Goal: Task Accomplishment & Management: Use online tool/utility

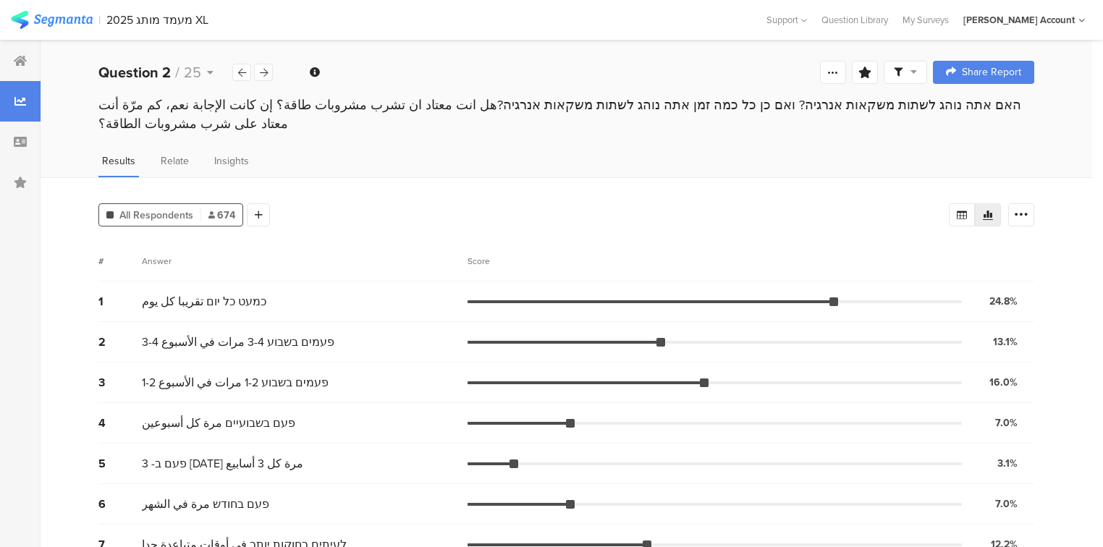
scroll to position [48, 0]
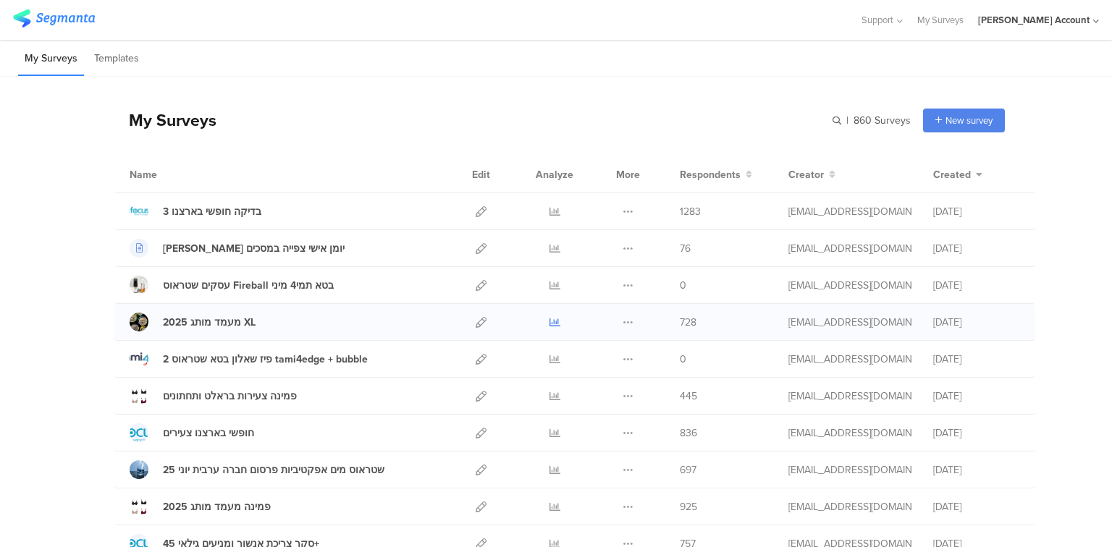
click at [549, 319] on icon at bounding box center [554, 322] width 11 height 11
click at [478, 318] on icon at bounding box center [480, 322] width 11 height 11
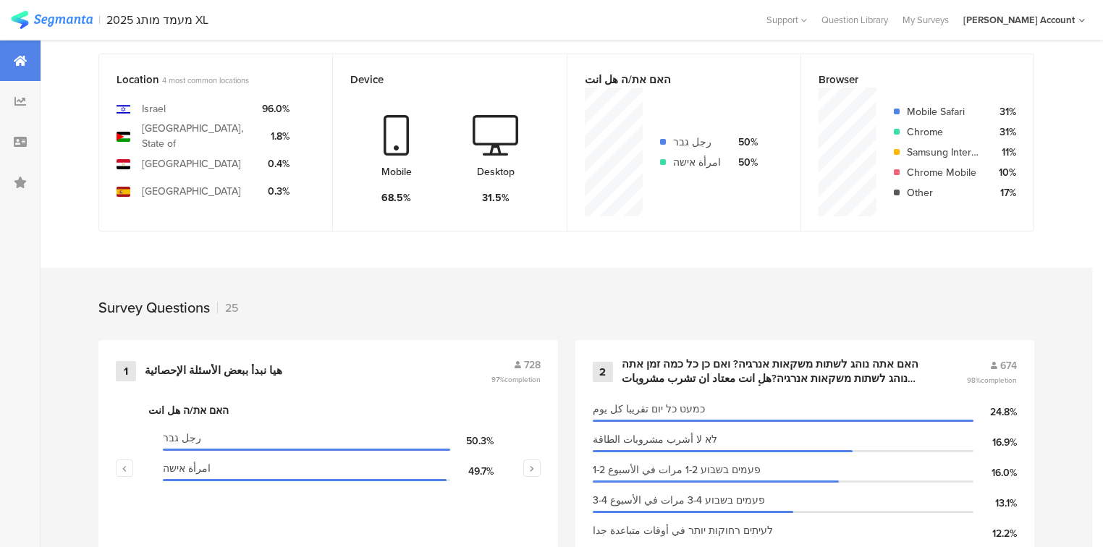
scroll to position [405, 0]
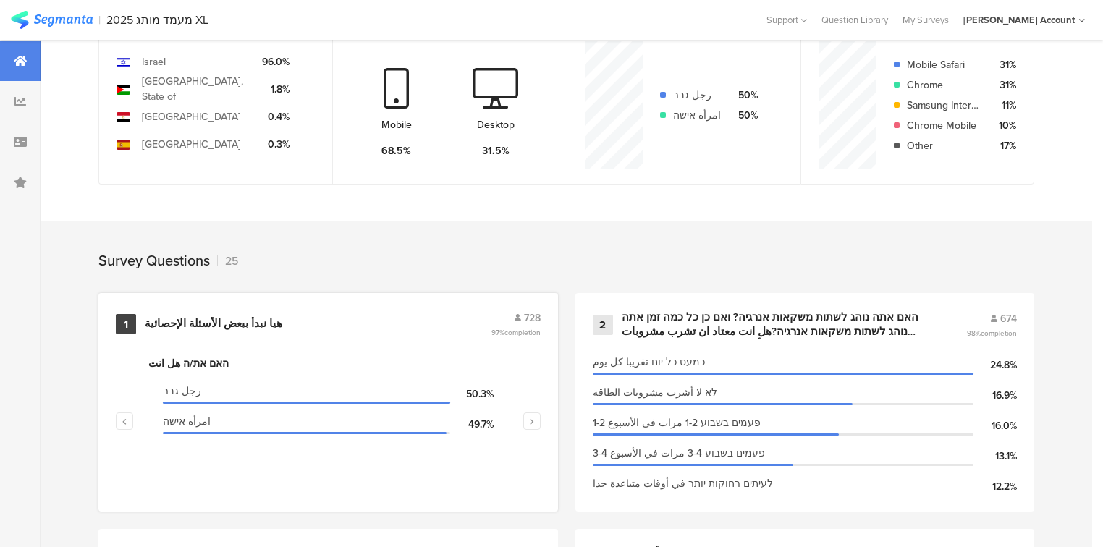
click at [164, 318] on div "هيا نبدأ ببعض الأسئلة الإحصائية" at bounding box center [214, 324] width 138 height 14
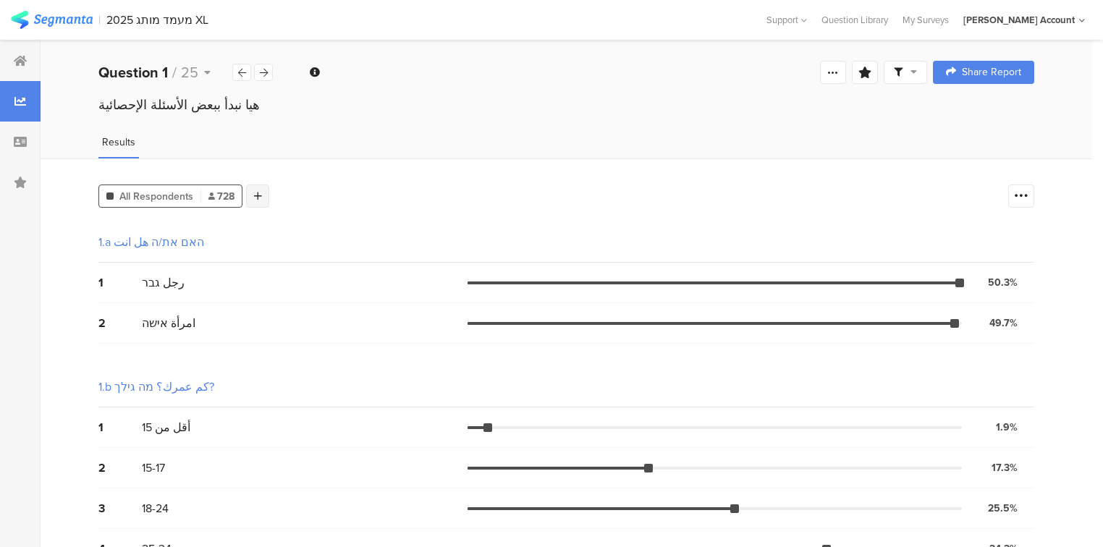
click at [252, 196] on div at bounding box center [257, 196] width 23 height 23
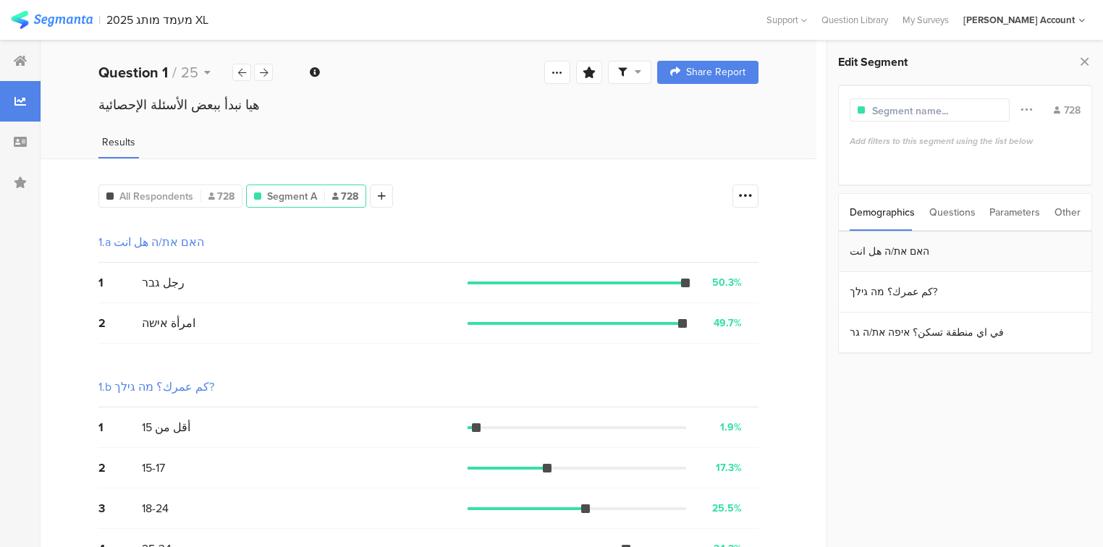
click at [867, 252] on section "האם את/ה هل انت" at bounding box center [965, 252] width 253 height 41
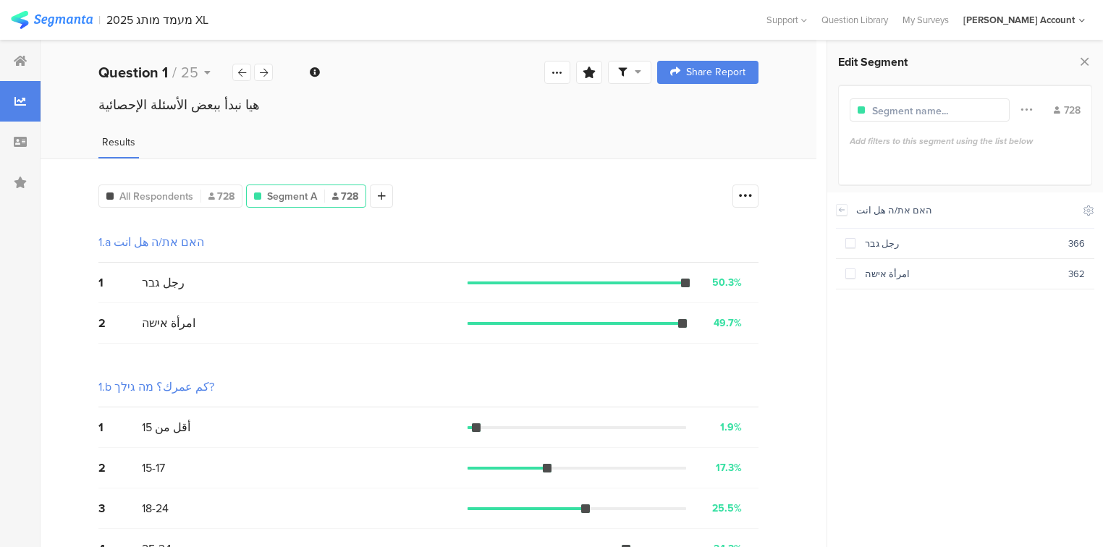
click at [867, 252] on section "رجل גבר 366" at bounding box center [965, 244] width 258 height 30
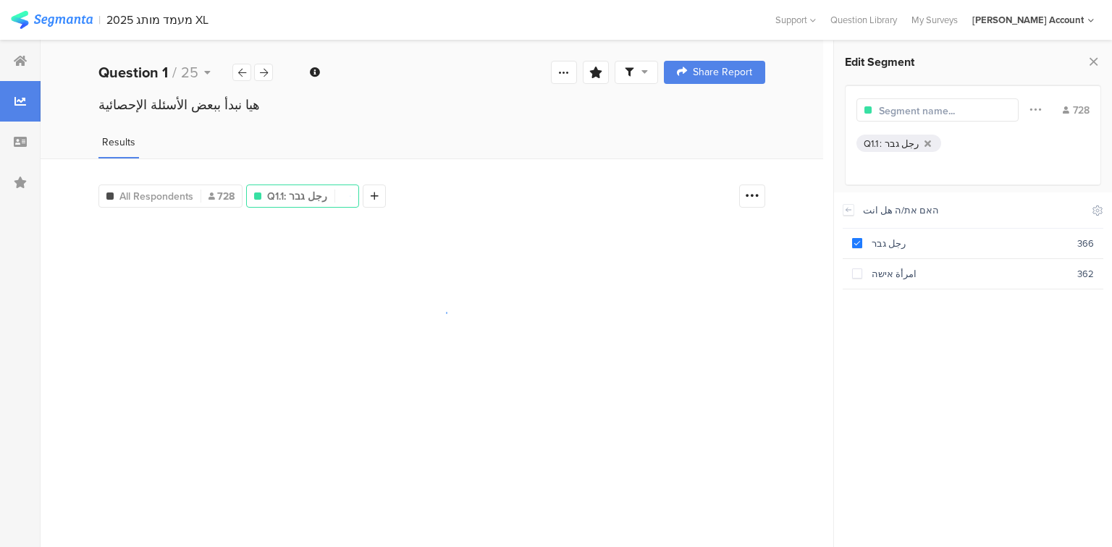
click at [882, 111] on input "text" at bounding box center [942, 110] width 126 height 15
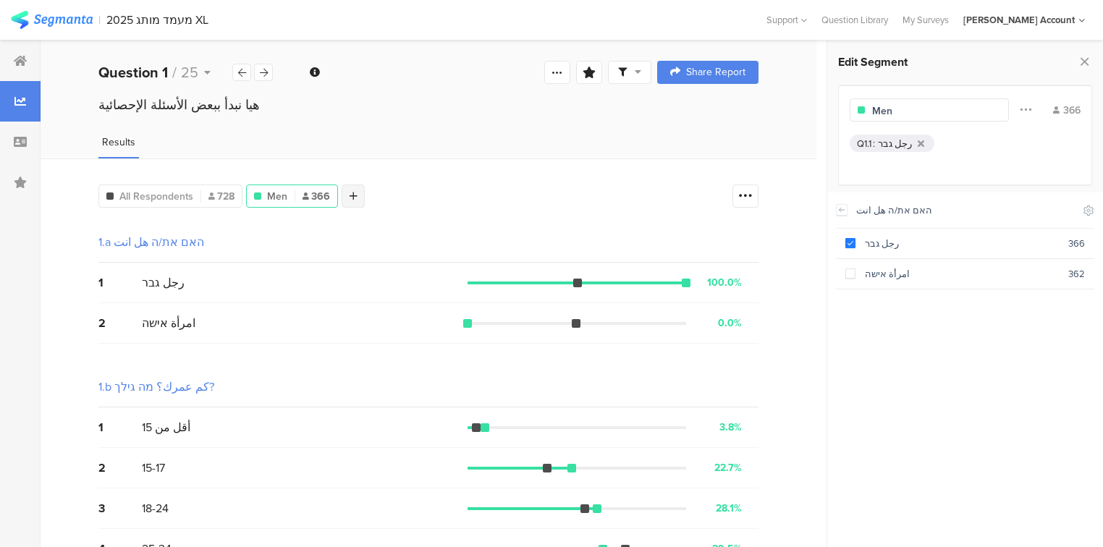
type input "Men"
drag, startPoint x: 351, startPoint y: 191, endPoint x: 423, endPoint y: 206, distance: 73.1
click at [351, 191] on icon at bounding box center [354, 196] width 8 height 10
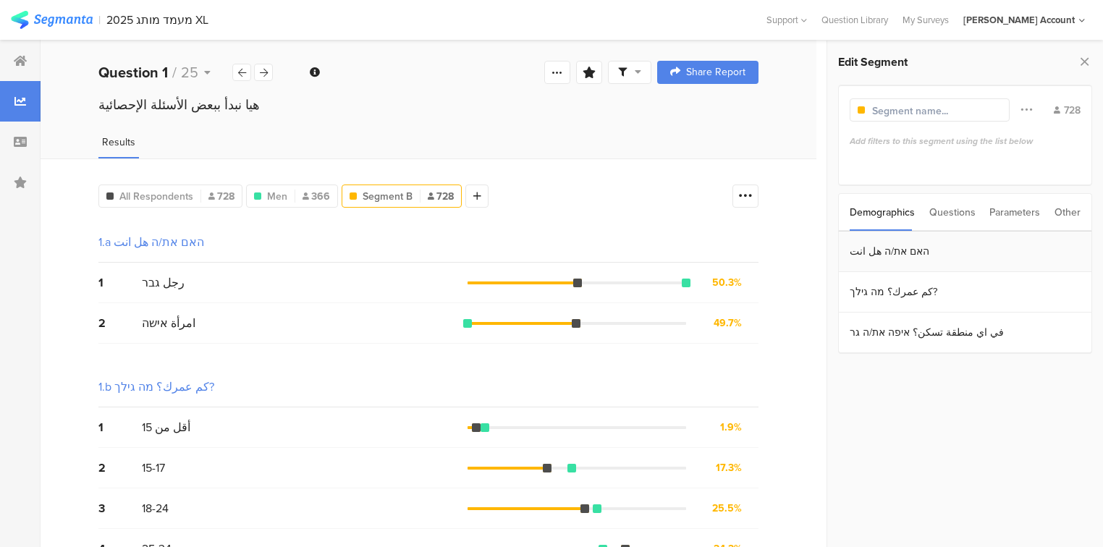
click at [884, 252] on section "האם את/ה هل انت" at bounding box center [965, 252] width 253 height 41
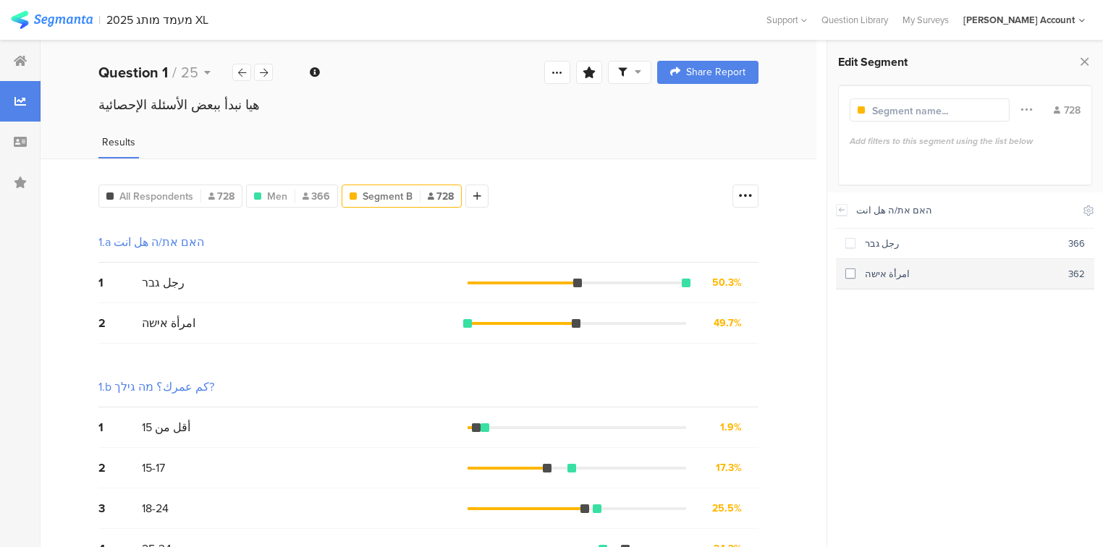
click at [883, 267] on div "امرأة אישה" at bounding box center [961, 274] width 213 height 14
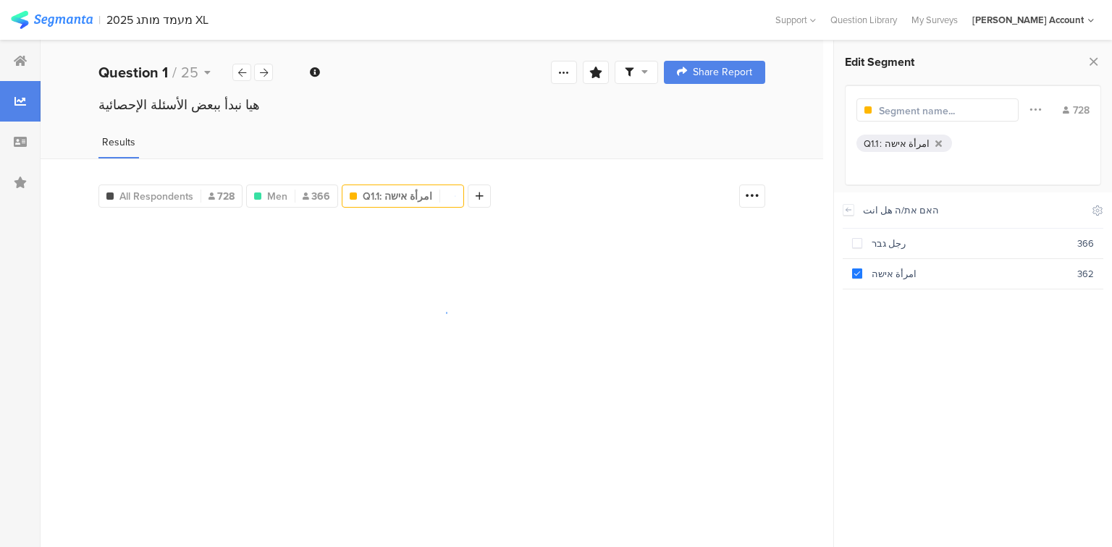
click at [887, 106] on input "text" at bounding box center [942, 110] width 126 height 15
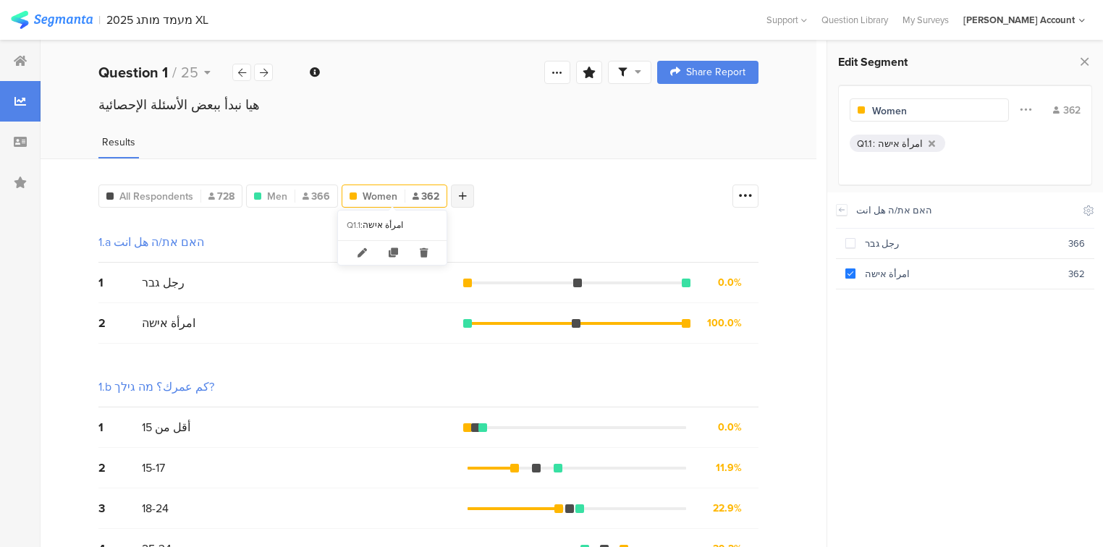
type input "Women"
click at [459, 191] on icon at bounding box center [463, 196] width 8 height 10
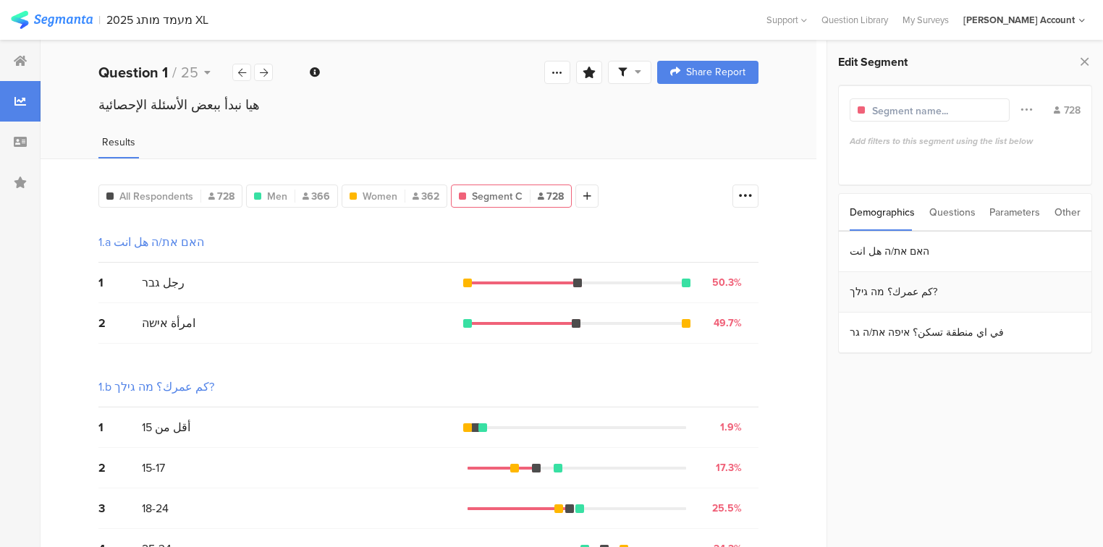
click at [892, 287] on section "كم عمرك؟ מה גילך?" at bounding box center [965, 292] width 253 height 41
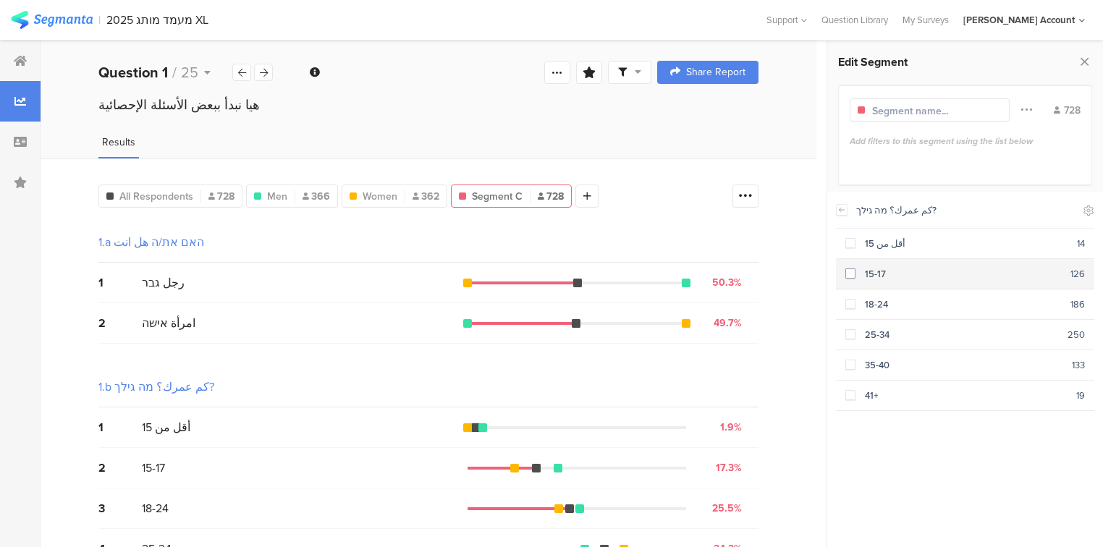
click at [889, 276] on div "15-17" at bounding box center [962, 274] width 215 height 14
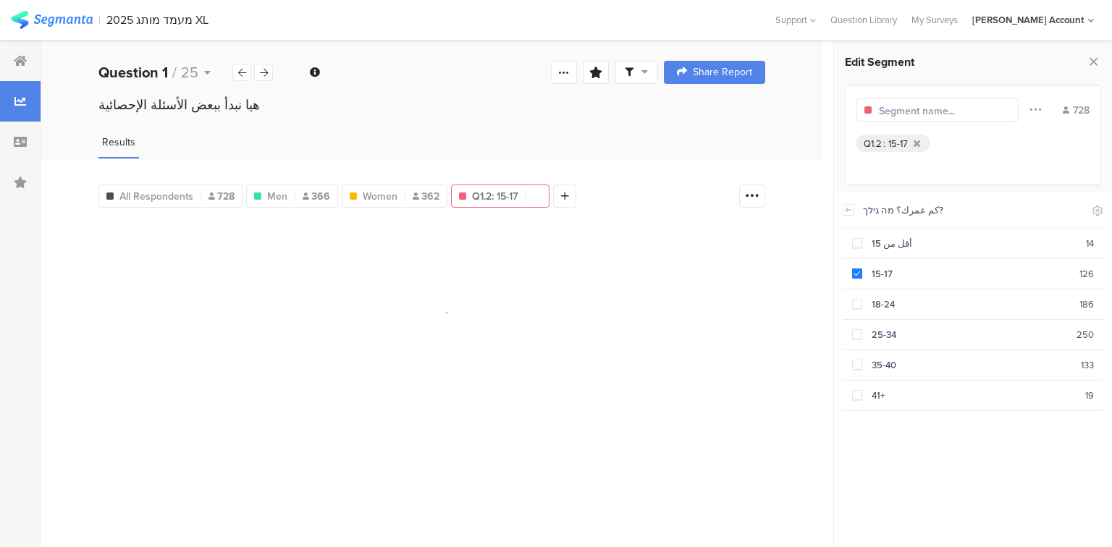
click at [923, 110] on input "text" at bounding box center [942, 110] width 126 height 15
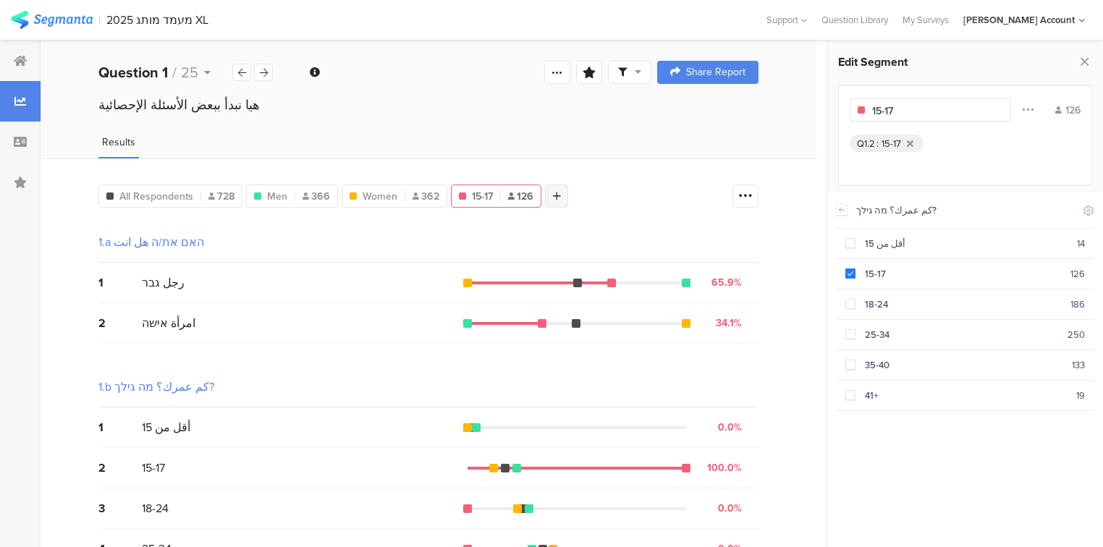
type input "15-17"
click at [558, 195] on icon at bounding box center [557, 196] width 8 height 10
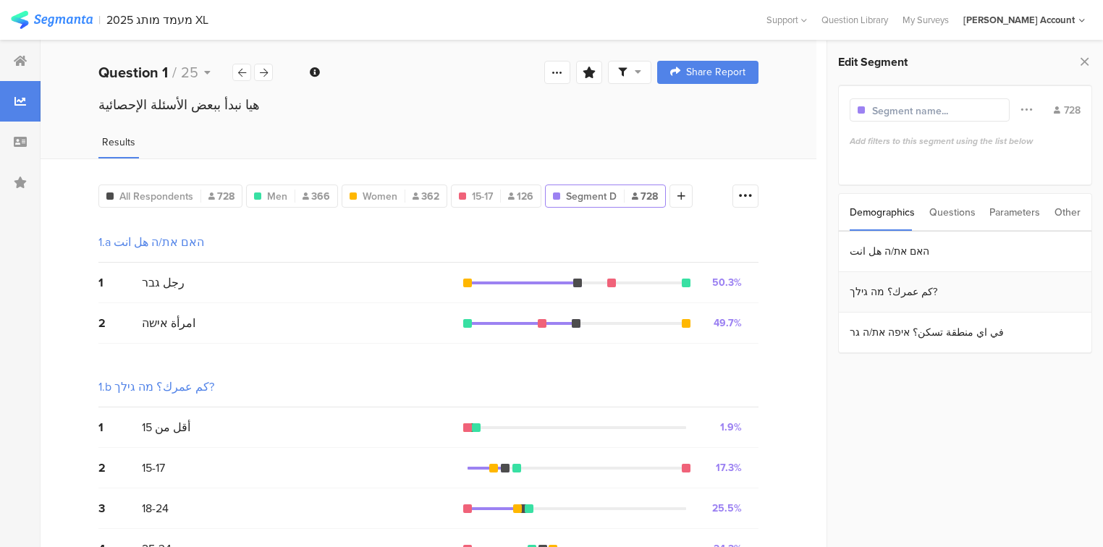
click at [871, 300] on section "كم عمرك؟ מה גילך?" at bounding box center [965, 292] width 253 height 41
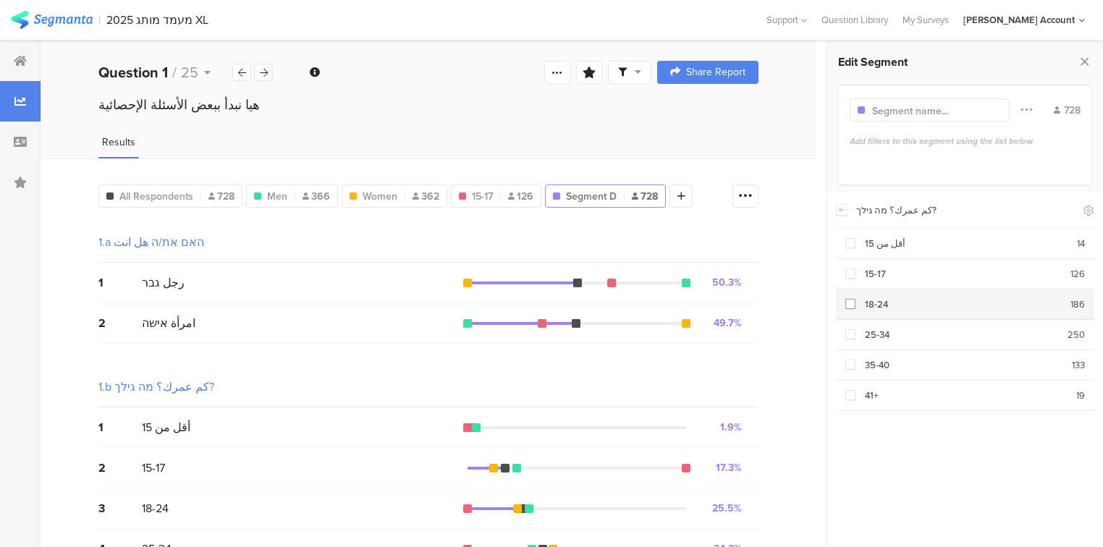
click at [871, 303] on div "18-24" at bounding box center [962, 304] width 215 height 14
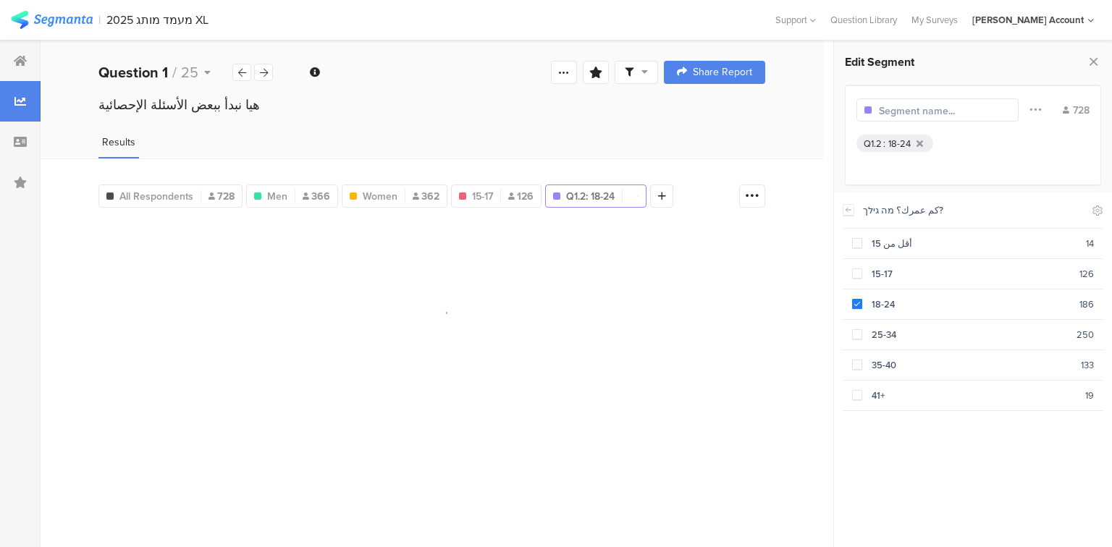
click at [929, 109] on input "text" at bounding box center [942, 110] width 126 height 15
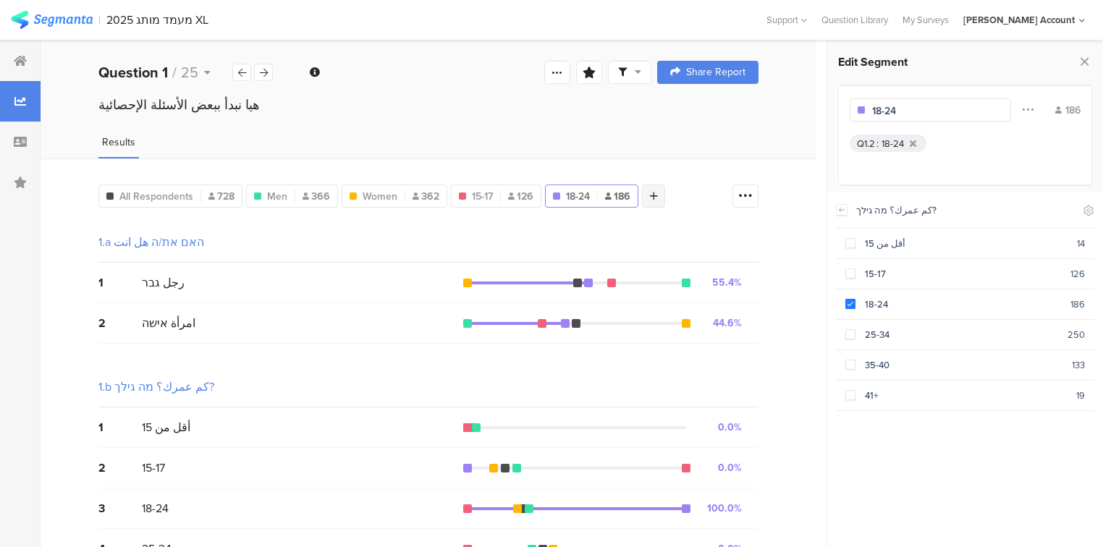
type input "18-24"
click at [653, 195] on icon at bounding box center [654, 196] width 8 height 10
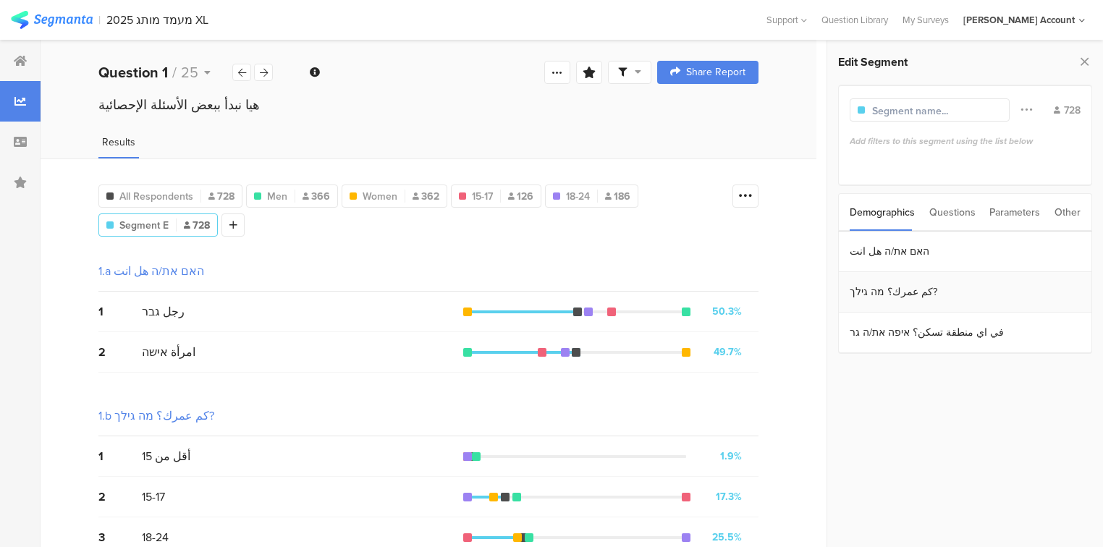
click at [869, 282] on section "كم عمرك؟ מה גילך?" at bounding box center [965, 292] width 253 height 41
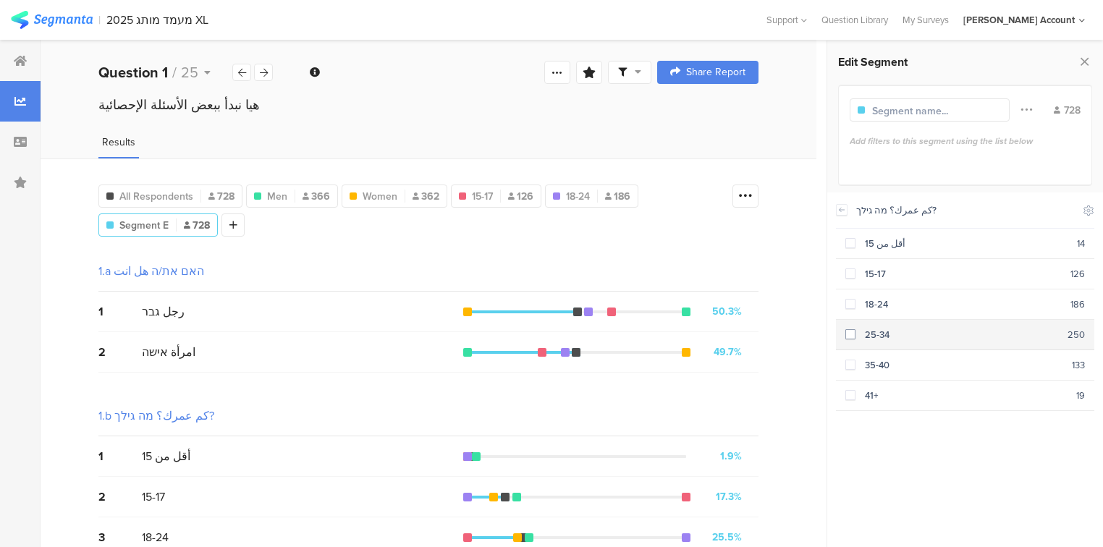
click at [876, 330] on div "25-34" at bounding box center [961, 335] width 212 height 14
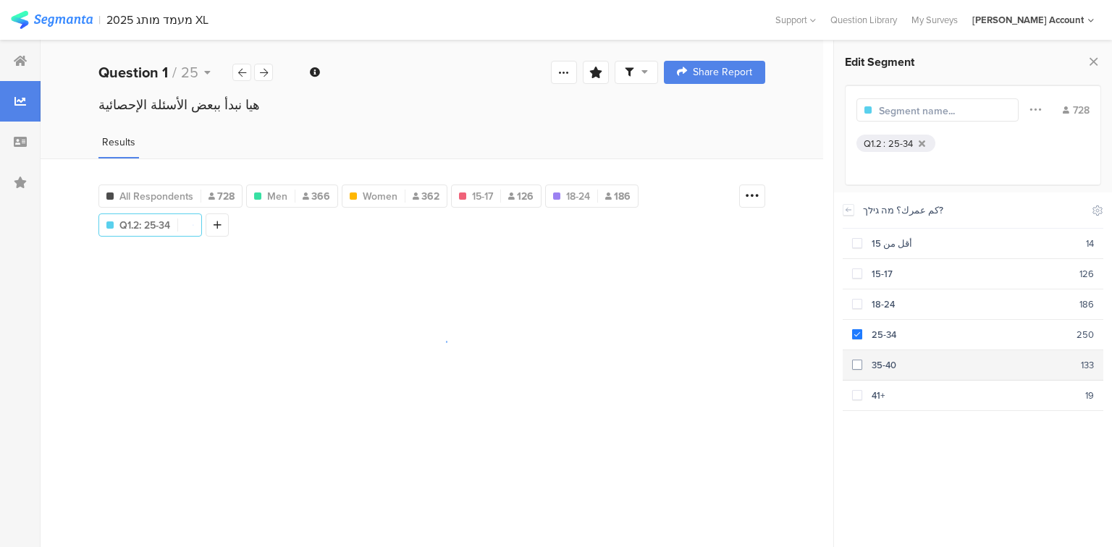
click at [879, 362] on div "35-40" at bounding box center [971, 365] width 219 height 14
click at [892, 113] on input "text" at bounding box center [942, 110] width 126 height 15
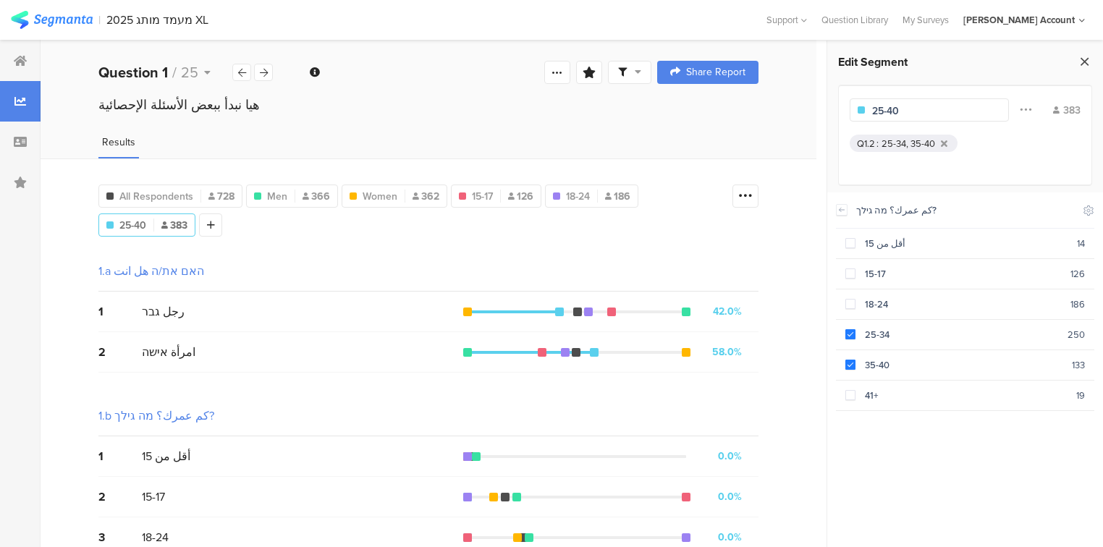
type input "25-40"
click at [1083, 61] on icon at bounding box center [1084, 61] width 15 height 20
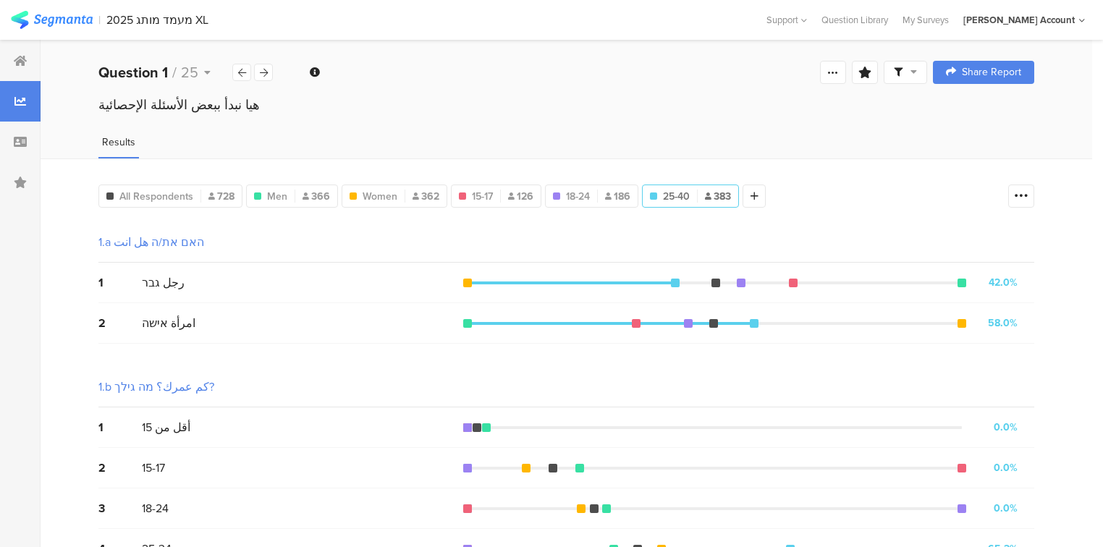
click at [917, 77] on span at bounding box center [905, 72] width 23 height 13
click at [987, 111] on span at bounding box center [982, 114] width 22 height 12
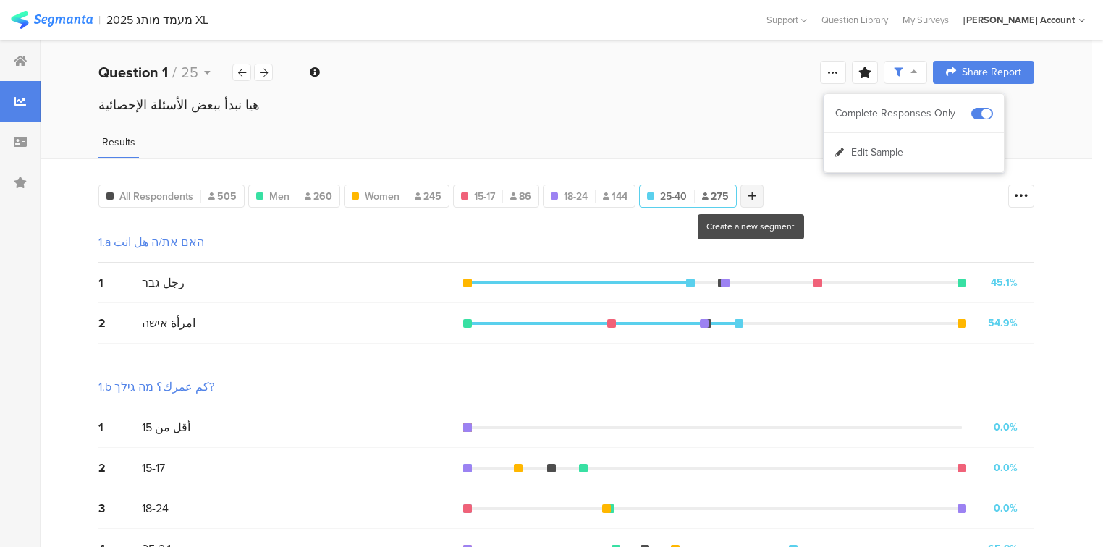
click at [751, 197] on icon at bounding box center [752, 196] width 8 height 10
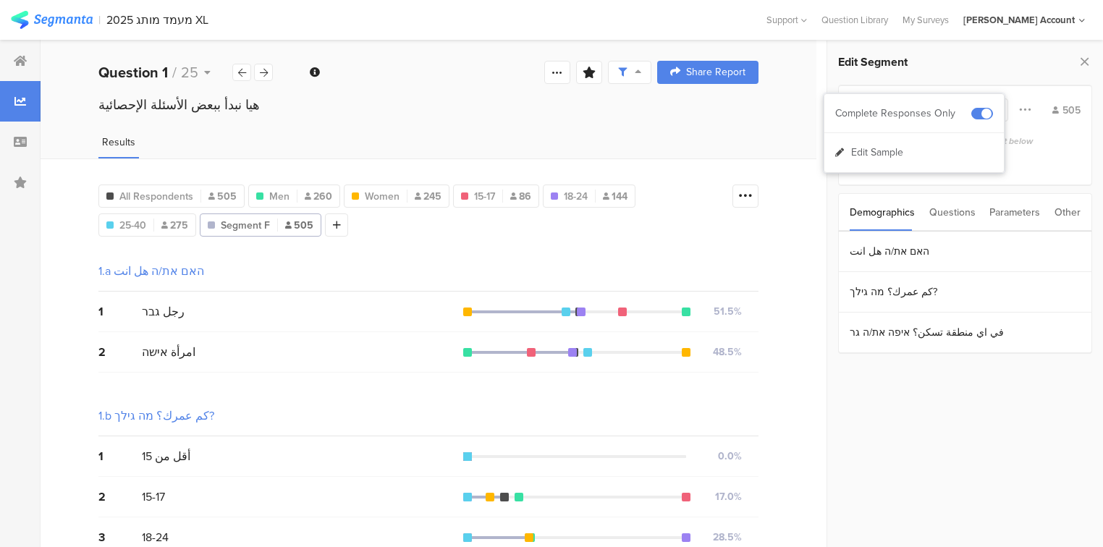
click at [958, 220] on div "Questions" at bounding box center [952, 212] width 46 height 37
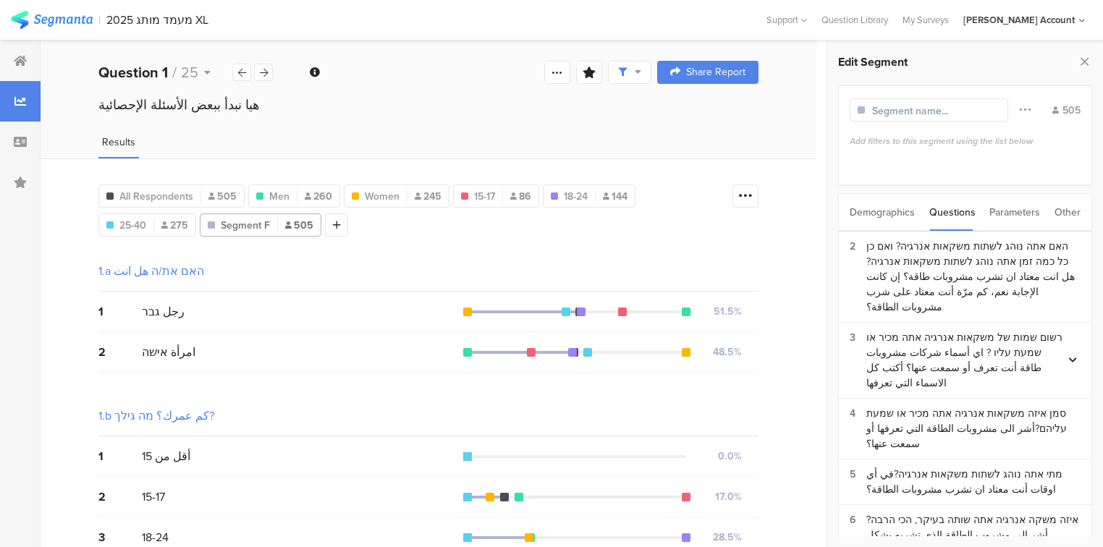
click at [865, 213] on div "Demographics" at bounding box center [882, 212] width 65 height 37
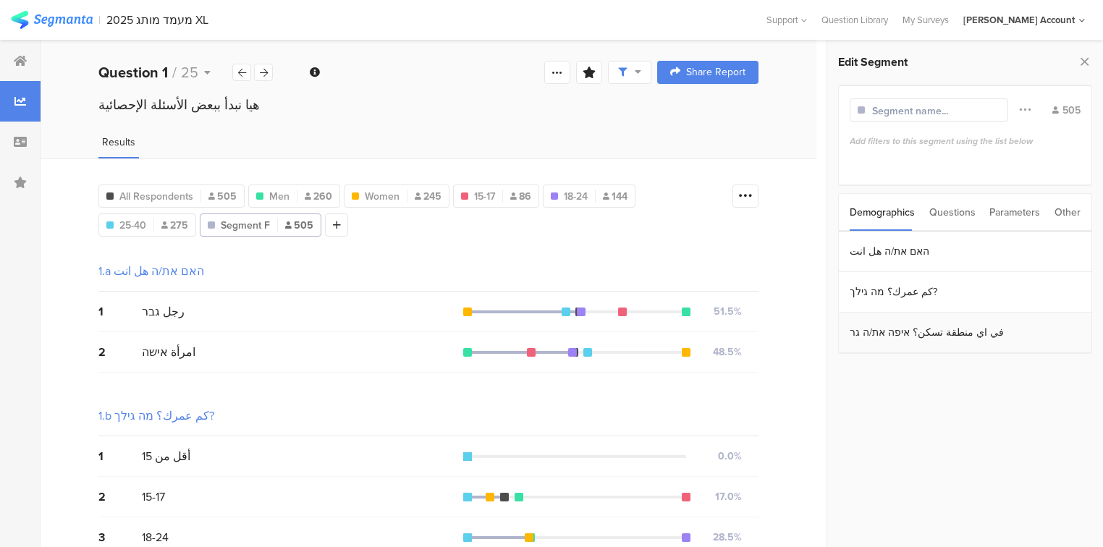
click at [882, 344] on section "في اي منطقة تسكن؟ איפה את/ה גר" at bounding box center [965, 333] width 253 height 41
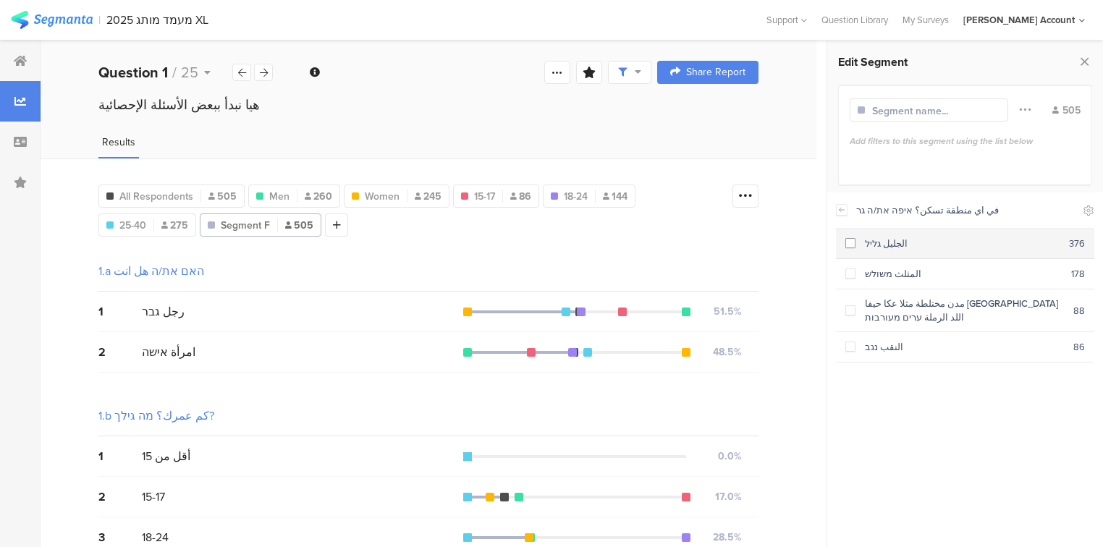
click at [881, 242] on div "الجليل גליל" at bounding box center [961, 244] width 213 height 14
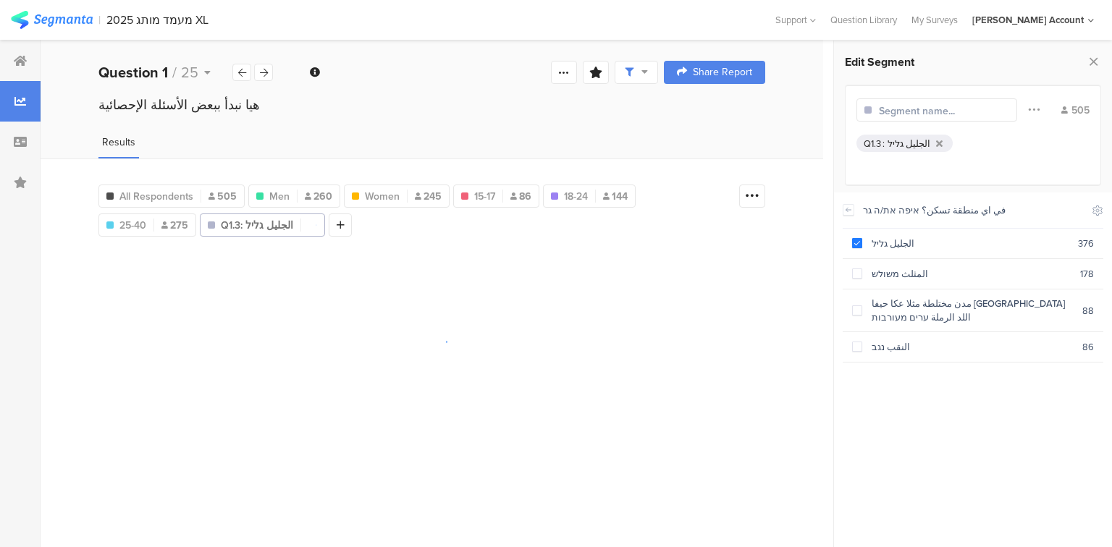
click at [897, 111] on input "text" at bounding box center [942, 110] width 126 height 15
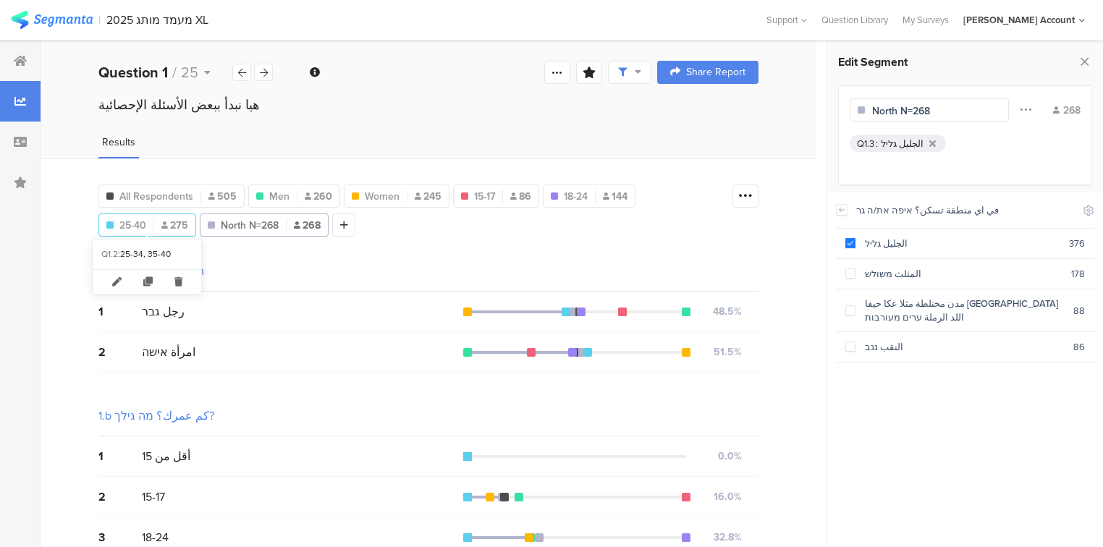
click at [150, 220] on div "25-40 275" at bounding box center [147, 225] width 96 height 15
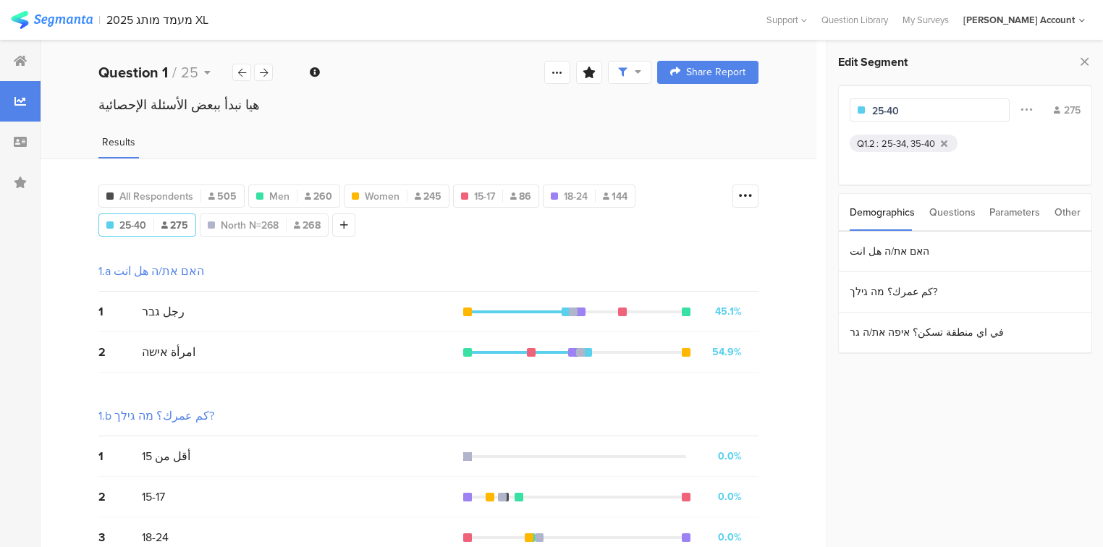
click at [921, 109] on input "25-40" at bounding box center [935, 110] width 126 height 15
click at [566, 196] on span "18-24" at bounding box center [576, 196] width 24 height 15
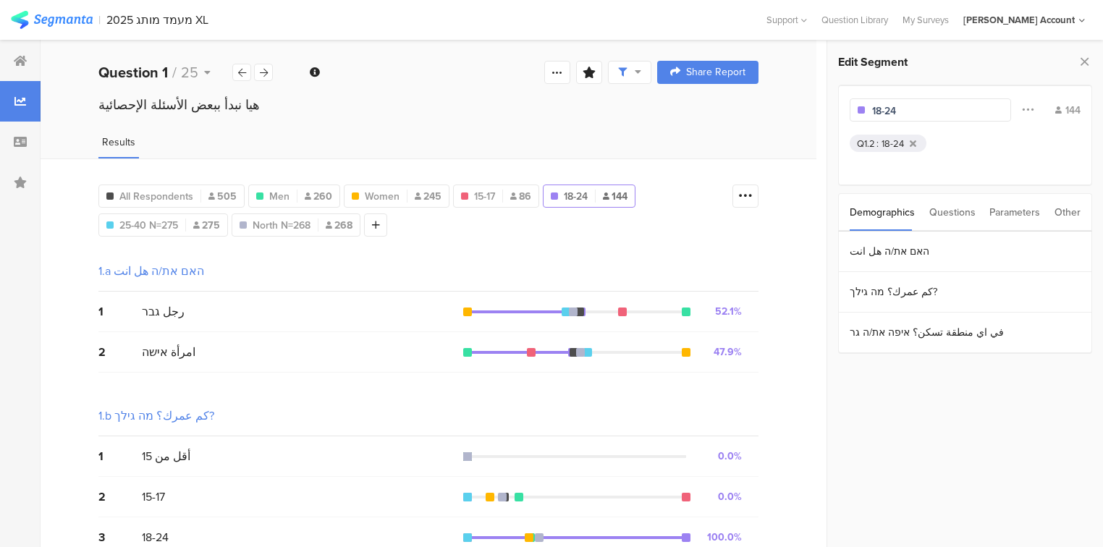
click at [910, 110] on input "18-24" at bounding box center [935, 110] width 126 height 15
click at [486, 194] on span "15-17" at bounding box center [484, 196] width 21 height 15
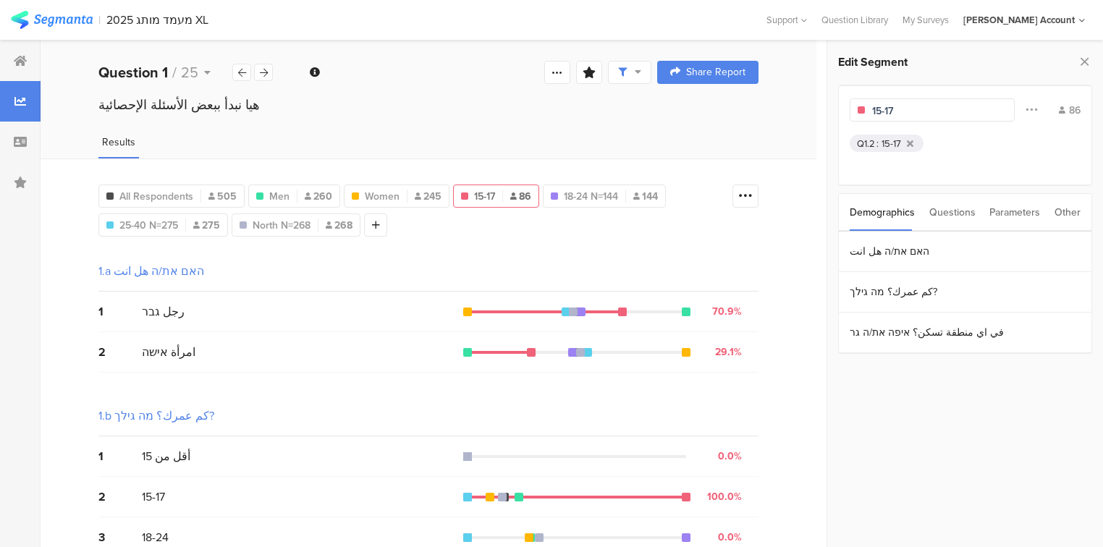
click at [936, 110] on input "15-17" at bounding box center [935, 110] width 126 height 15
click at [379, 189] on span "Women" at bounding box center [382, 196] width 35 height 15
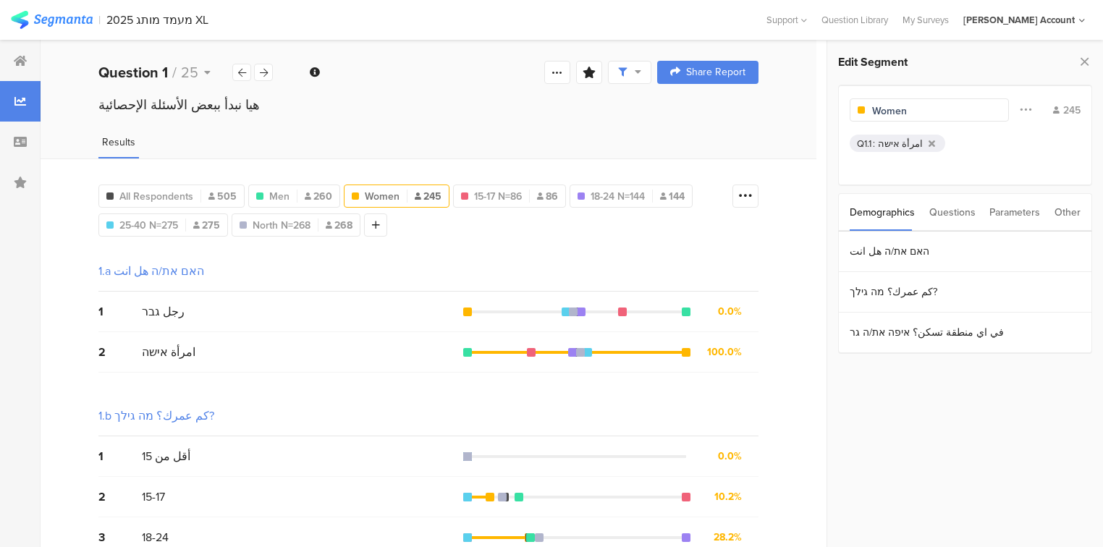
click at [932, 111] on input "Women" at bounding box center [935, 110] width 126 height 15
click at [912, 110] on input "Women vN=245" at bounding box center [935, 110] width 126 height 15
click at [297, 198] on div "Men 260" at bounding box center [294, 196] width 90 height 15
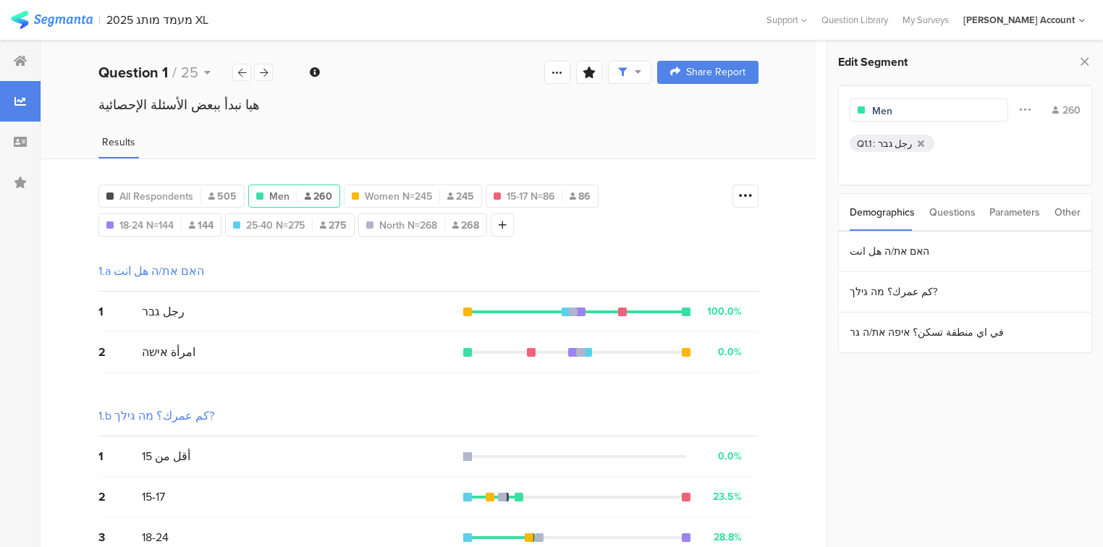
click at [919, 110] on input "Men" at bounding box center [935, 110] width 126 height 15
type input "Men N=260"
click at [1083, 61] on icon at bounding box center [1084, 61] width 15 height 20
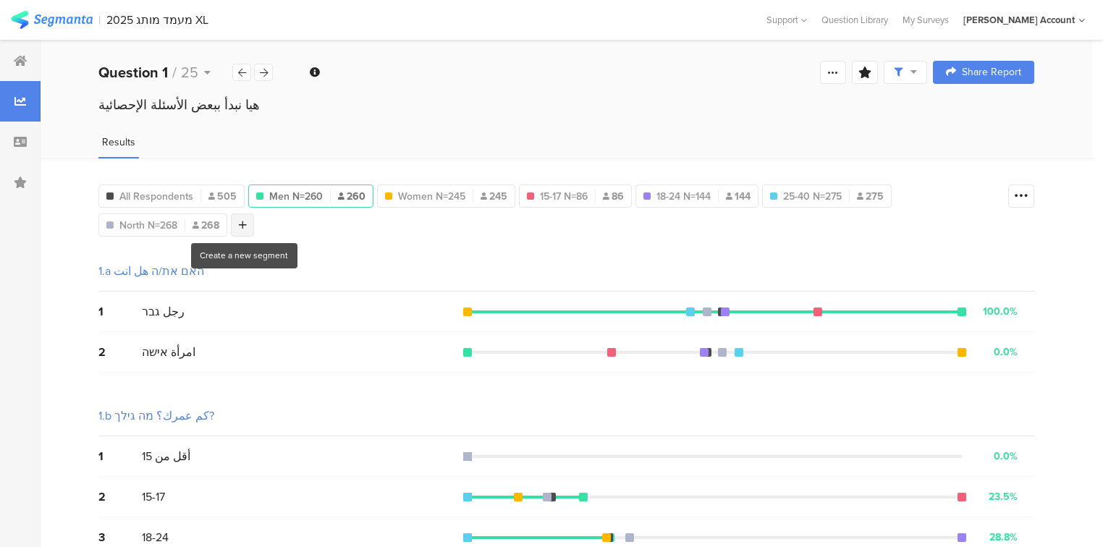
click at [250, 226] on div at bounding box center [242, 224] width 23 height 23
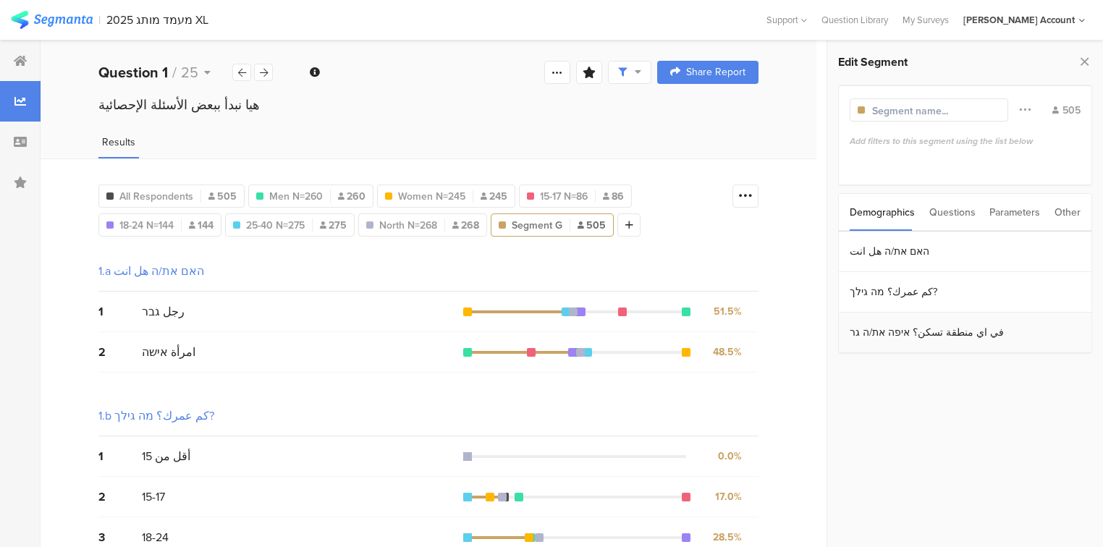
click at [924, 331] on section "في اي منطقة تسكن؟ איפה את/ה גר" at bounding box center [965, 333] width 253 height 41
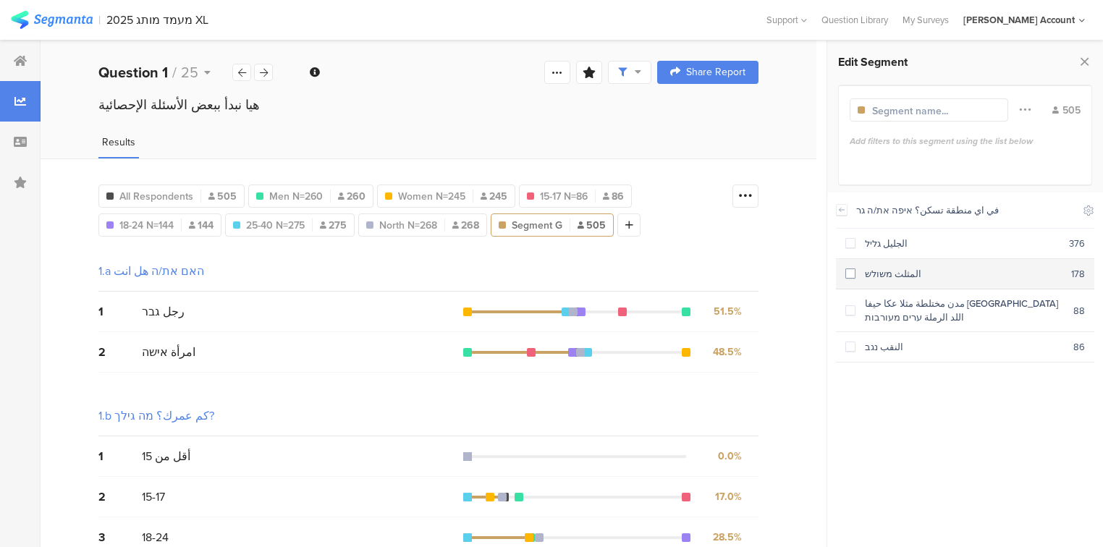
click at [893, 275] on div "المثلث משולש" at bounding box center [963, 274] width 216 height 14
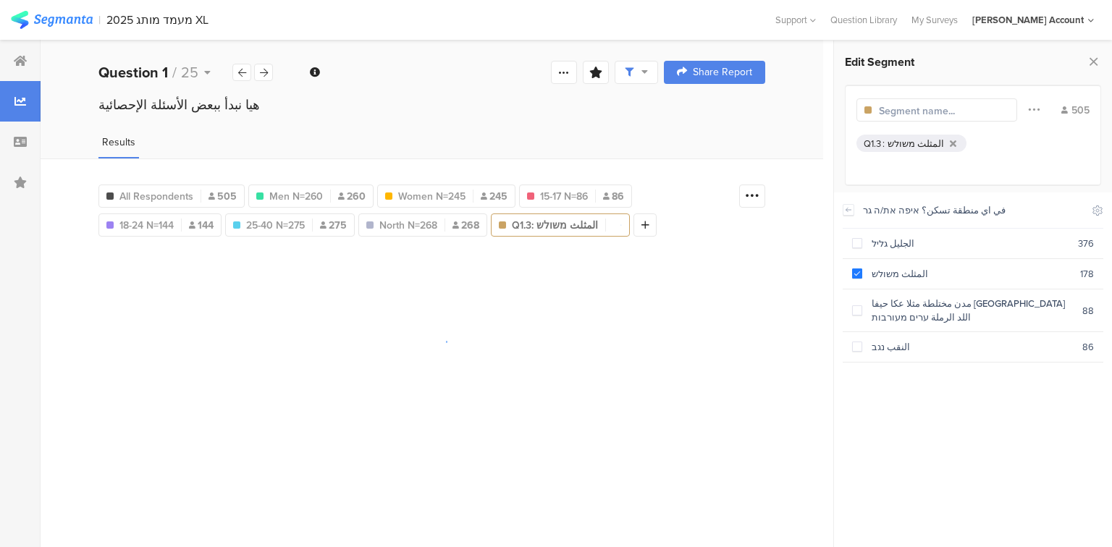
click at [914, 113] on input "text" at bounding box center [942, 110] width 126 height 15
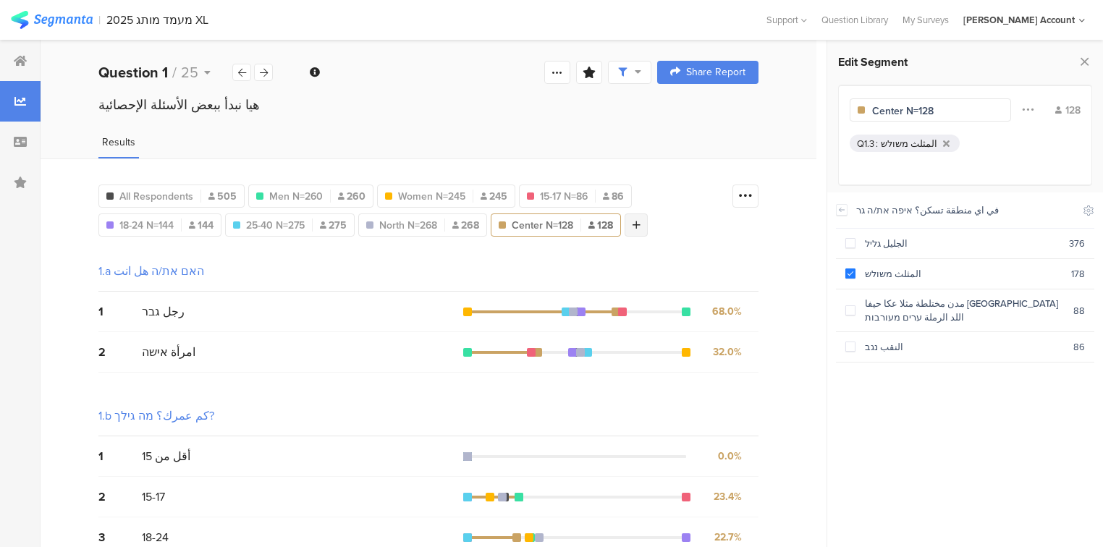
type input "Center N=128"
click at [644, 226] on div at bounding box center [636, 224] width 23 height 23
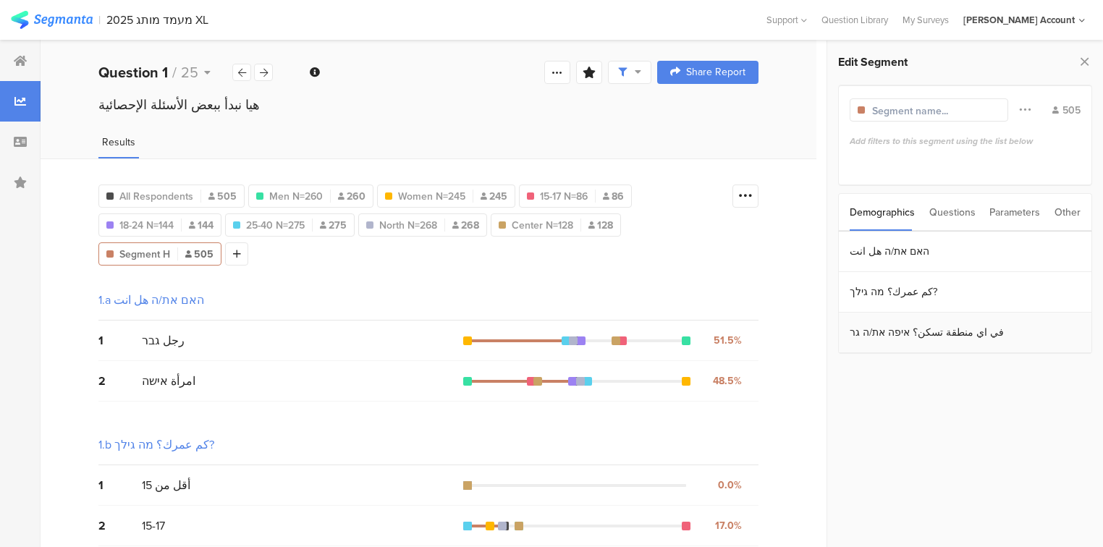
click at [918, 339] on section "في اي منطقة تسكن؟ איפה את/ה גר" at bounding box center [965, 333] width 253 height 41
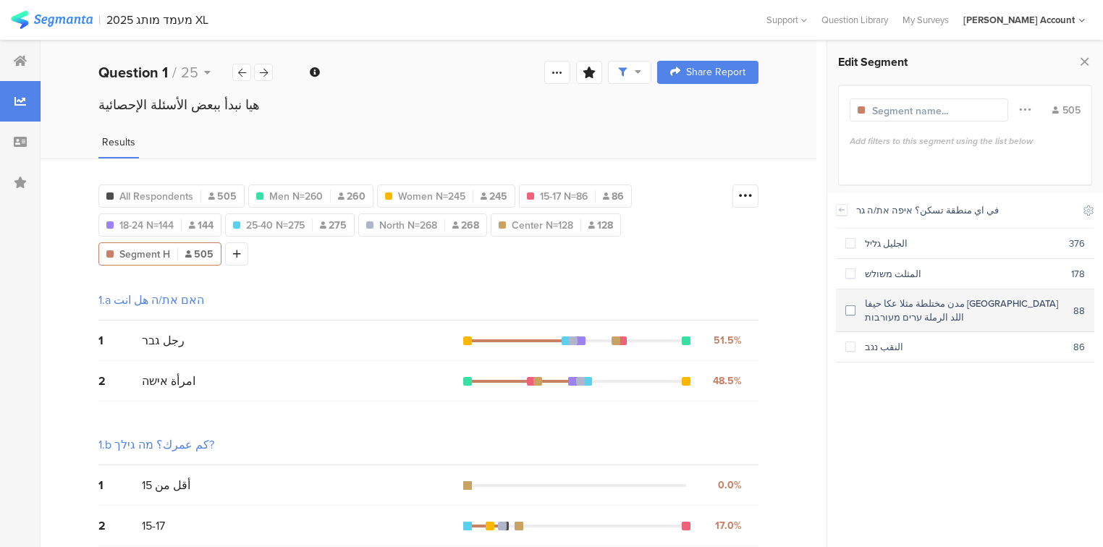
click at [913, 309] on section "مدن مختلطة مثلا عكا حيفا يافا اللد الرملة ערים מעורבות 88" at bounding box center [965, 310] width 258 height 43
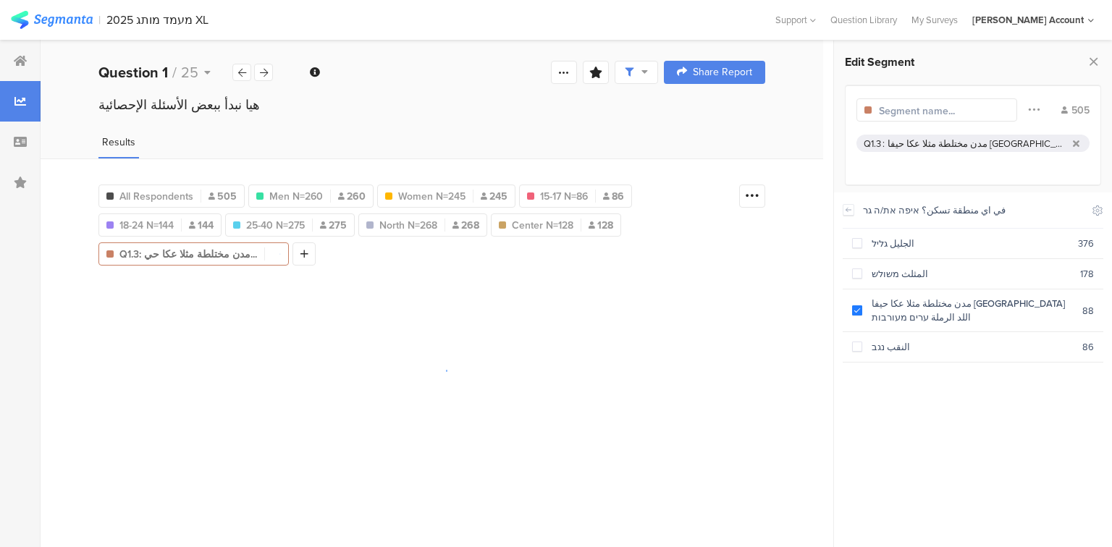
click at [927, 116] on input "text" at bounding box center [942, 110] width 126 height 15
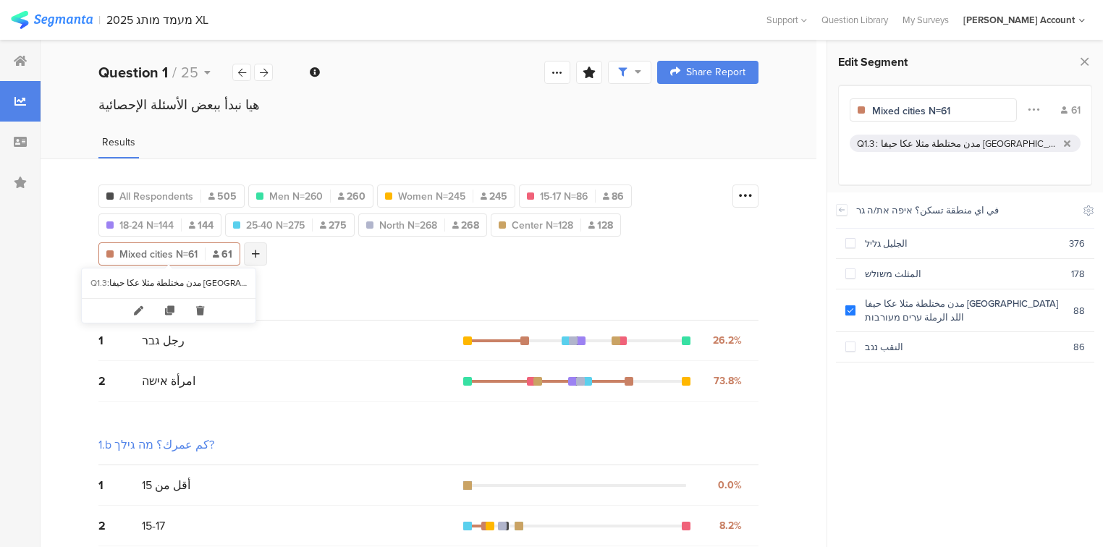
type input "Mixed cities N=61"
click at [261, 251] on div at bounding box center [255, 253] width 23 height 23
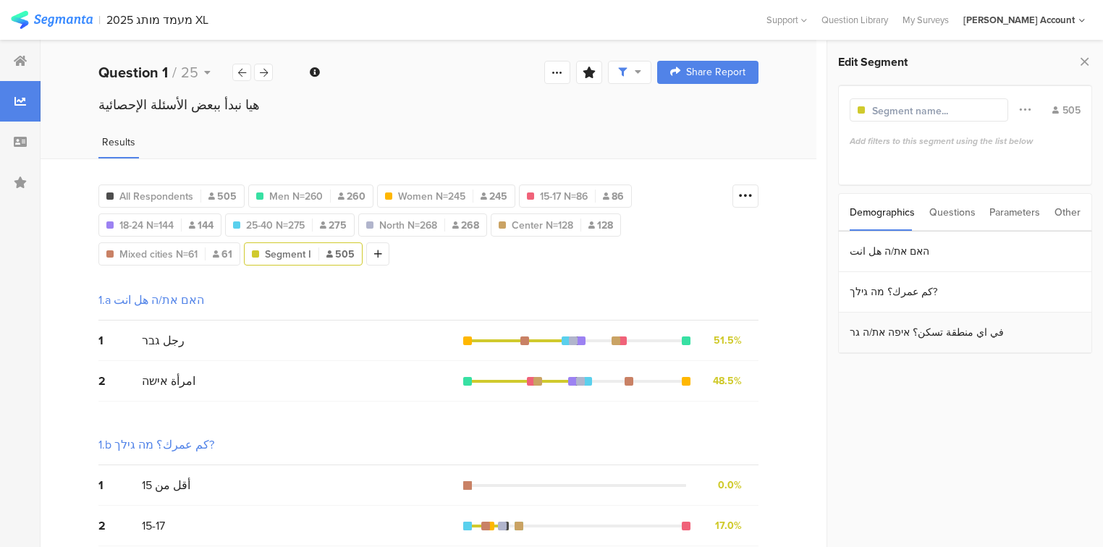
click at [912, 346] on section "في اي منطقة تسكن؟ איפה את/ה גר" at bounding box center [965, 333] width 253 height 41
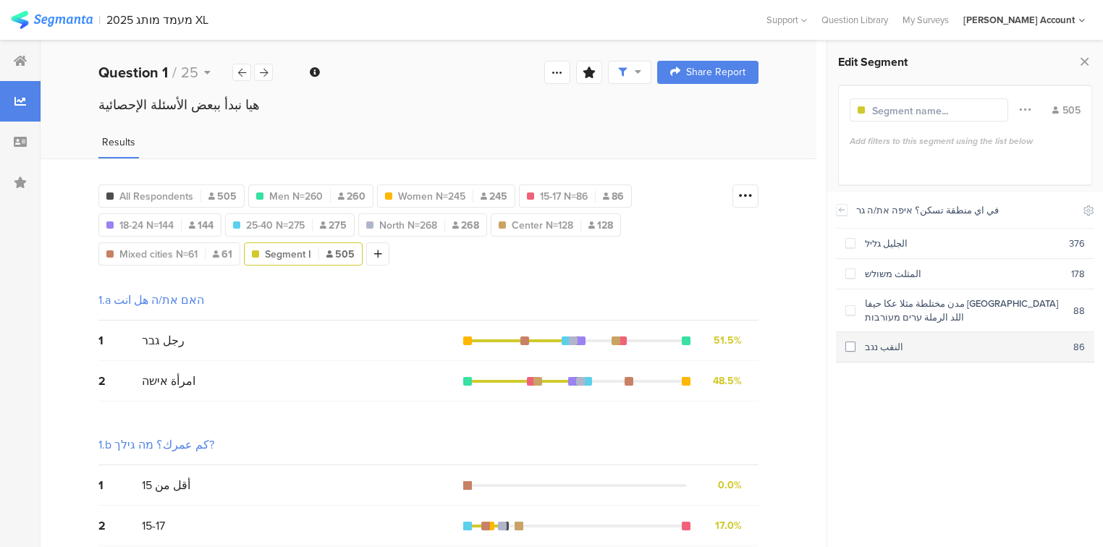
click at [897, 339] on section "النقب נגב 86" at bounding box center [965, 347] width 258 height 30
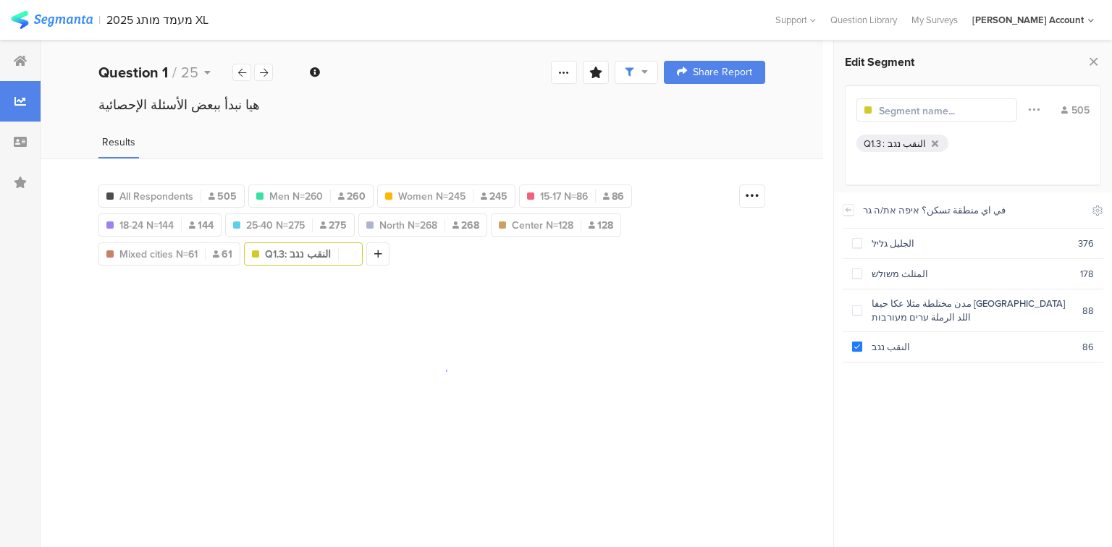
click at [915, 113] on input "text" at bounding box center [942, 110] width 126 height 15
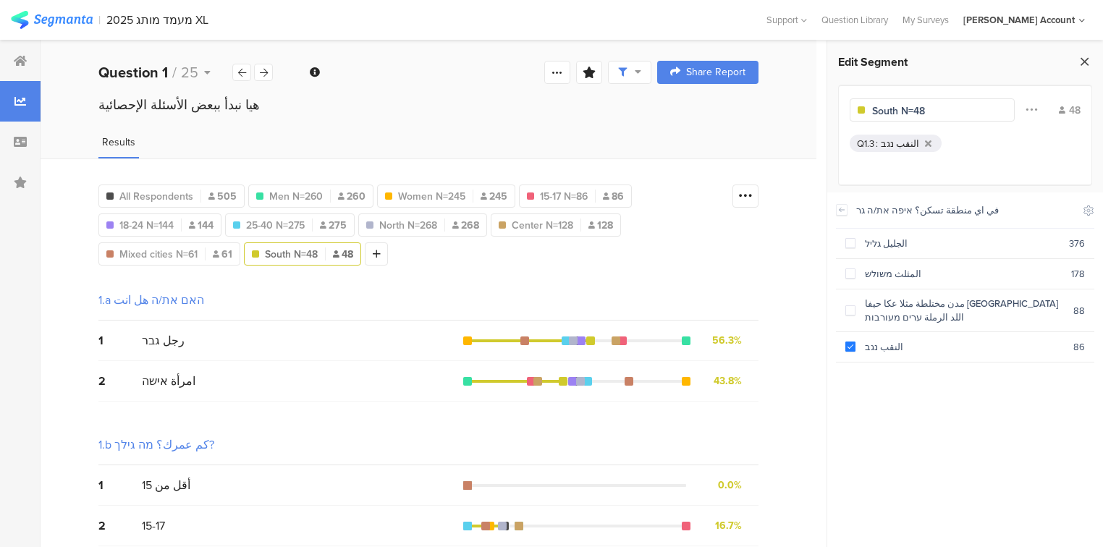
type input "South N=48"
click at [1089, 62] on icon at bounding box center [1084, 61] width 15 height 20
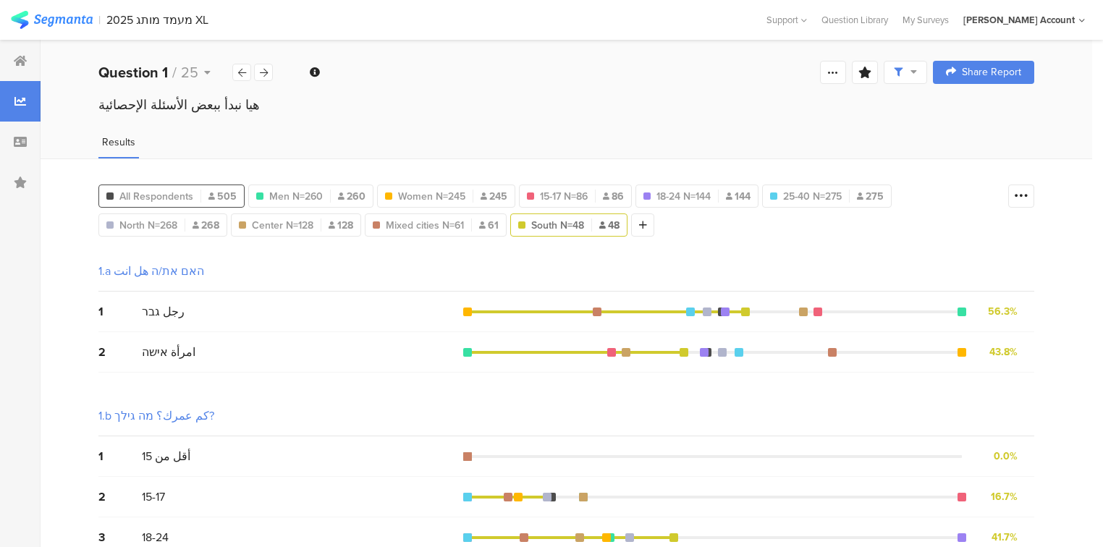
click at [172, 199] on span "All Respondents" at bounding box center [156, 196] width 74 height 15
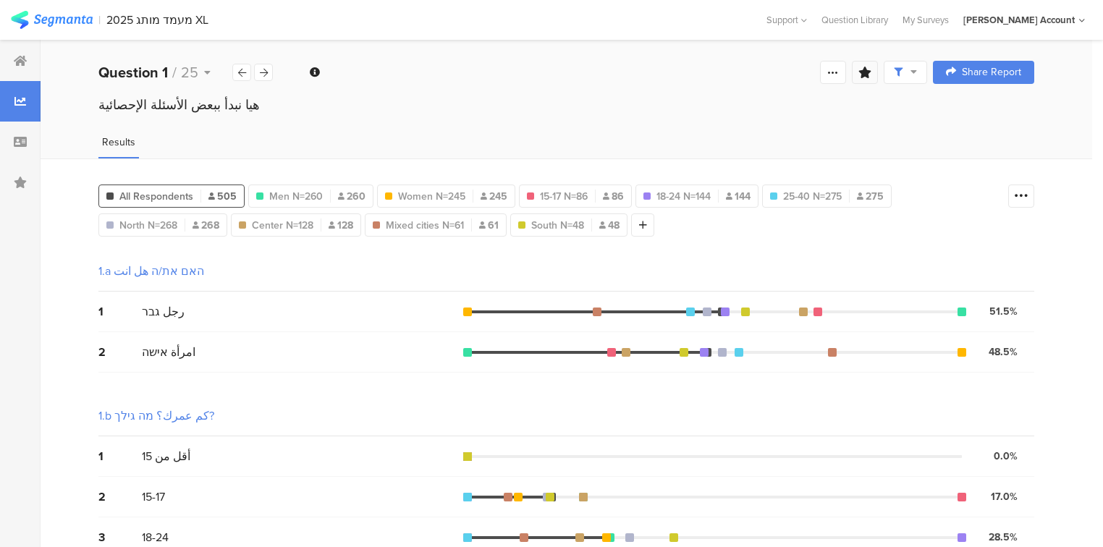
click at [871, 67] on icon at bounding box center [864, 73] width 13 height 12
click at [840, 156] on input "text" at bounding box center [772, 162] width 191 height 23
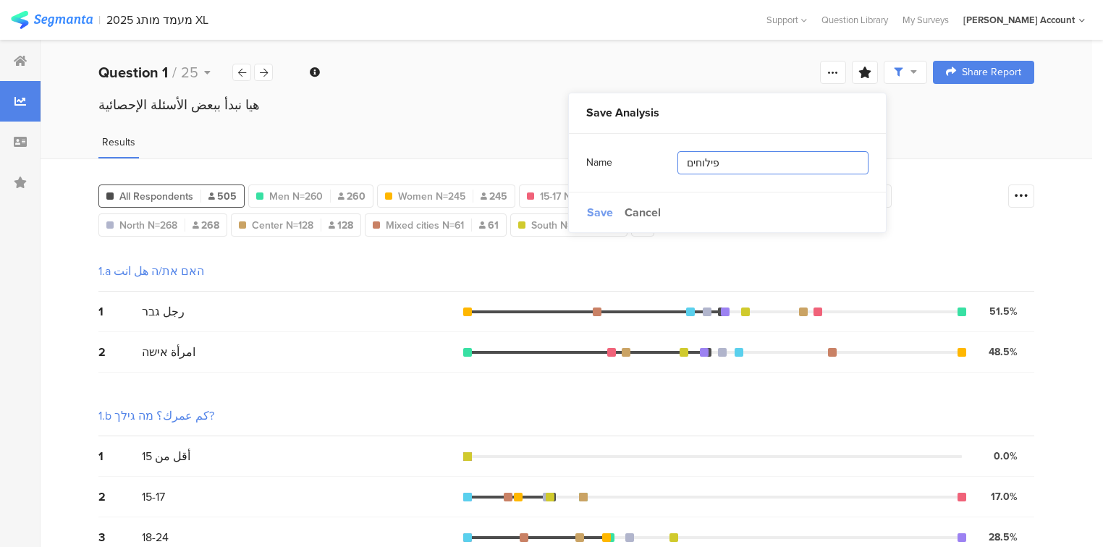
type input "פילוחים"
click at [601, 206] on span "Save" at bounding box center [600, 212] width 26 height 17
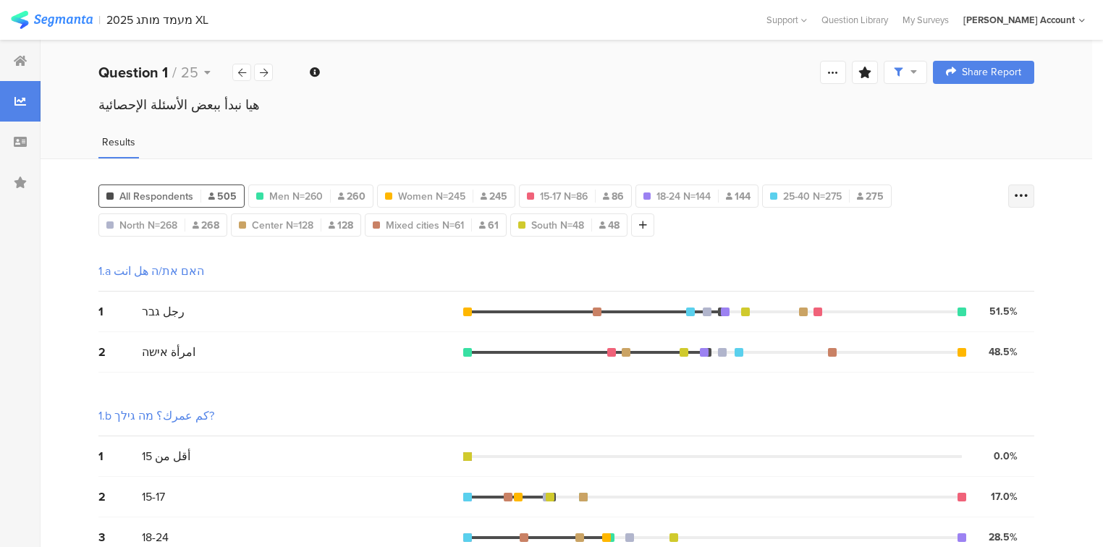
click at [1028, 192] on icon at bounding box center [1021, 196] width 14 height 14
click at [257, 68] on div at bounding box center [263, 72] width 19 height 17
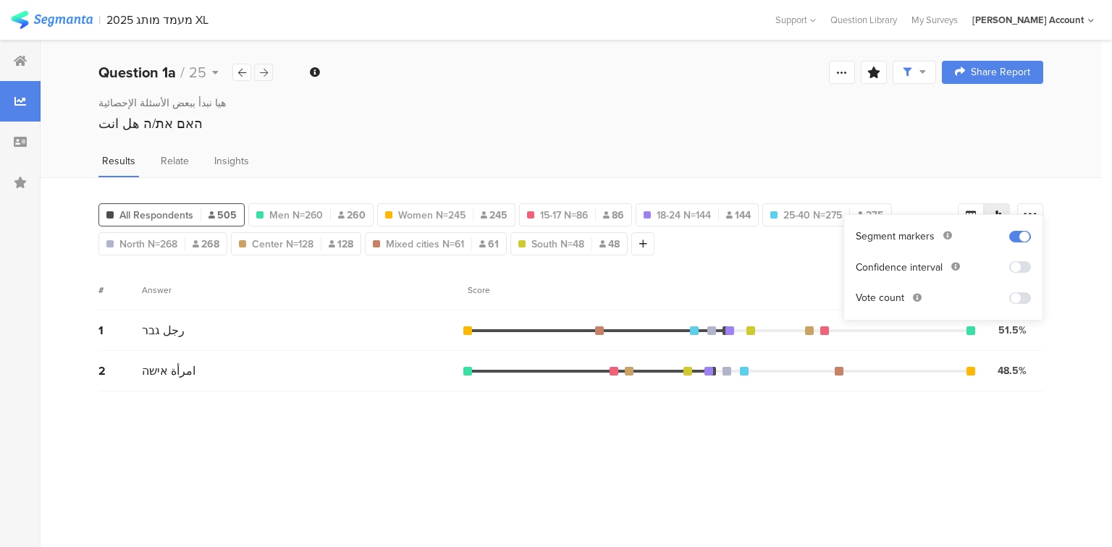
click at [257, 68] on div at bounding box center [263, 72] width 19 height 17
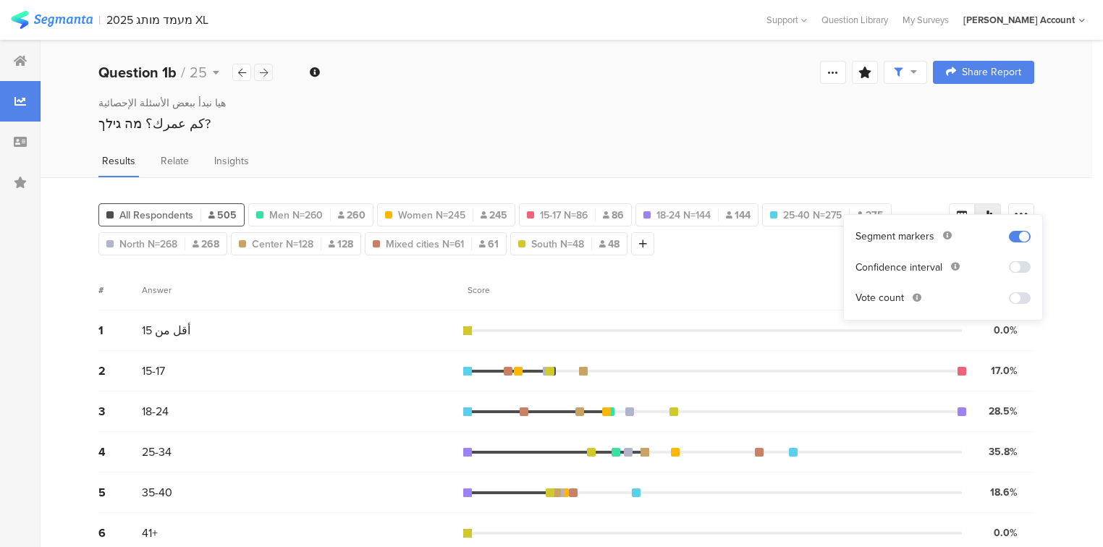
click at [257, 68] on div at bounding box center [263, 72] width 19 height 17
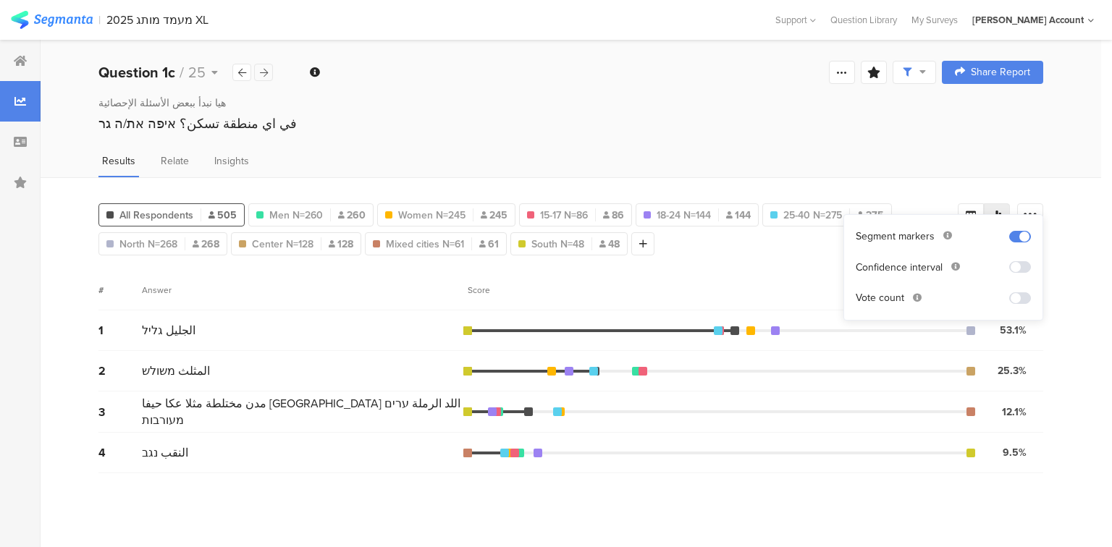
click at [257, 68] on div at bounding box center [263, 72] width 19 height 17
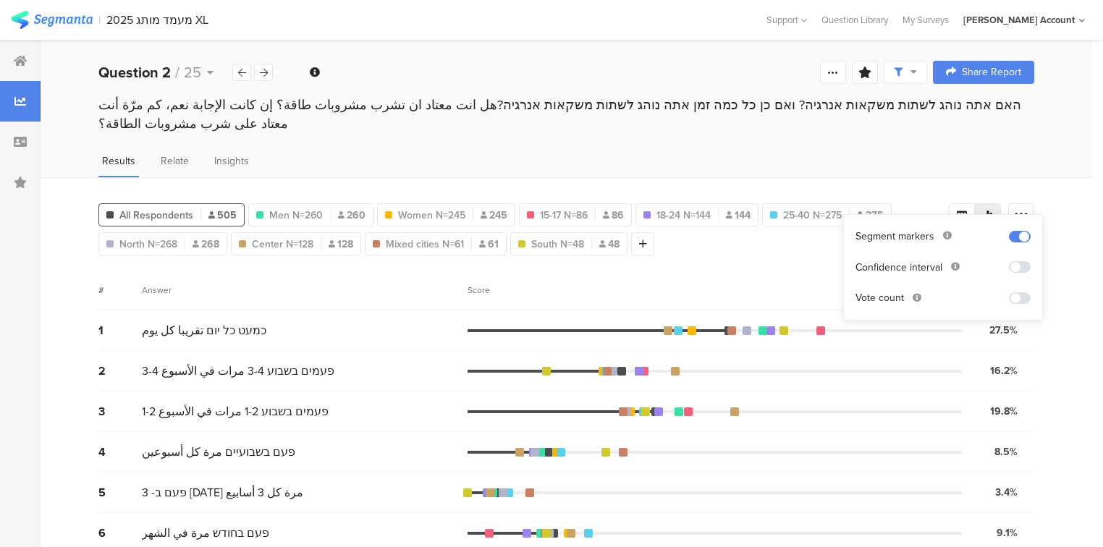
click at [916, 70] on span at bounding box center [905, 72] width 23 height 13
click at [977, 113] on span at bounding box center [982, 114] width 22 height 12
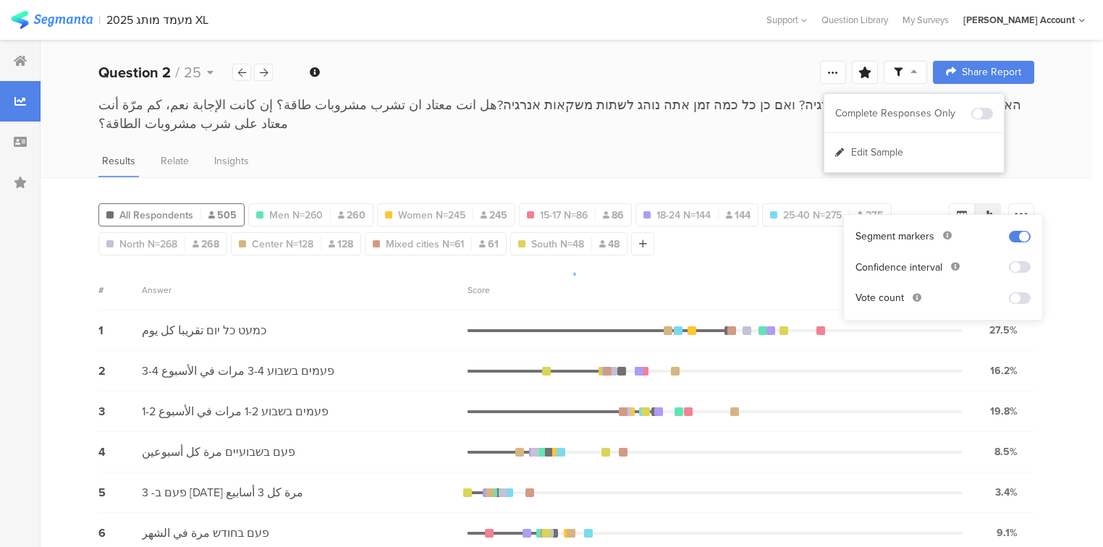
click at [963, 195] on div at bounding box center [551, 273] width 1103 height 547
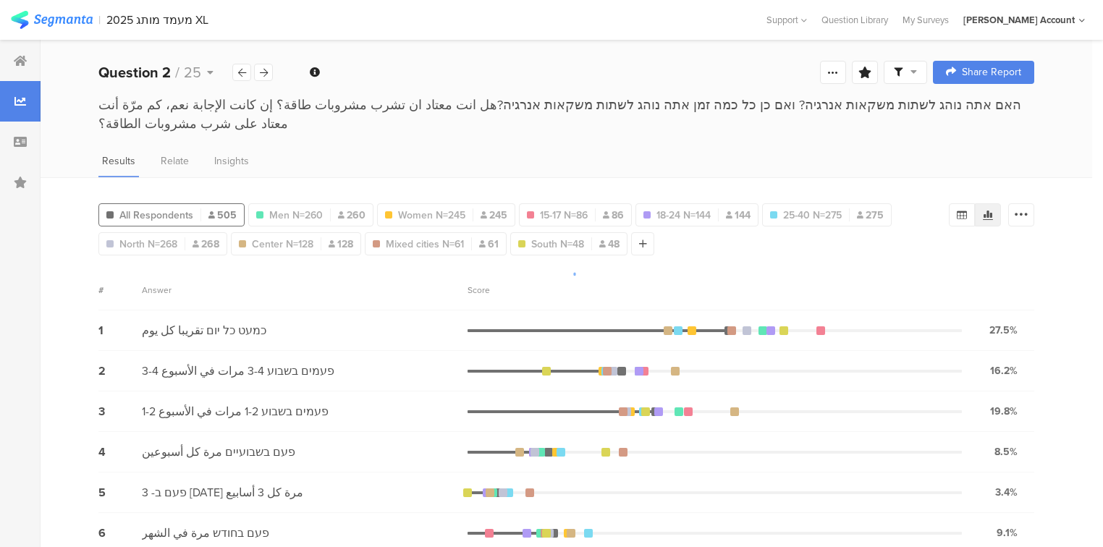
click at [968, 197] on div at bounding box center [551, 273] width 1103 height 547
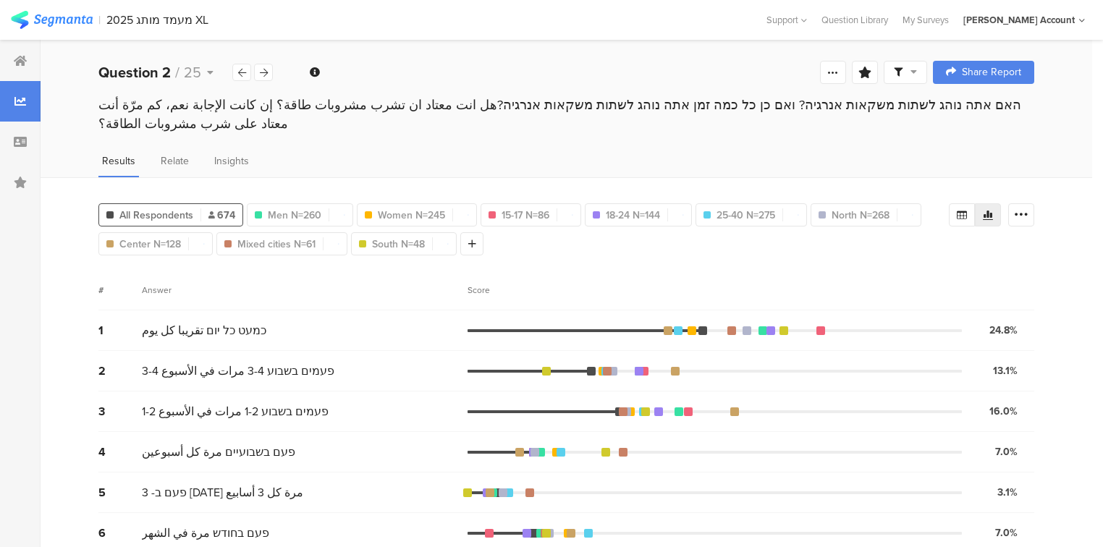
click at [968, 209] on icon at bounding box center [962, 215] width 12 height 12
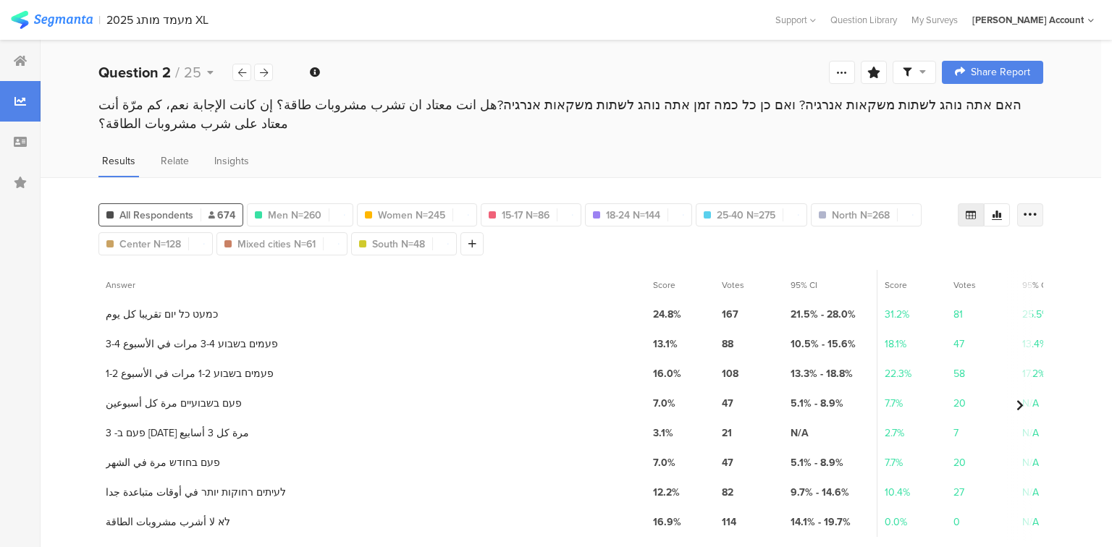
click at [1031, 208] on icon at bounding box center [1030, 215] width 14 height 14
click at [892, 237] on span "Export as Excel" at bounding box center [889, 236] width 69 height 14
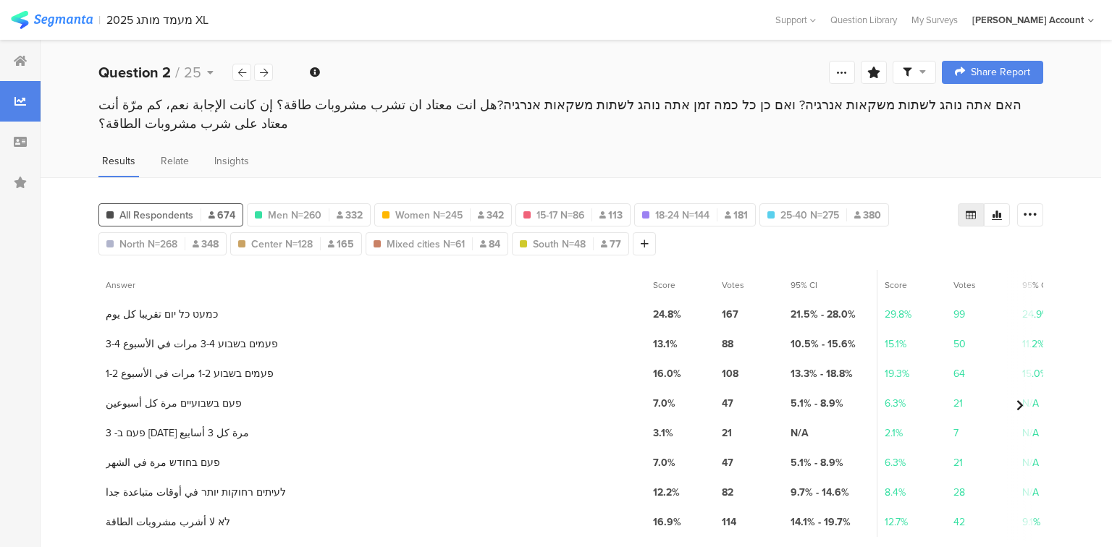
click at [910, 77] on span at bounding box center [913, 72] width 23 height 13
click at [981, 113] on span at bounding box center [982, 114] width 22 height 12
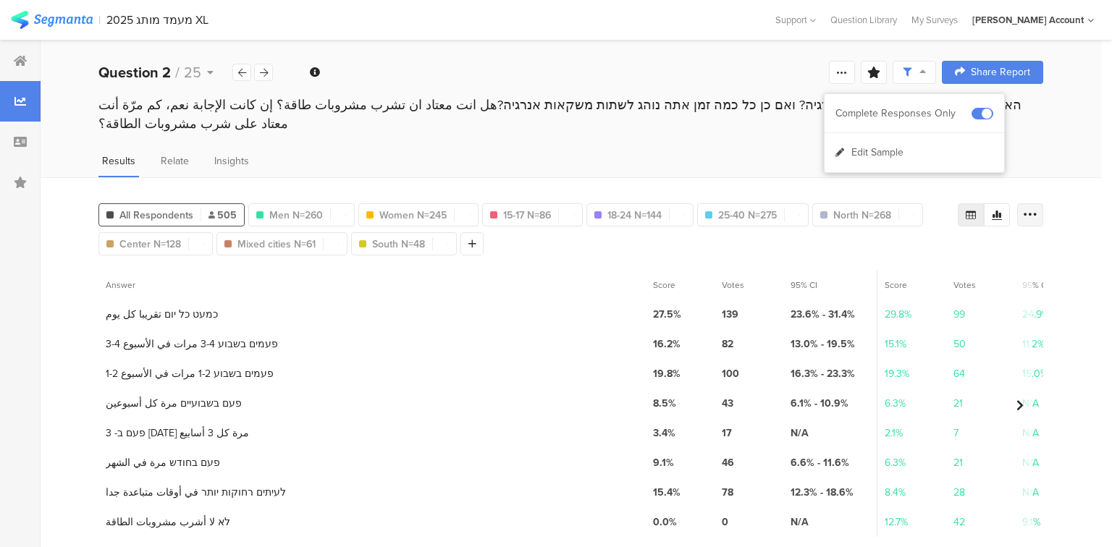
click at [1028, 208] on icon at bounding box center [1030, 215] width 14 height 14
click at [877, 234] on span "Export as Excel" at bounding box center [889, 236] width 69 height 14
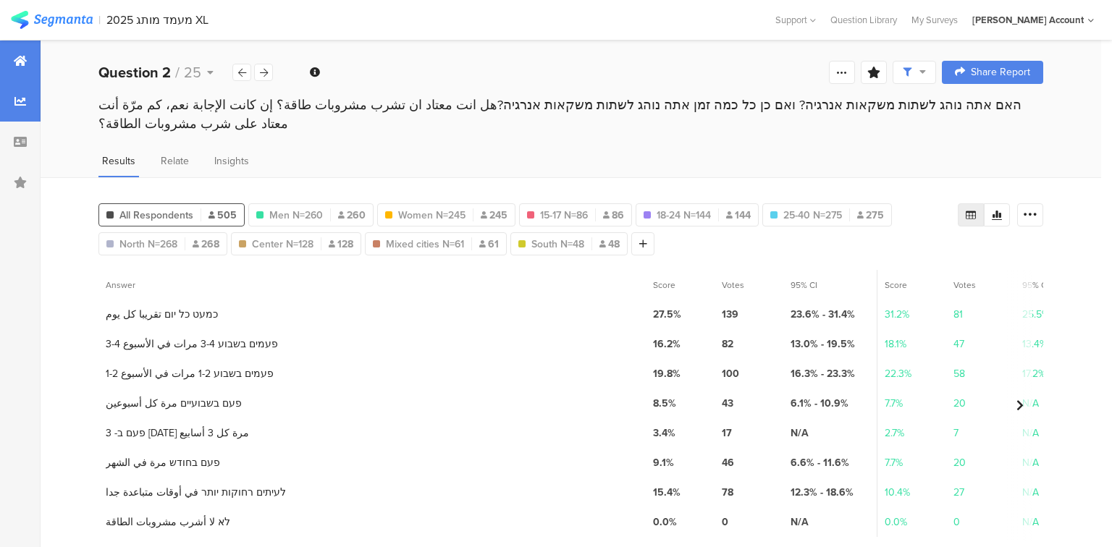
click at [31, 67] on div at bounding box center [20, 61] width 41 height 41
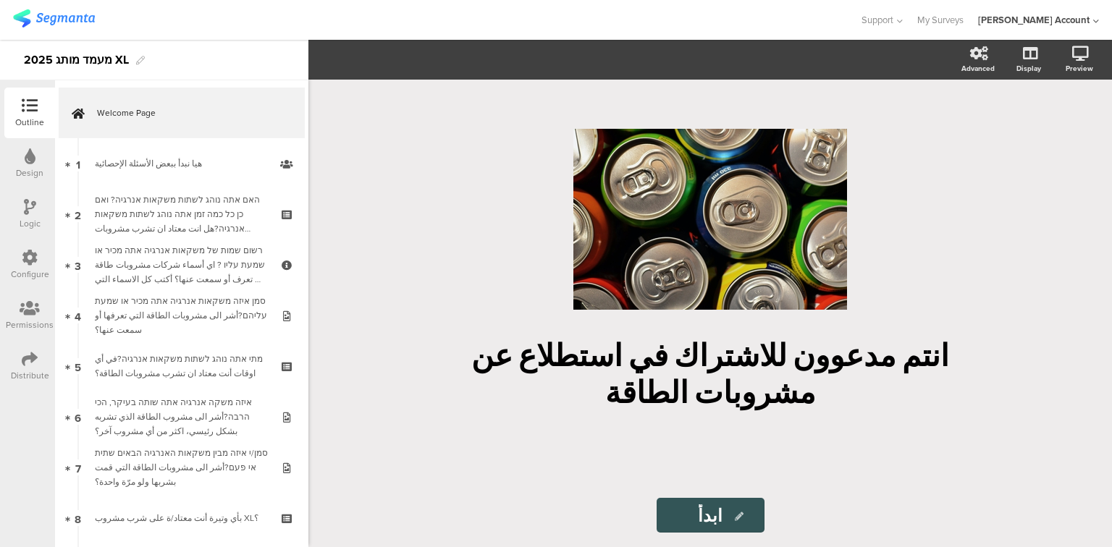
click at [32, 376] on div "Distribute" at bounding box center [30, 375] width 38 height 13
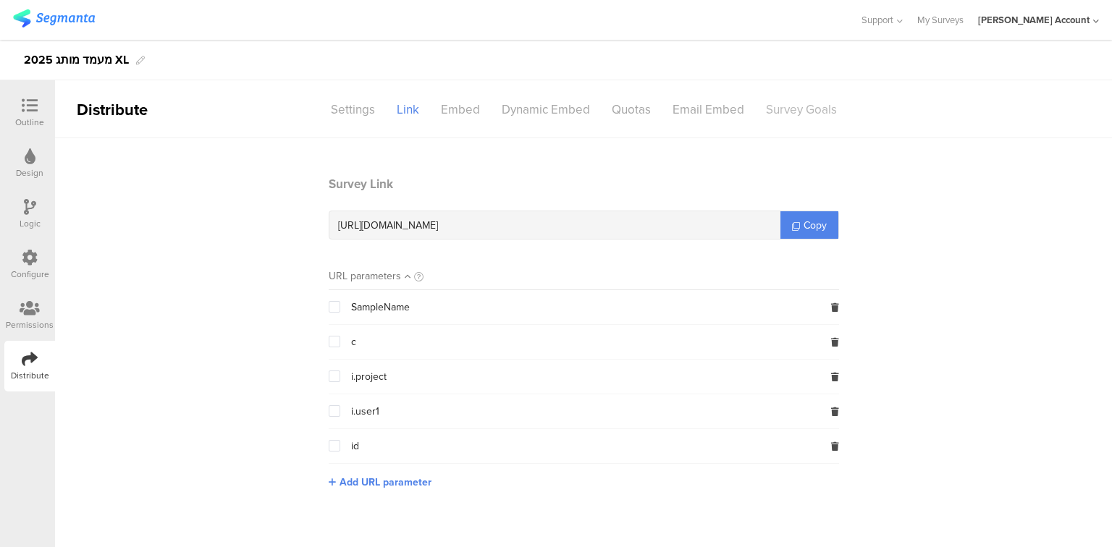
click at [813, 104] on div "Survey Goals" at bounding box center [801, 109] width 93 height 25
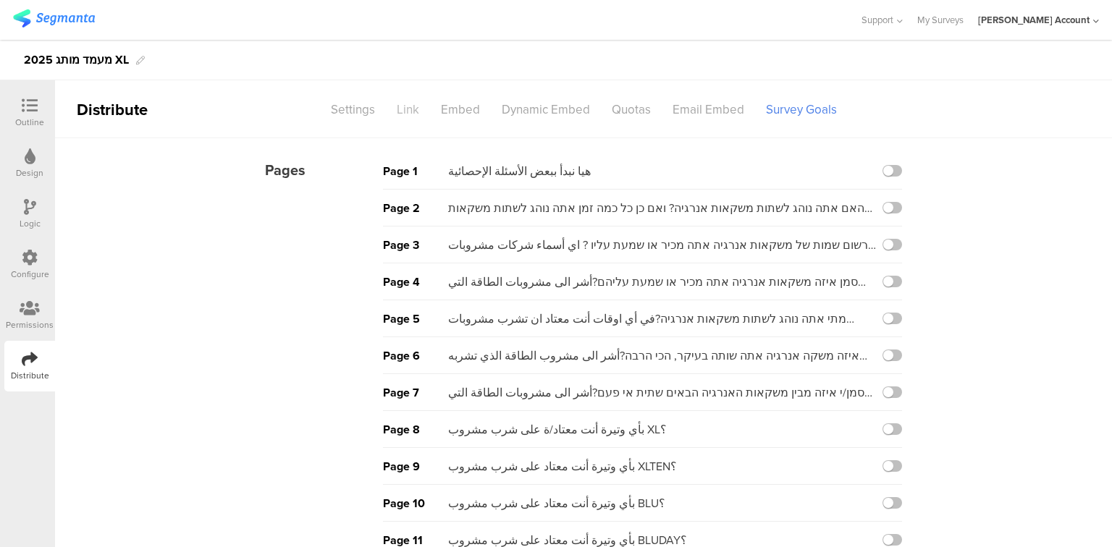
click at [405, 112] on div "Link" at bounding box center [408, 109] width 44 height 25
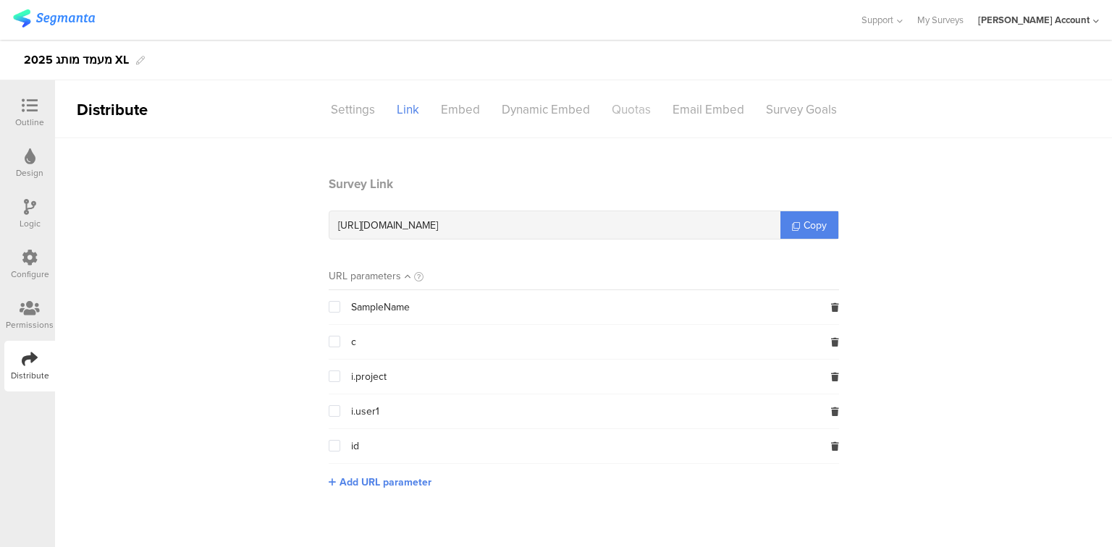
click at [626, 113] on div "Quotas" at bounding box center [631, 109] width 61 height 25
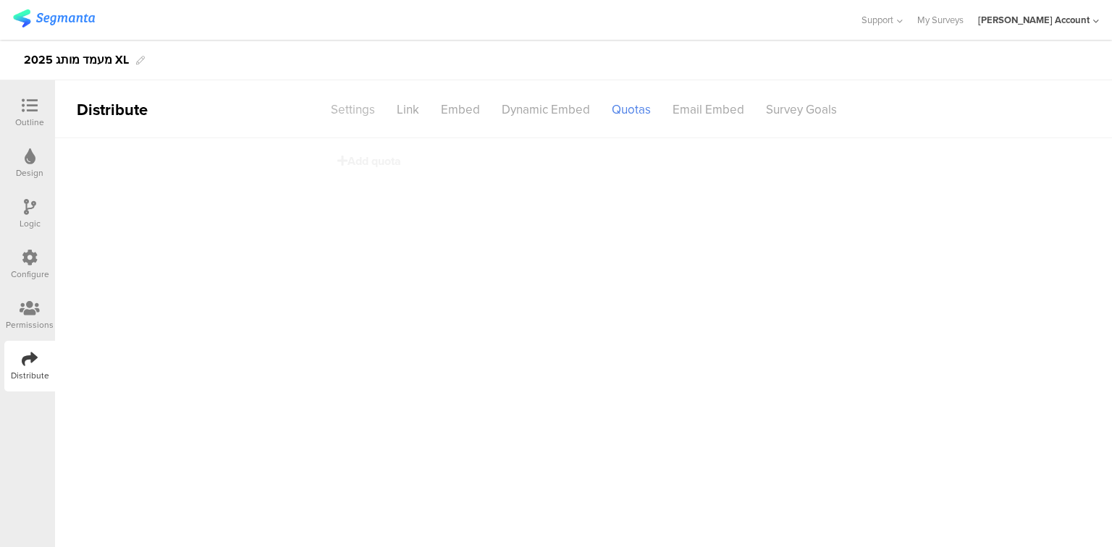
click at [354, 115] on div "Settings" at bounding box center [353, 109] width 66 height 25
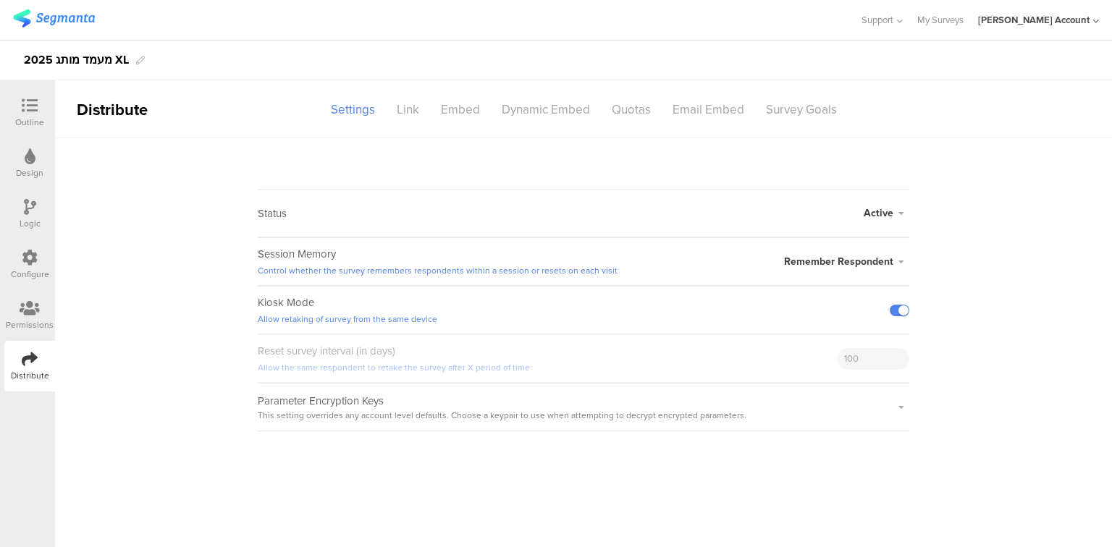
click at [881, 211] on span "Active" at bounding box center [878, 213] width 30 height 15
click at [871, 266] on li "Closed" at bounding box center [826, 271] width 166 height 30
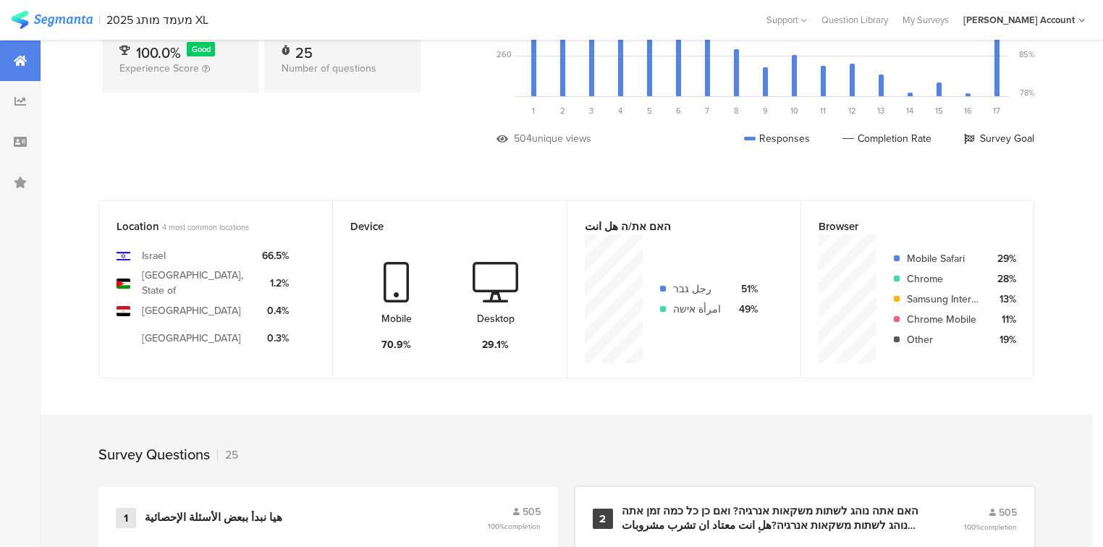
scroll to position [579, 0]
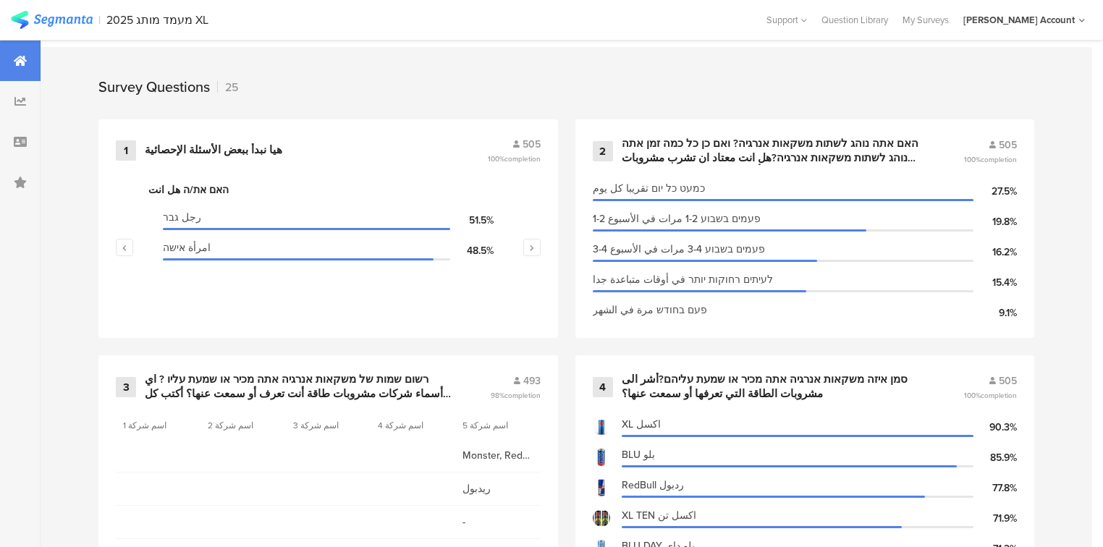
drag, startPoint x: 657, startPoint y: 145, endPoint x: 996, endPoint y: 12, distance: 363.7
click at [657, 145] on div "האם אתה נוהג לשתות משקאות אנרגיה? ואם כן כל כמה זמן אתה נוהג לשתות משקאות אנרגי…" at bounding box center [776, 151] width 308 height 28
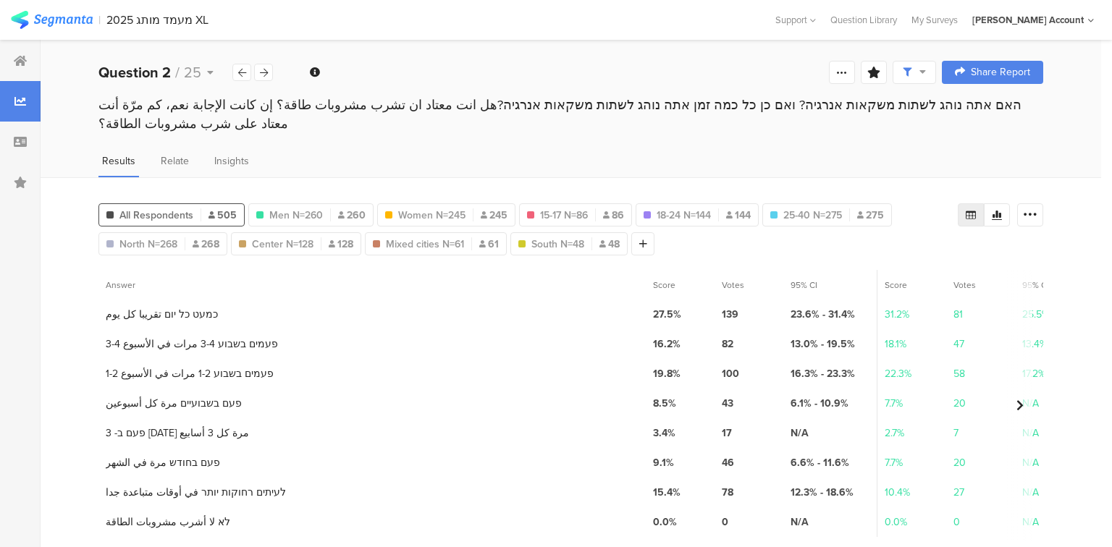
drag, startPoint x: 906, startPoint y: 72, endPoint x: 955, endPoint y: 96, distance: 53.7
click at [906, 72] on icon at bounding box center [906, 72] width 9 height 9
click at [976, 110] on span at bounding box center [982, 114] width 22 height 12
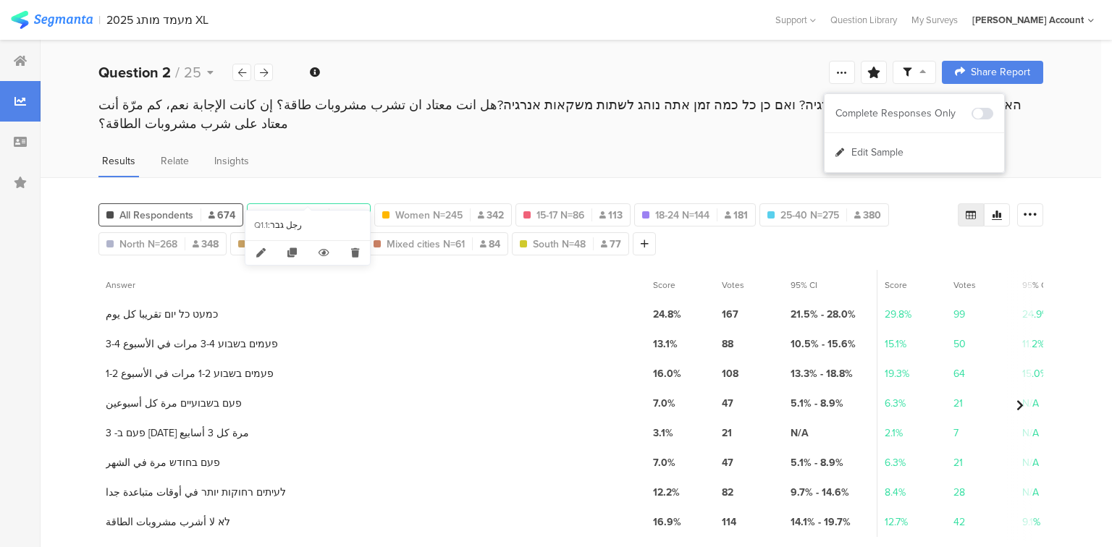
click at [284, 208] on span "Men N=260" at bounding box center [295, 215] width 54 height 15
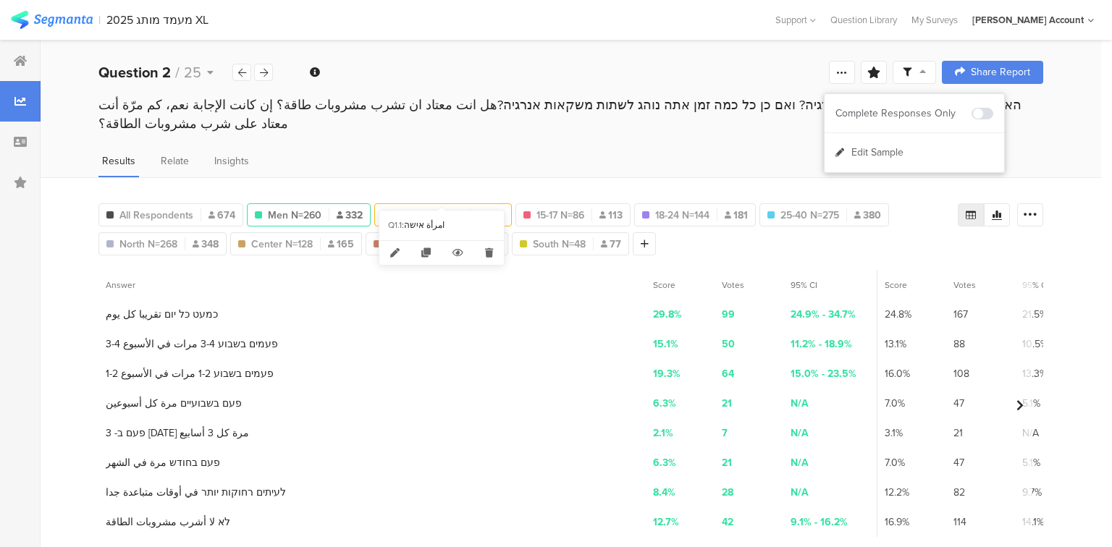
click at [460, 208] on span "Women N=245" at bounding box center [428, 215] width 67 height 15
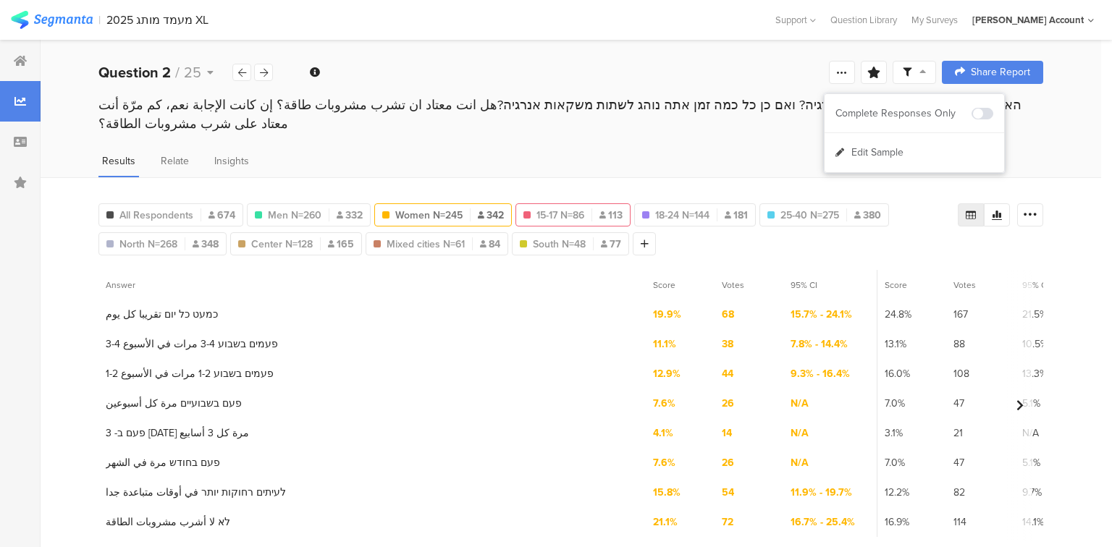
click at [562, 203] on div "15-17 N=86 113" at bounding box center [572, 214] width 115 height 23
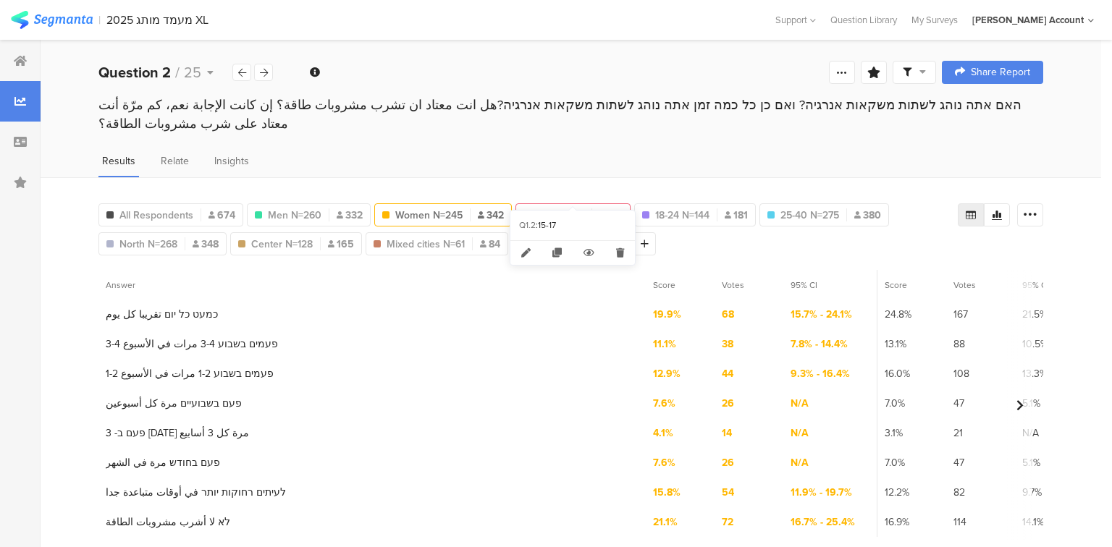
click at [560, 208] on span "15-17 N=86" at bounding box center [560, 215] width 48 height 15
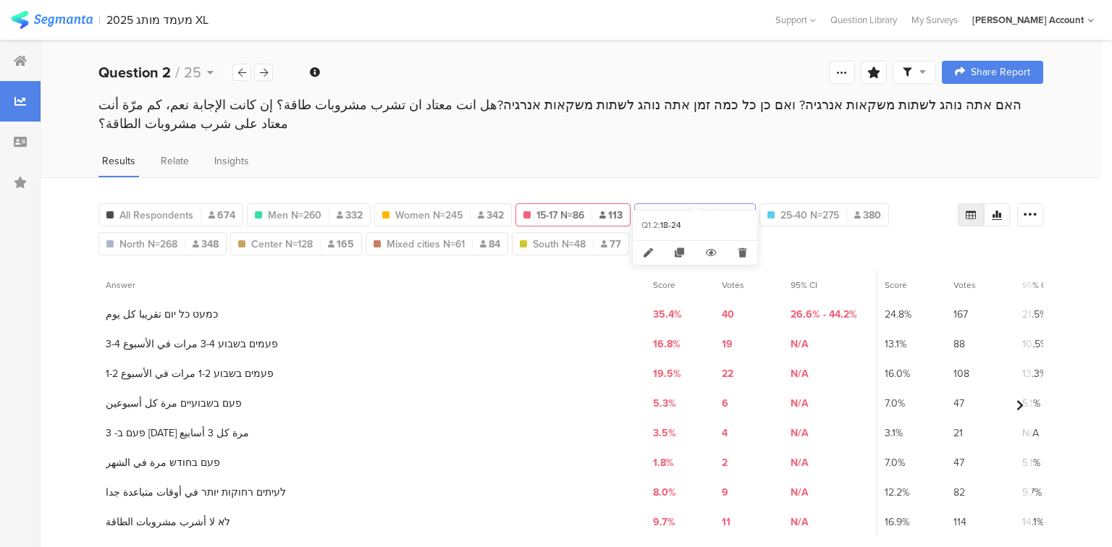
click at [698, 208] on span "18-24 N=144" at bounding box center [682, 215] width 54 height 15
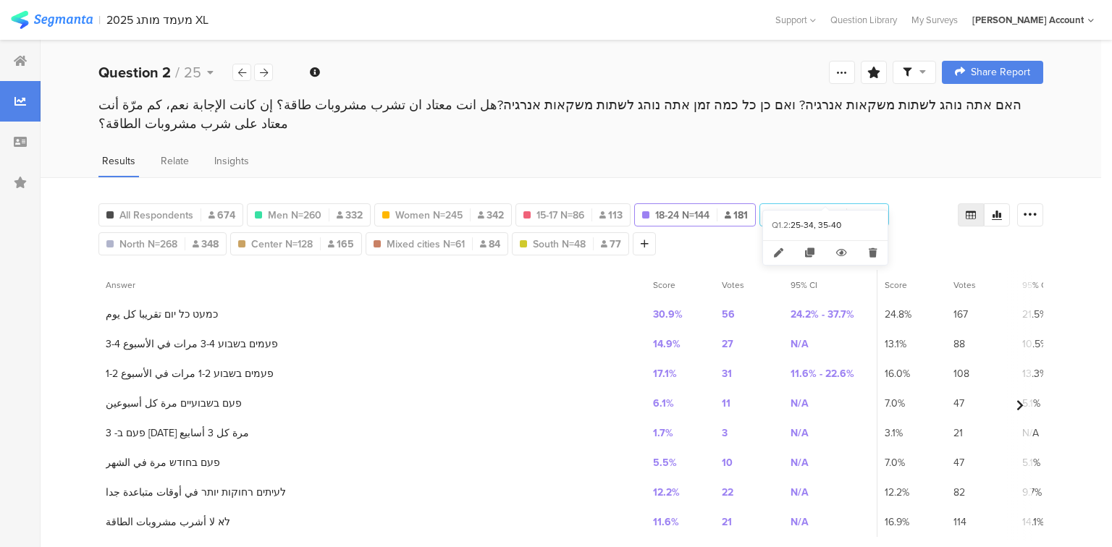
click at [808, 208] on span "25-40 N=275" at bounding box center [809, 215] width 59 height 15
type input "25-40 N=275"
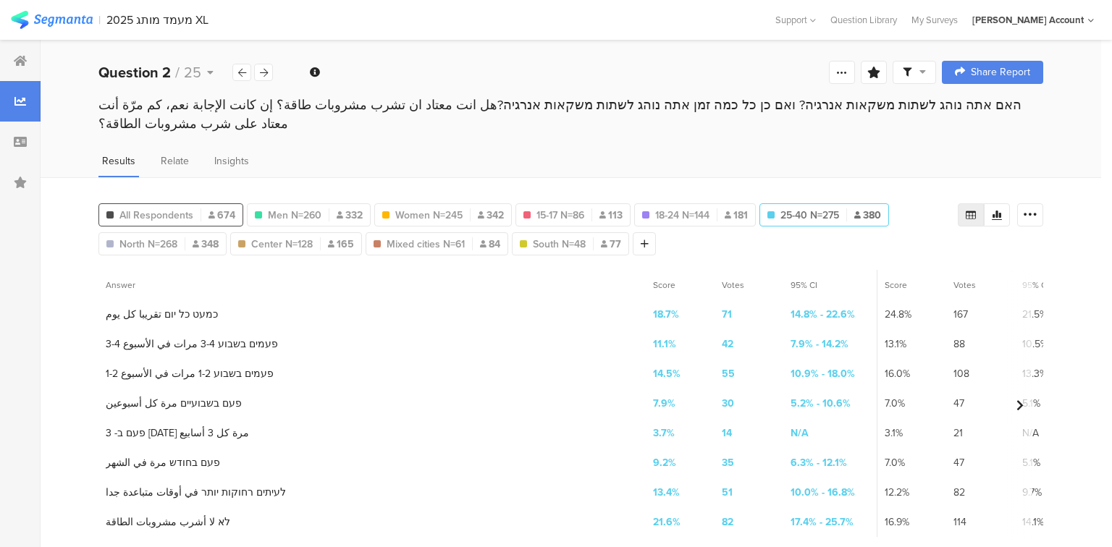
click at [169, 208] on span "All Respondents" at bounding box center [156, 215] width 74 height 15
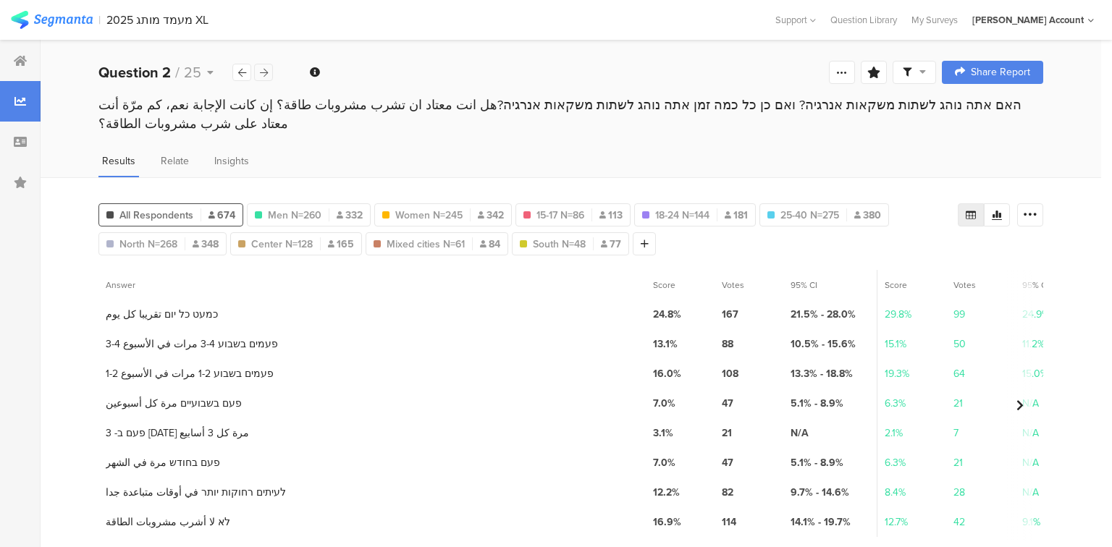
click at [265, 74] on icon at bounding box center [264, 72] width 8 height 9
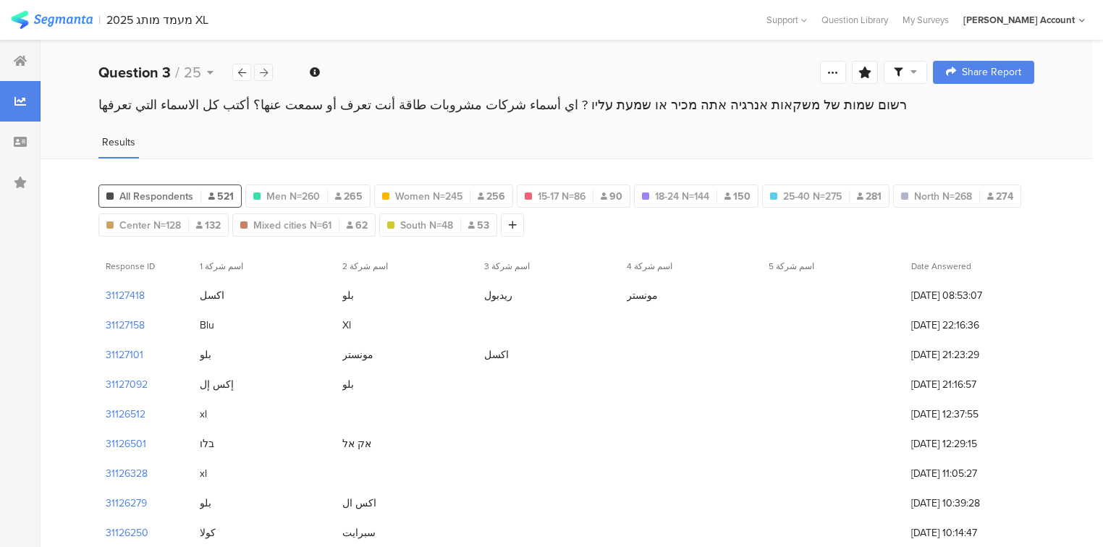
click at [265, 74] on icon at bounding box center [264, 72] width 8 height 9
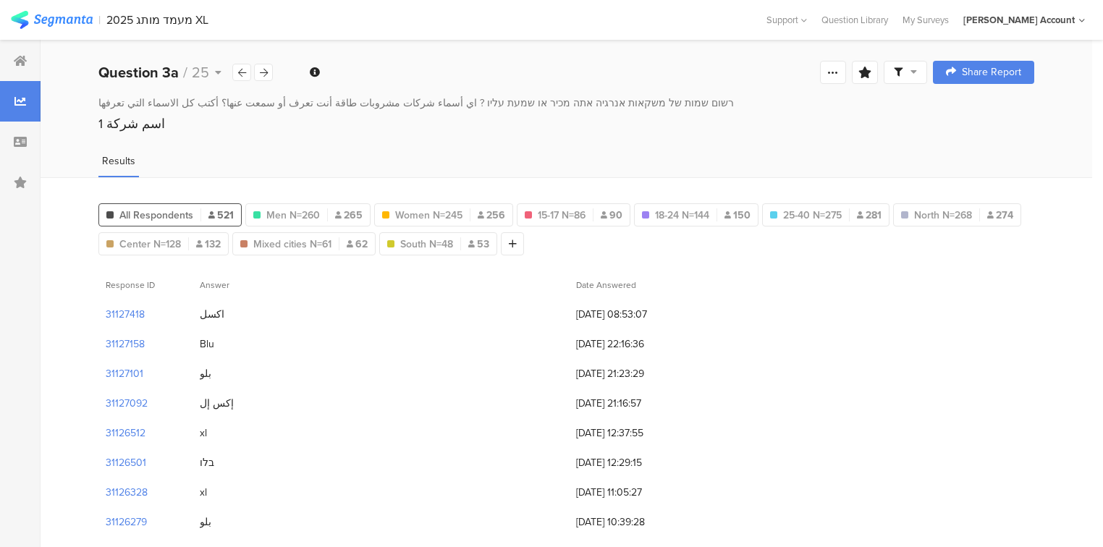
click at [916, 72] on span at bounding box center [905, 72] width 23 height 13
click at [985, 113] on span at bounding box center [982, 114] width 22 height 12
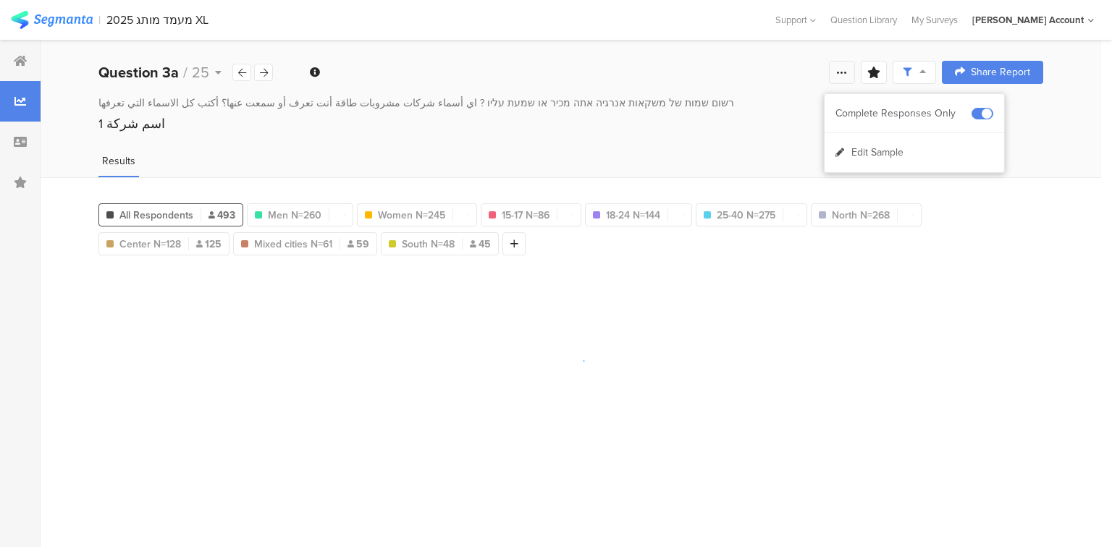
click at [840, 70] on icon at bounding box center [842, 73] width 12 height 12
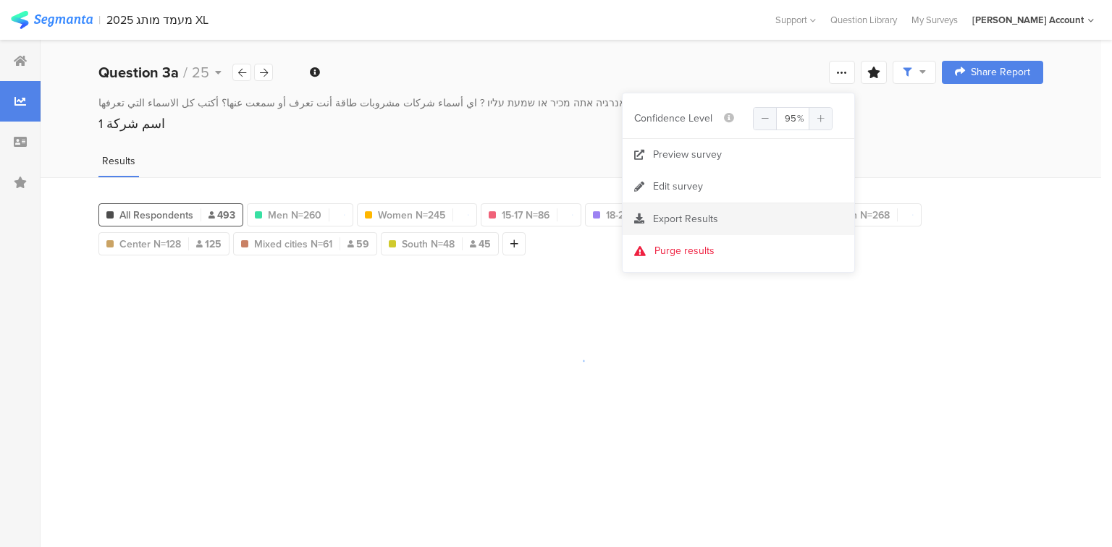
click at [669, 211] on span "Export Results" at bounding box center [685, 218] width 65 height 15
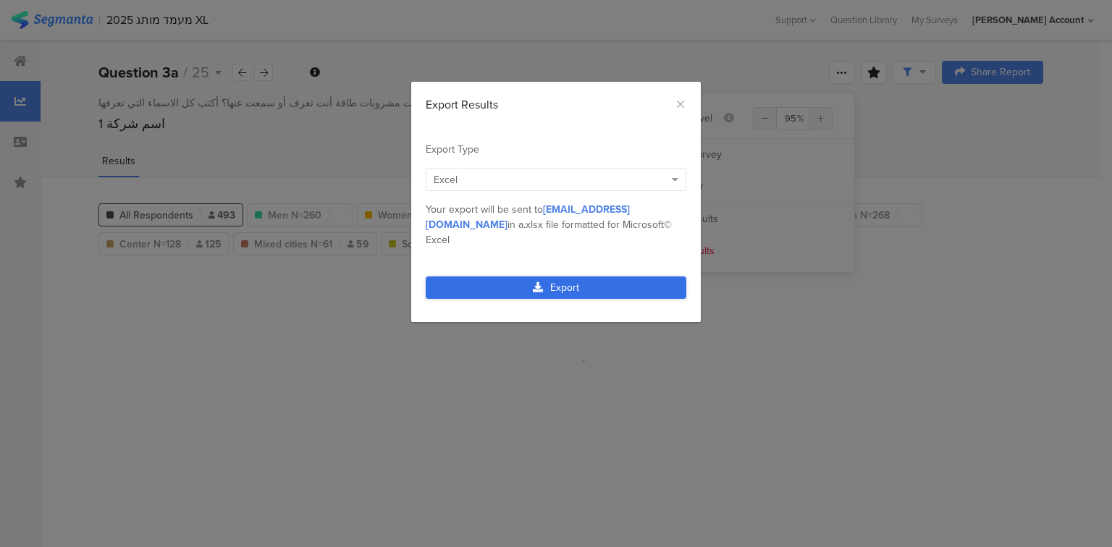
click at [541, 282] on icon "dialog" at bounding box center [538, 287] width 10 height 10
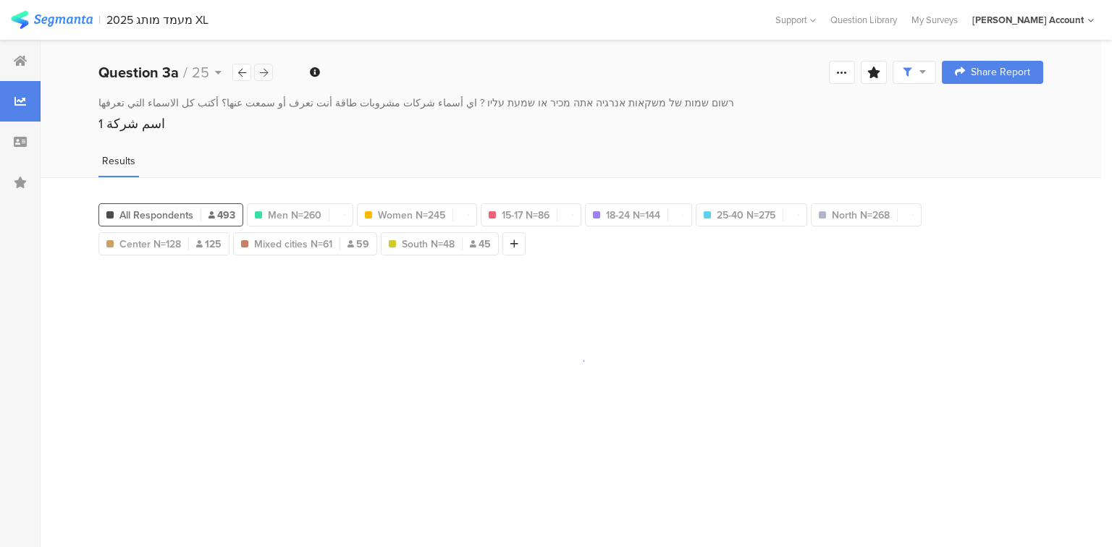
click at [266, 75] on icon at bounding box center [264, 72] width 8 height 9
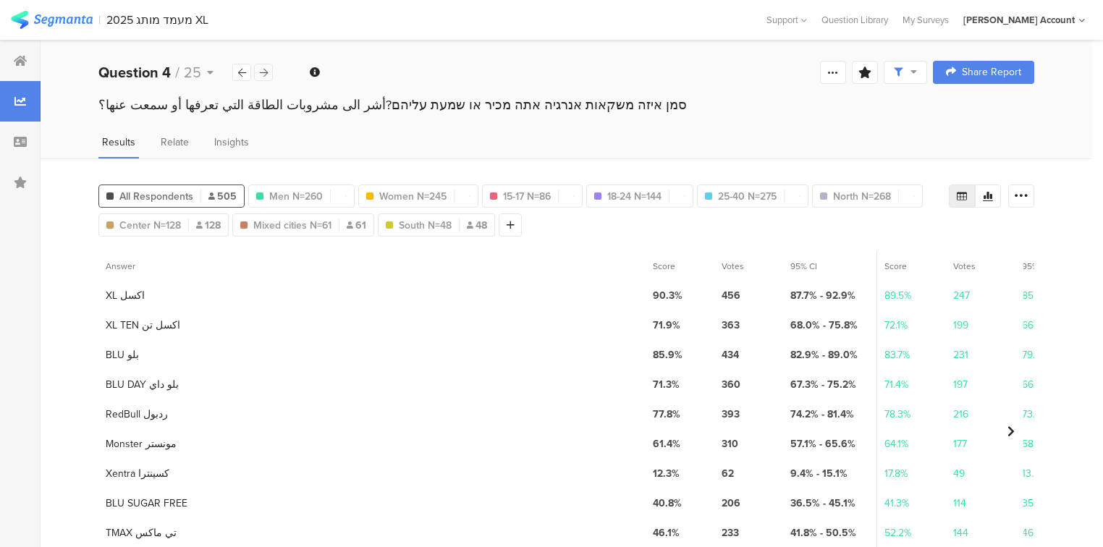
click at [265, 77] on icon at bounding box center [264, 72] width 8 height 9
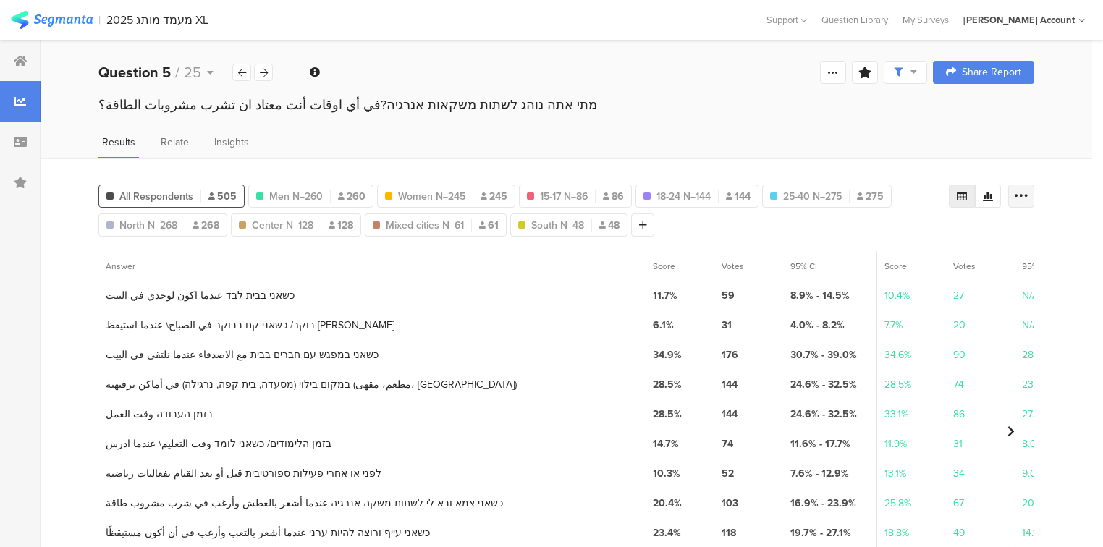
click at [1028, 189] on icon at bounding box center [1021, 196] width 14 height 14
click at [883, 232] on span "Export as Excel" at bounding box center [889, 236] width 69 height 14
click at [263, 72] on icon at bounding box center [264, 72] width 8 height 9
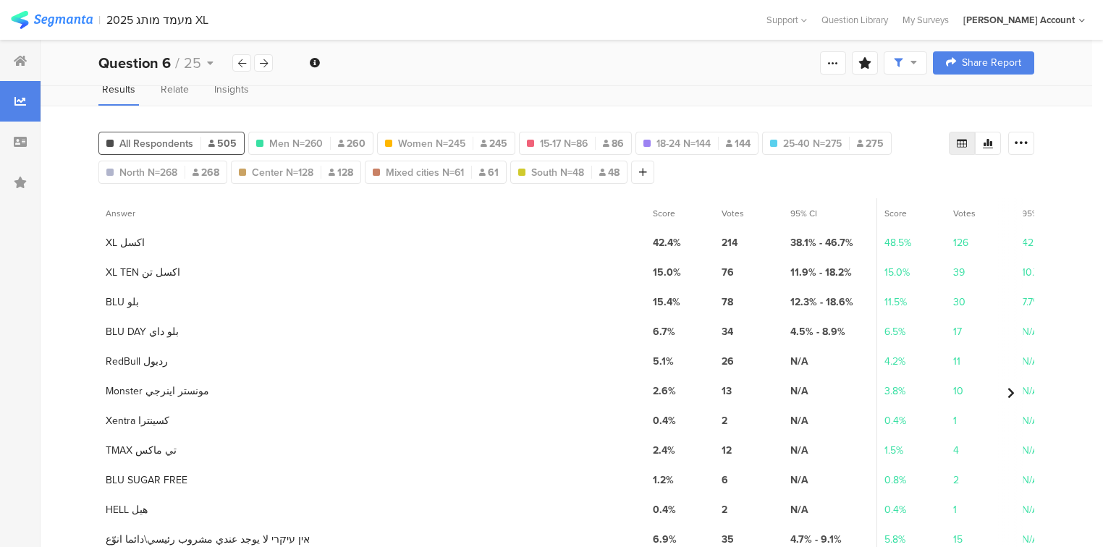
scroll to position [112, 0]
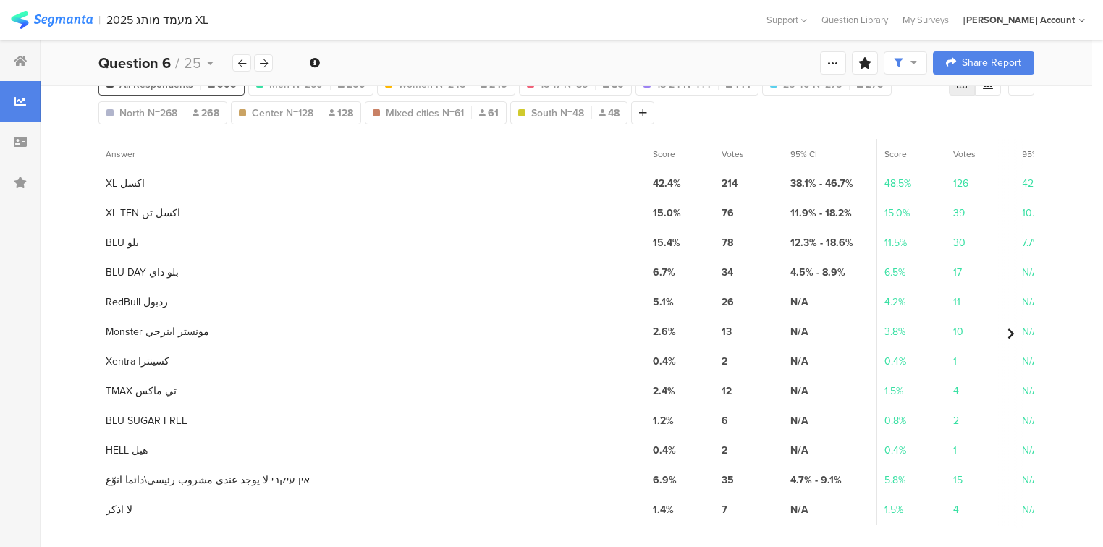
click at [119, 384] on section "8 TMAX تي ماكس" at bounding box center [141, 391] width 71 height 15
copy section "TMAX"
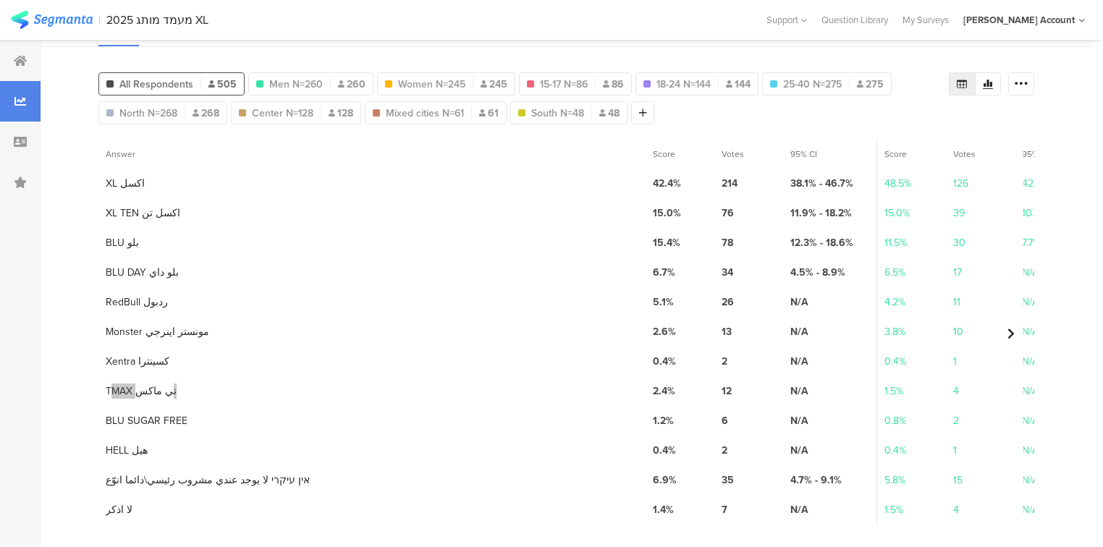
scroll to position [0, 0]
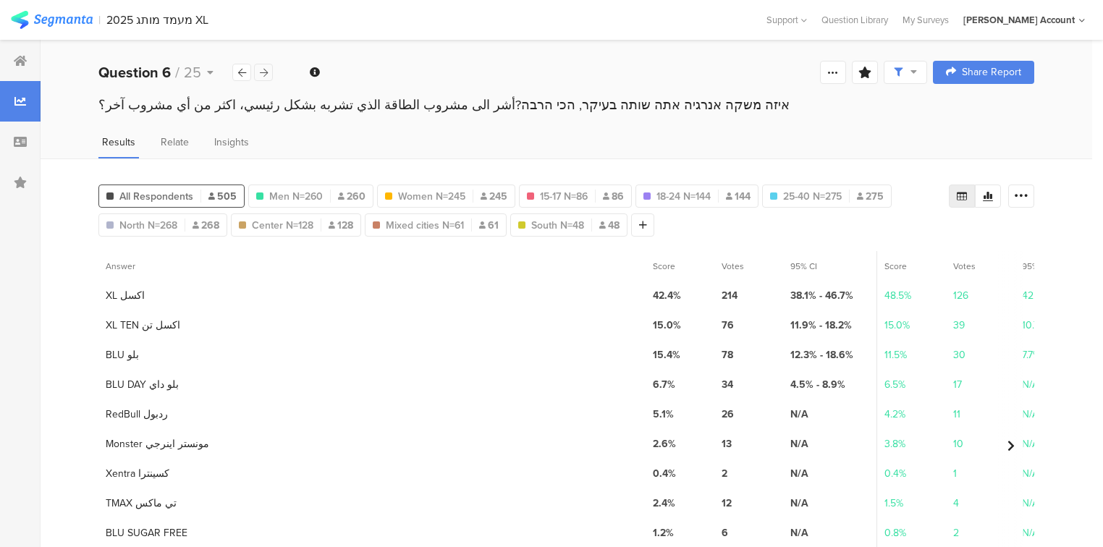
click at [269, 72] on div at bounding box center [263, 72] width 19 height 17
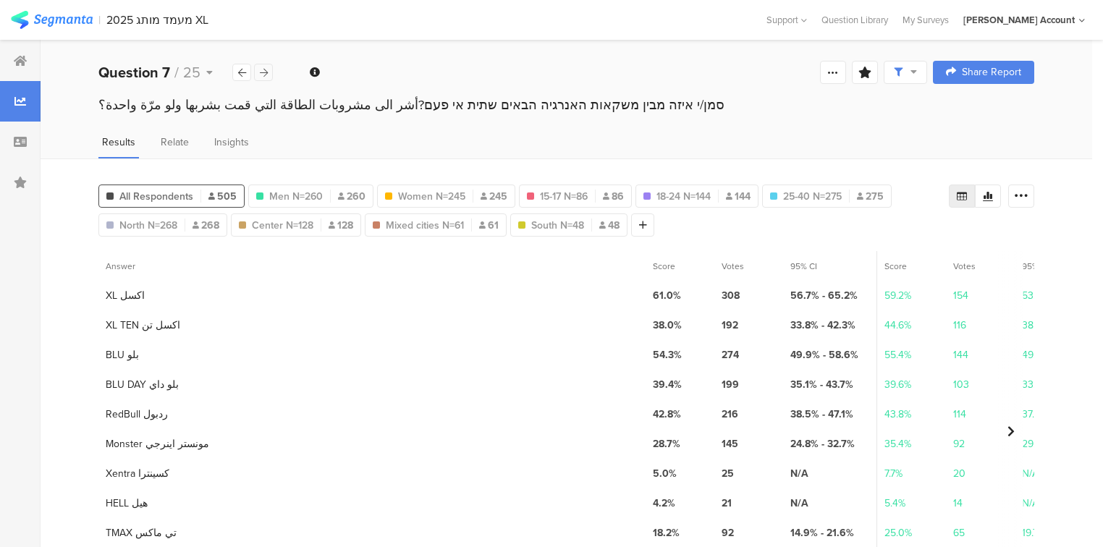
click at [265, 72] on icon at bounding box center [264, 72] width 8 height 9
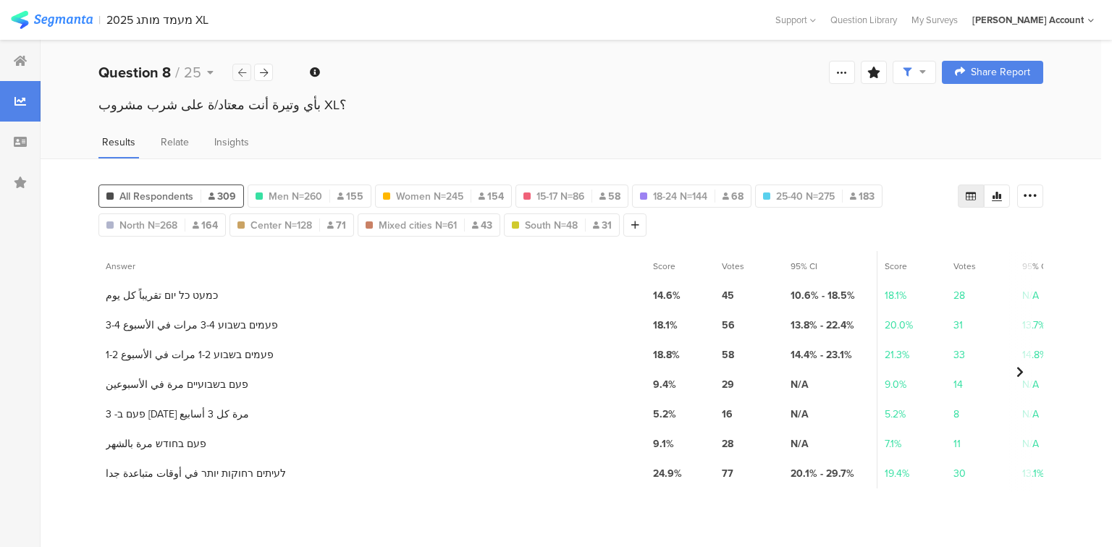
click at [240, 70] on icon at bounding box center [242, 72] width 8 height 9
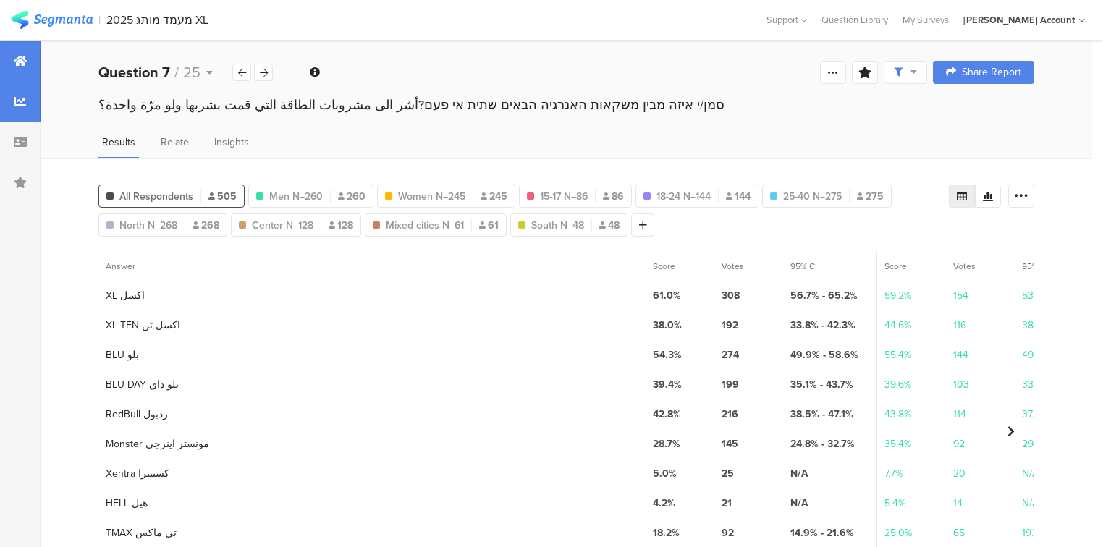
click at [23, 66] on icon at bounding box center [20, 61] width 13 height 12
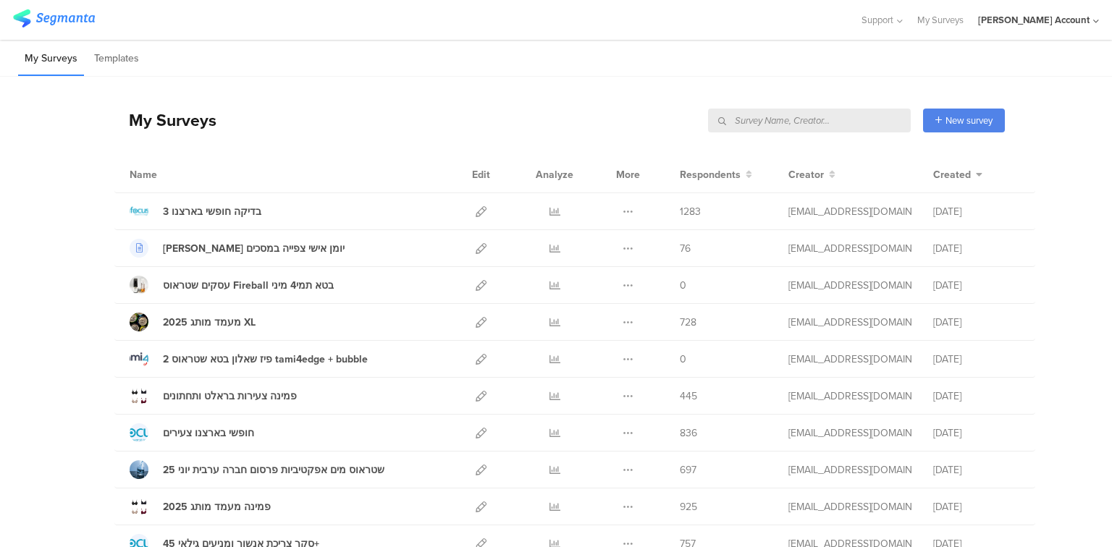
click at [845, 117] on input "text" at bounding box center [809, 121] width 203 height 24
type input "XL"
click at [844, 113] on input "text" at bounding box center [809, 121] width 203 height 24
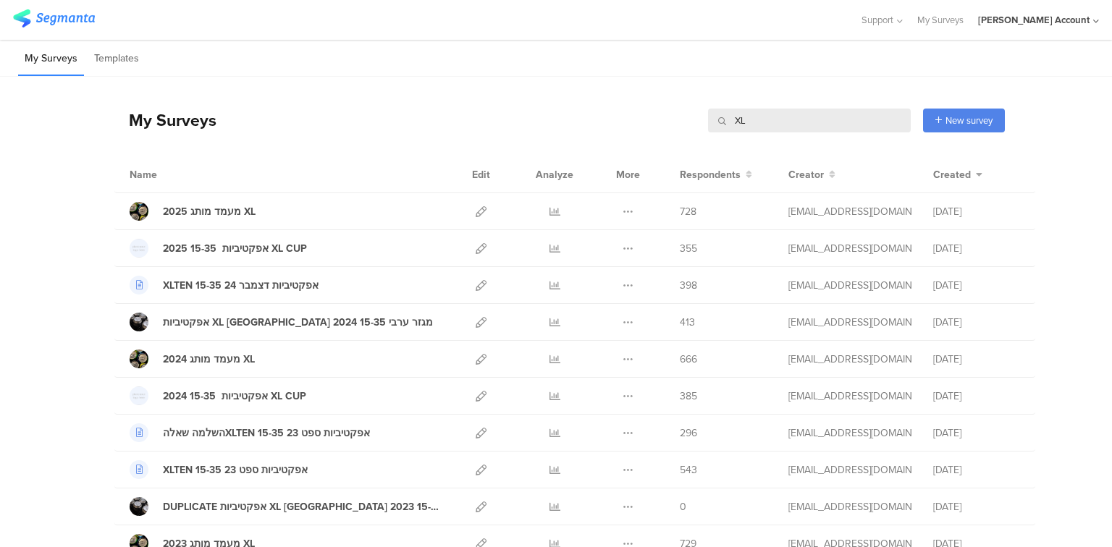
type input "XL"
click at [550, 319] on icon at bounding box center [554, 322] width 11 height 11
click at [624, 285] on icon at bounding box center [627, 285] width 11 height 11
click at [611, 324] on button "Duplicate" at bounding box center [599, 322] width 80 height 26
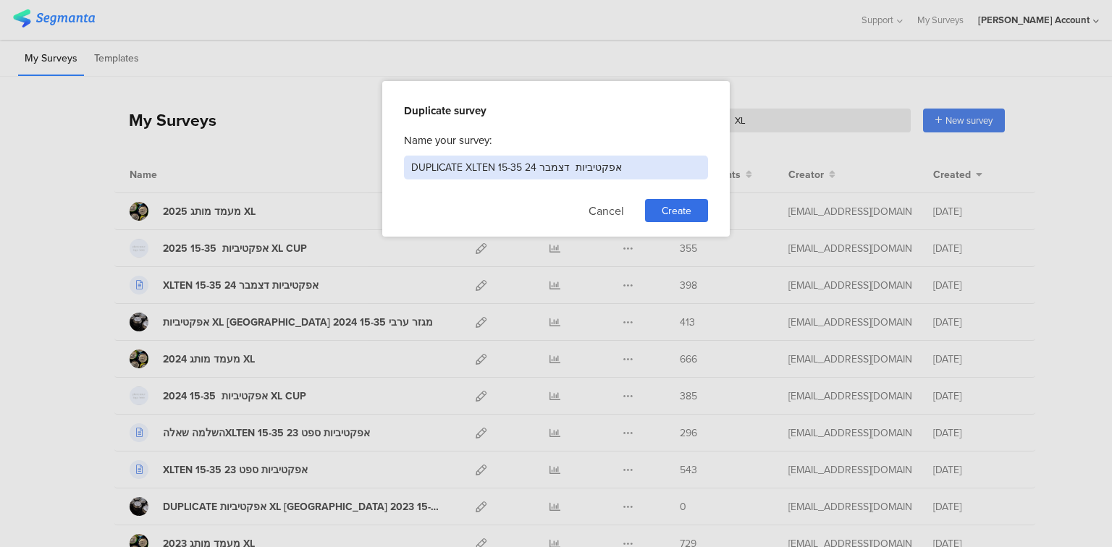
click at [446, 162] on input "DUPLICATE XLTEN 15-35 אפקטיביות דצמבר 24" at bounding box center [556, 168] width 304 height 24
drag, startPoint x: 512, startPoint y: 165, endPoint x: 498, endPoint y: 168, distance: 14.1
click at [498, 168] on input "XLTEN 15-35 אפקטיביות דצמבר 24" at bounding box center [556, 168] width 304 height 24
click at [496, 168] on input "XLTEN 15-35 אפקטיביות דצמבר 24" at bounding box center [556, 168] width 304 height 24
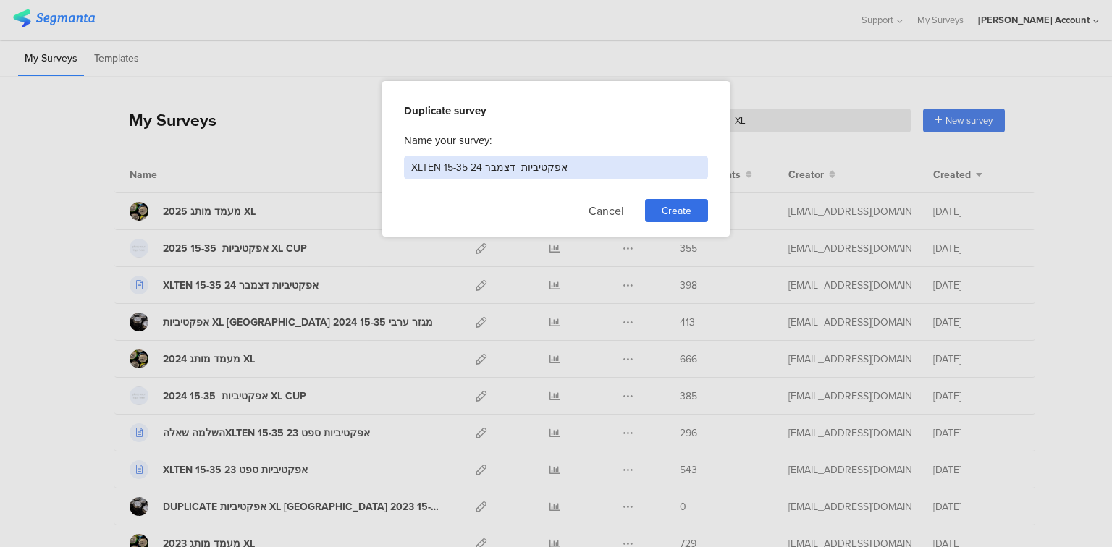
click at [496, 168] on input "XLTEN 15-35 אפקטיביות דצמבר 24" at bounding box center [556, 168] width 304 height 24
click at [475, 170] on input "XLTEN 15-35 אפקטיביות ספטמבר 24" at bounding box center [556, 168] width 304 height 24
type input "XLTEN 15-35 אפקטיביות ספטמבר 25"
click at [672, 203] on span "Create" at bounding box center [676, 210] width 30 height 15
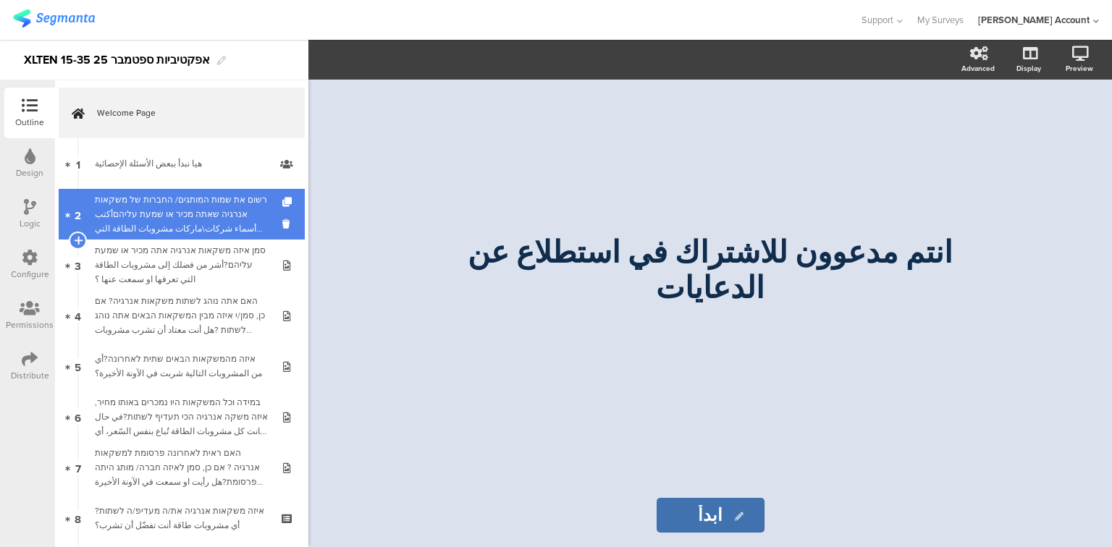
click at [192, 200] on div "רשום את שמות המותגים/ החברות של משקאות אנרגיה שאתה מכיר או שמעת עליהםأكتب أسماء…" at bounding box center [181, 214] width 173 height 43
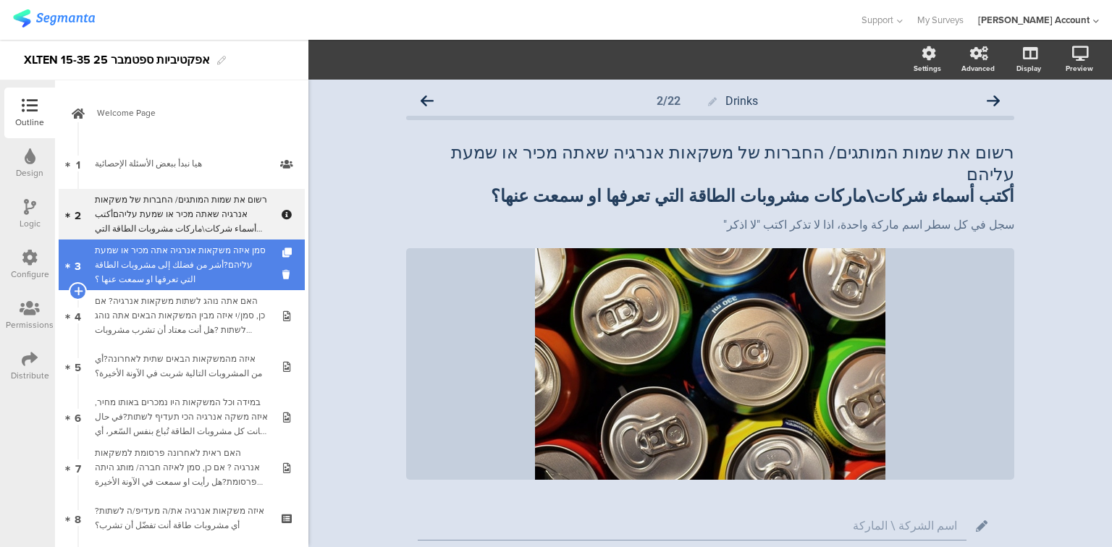
click at [189, 249] on div "סמן איזה משקאות אנרגיה אתה מכיר או שמעת עליהם?أشر من فضلك إلى مشروبات الطاقة ال…" at bounding box center [181, 264] width 173 height 43
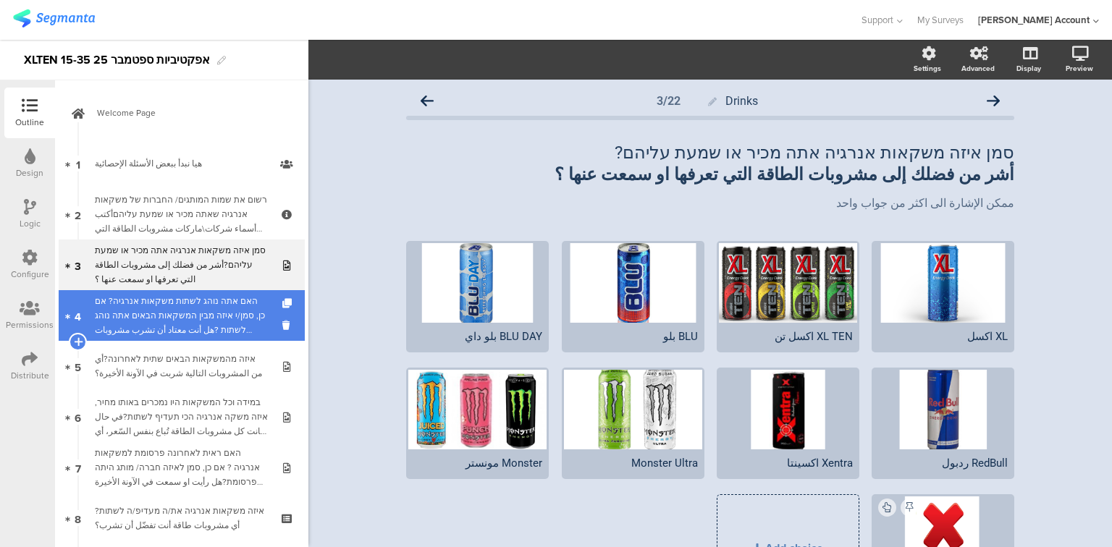
click at [165, 316] on div "האם אתה נוהג לשתות משקאות אנרגיה? אם כן, סמן/י איזה מבין המשקאות הבאים אתה נוהג…" at bounding box center [181, 315] width 173 height 43
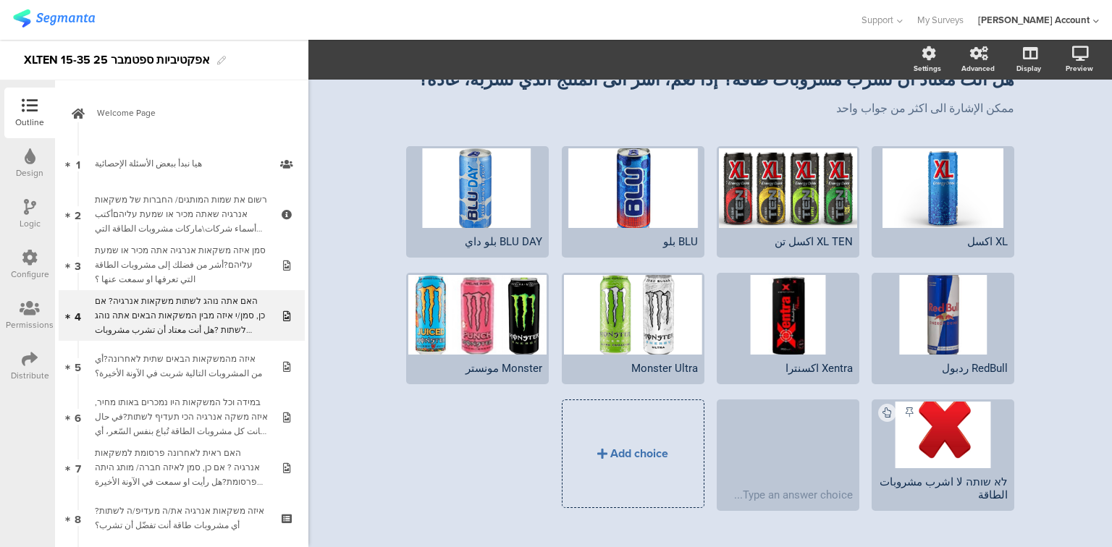
click at [652, 470] on div "Add choice" at bounding box center [632, 453] width 141 height 107
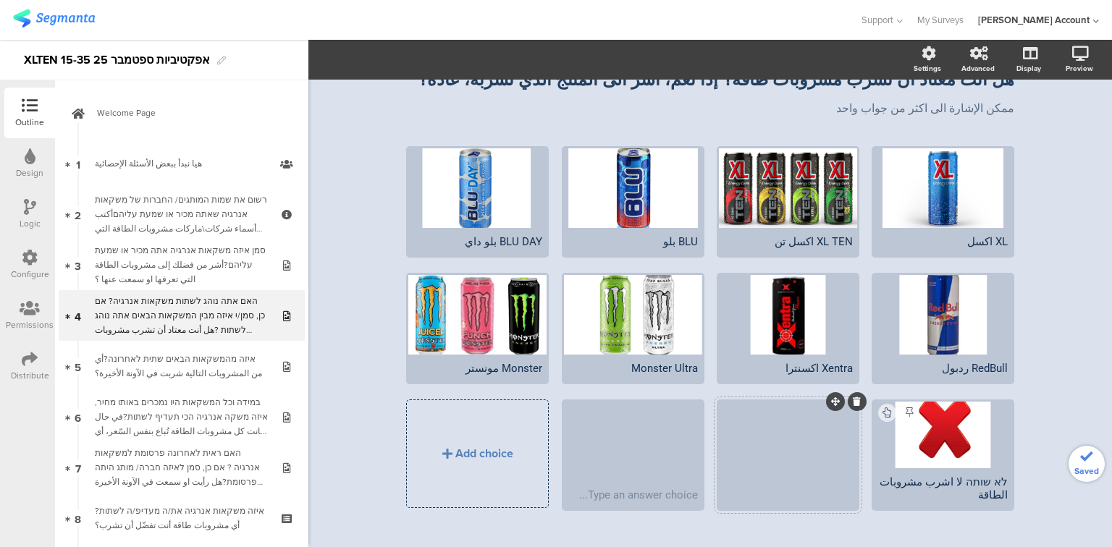
click at [724, 489] on div at bounding box center [788, 495] width 130 height 13
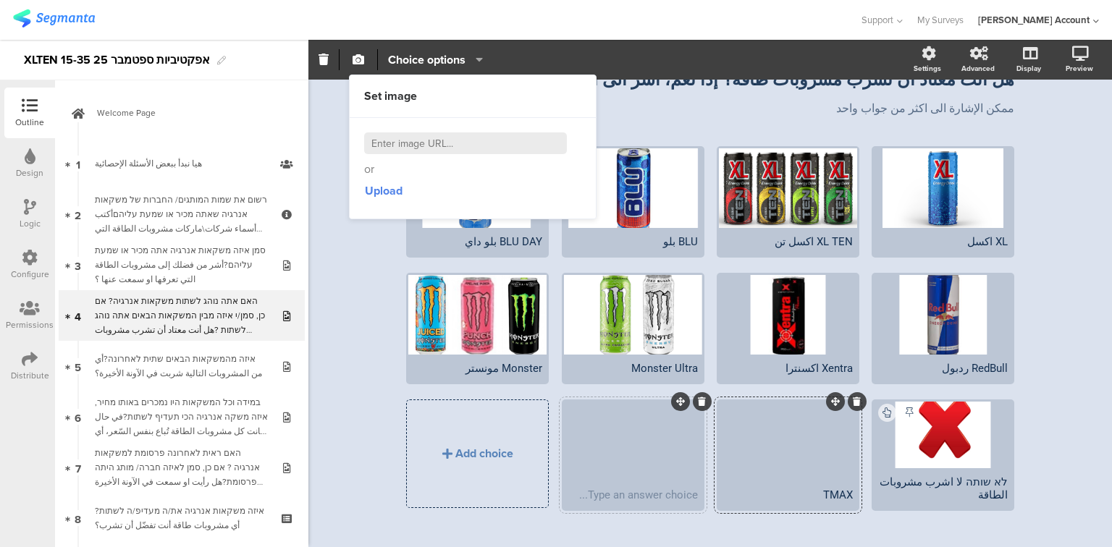
click at [698, 397] on icon at bounding box center [702, 401] width 8 height 9
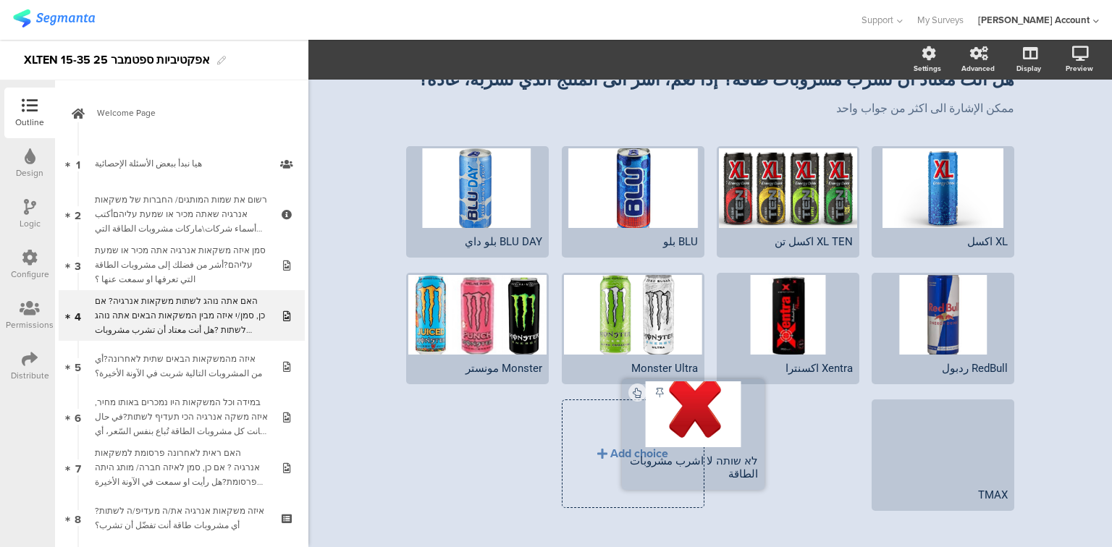
drag, startPoint x: 986, startPoint y: 376, endPoint x: 752, endPoint y: 379, distance: 234.5
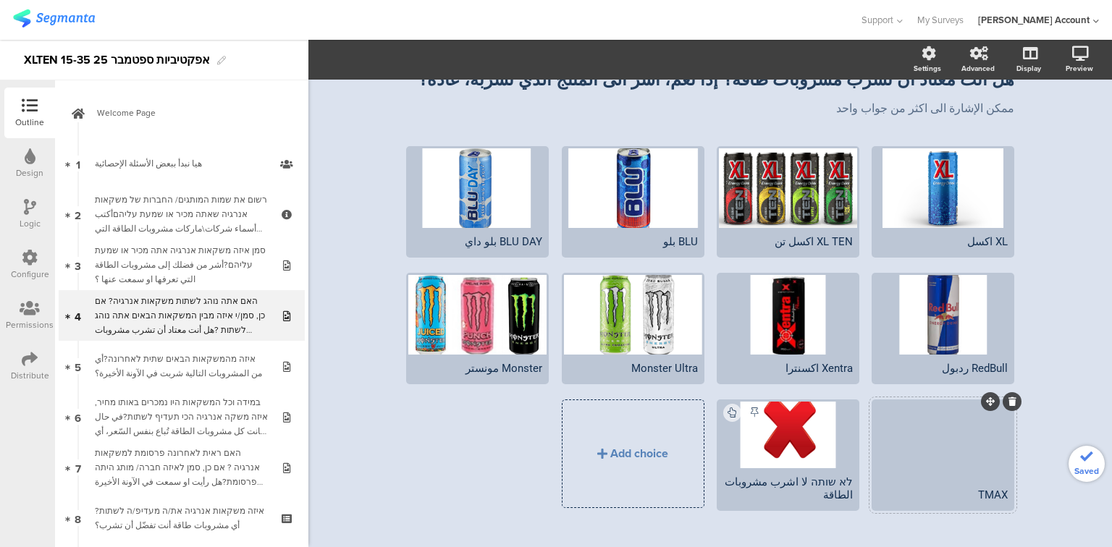
click at [946, 428] on div at bounding box center [943, 442] width 138 height 80
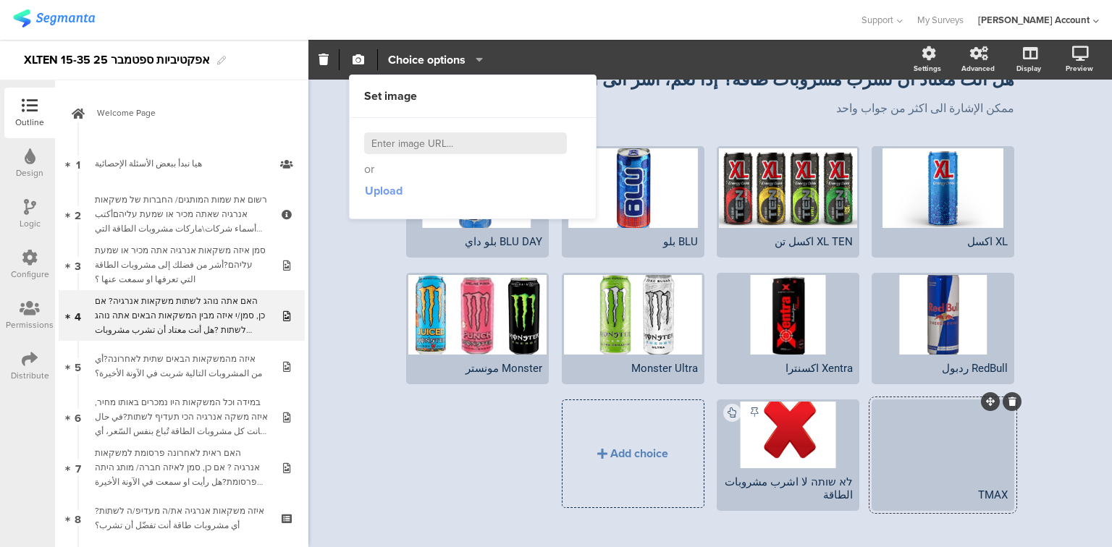
click at [377, 182] on span "Upload" at bounding box center [384, 190] width 38 height 17
